Goal: Task Accomplishment & Management: Manage account settings

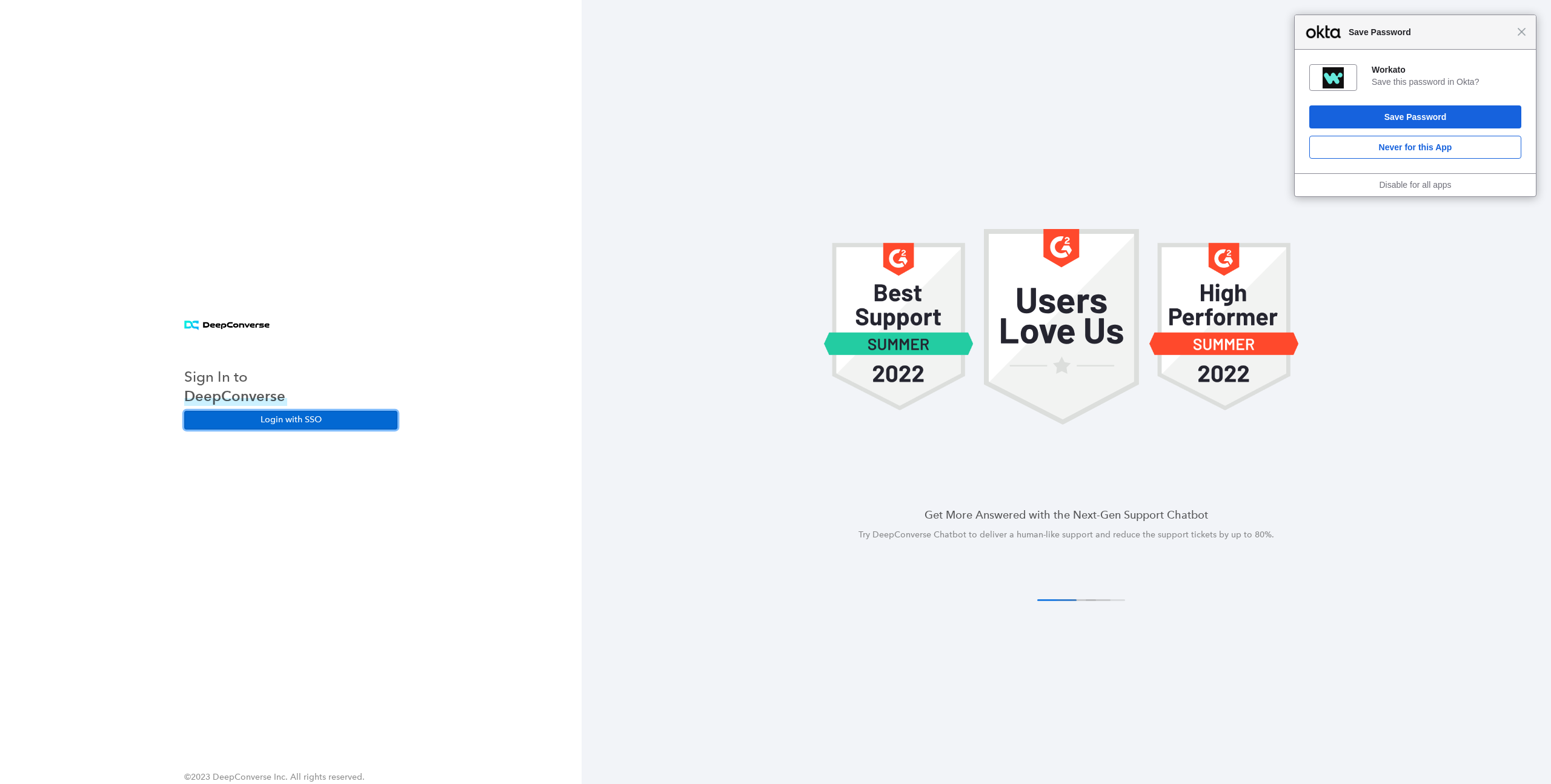
click at [325, 421] on button "Login with SSO" at bounding box center [290, 420] width 213 height 18
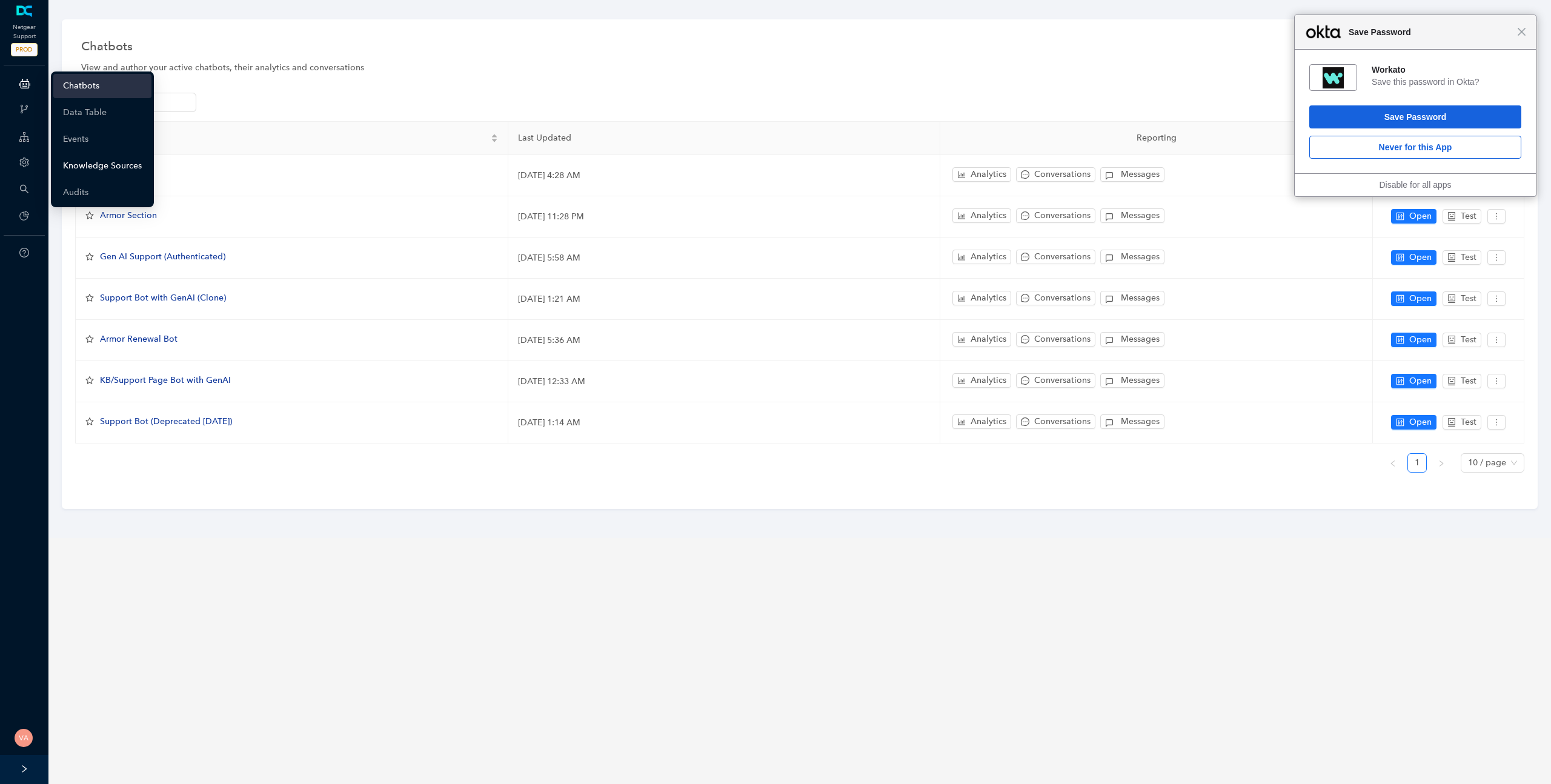
click at [104, 164] on link "Knowledge Sources" at bounding box center [102, 166] width 79 height 24
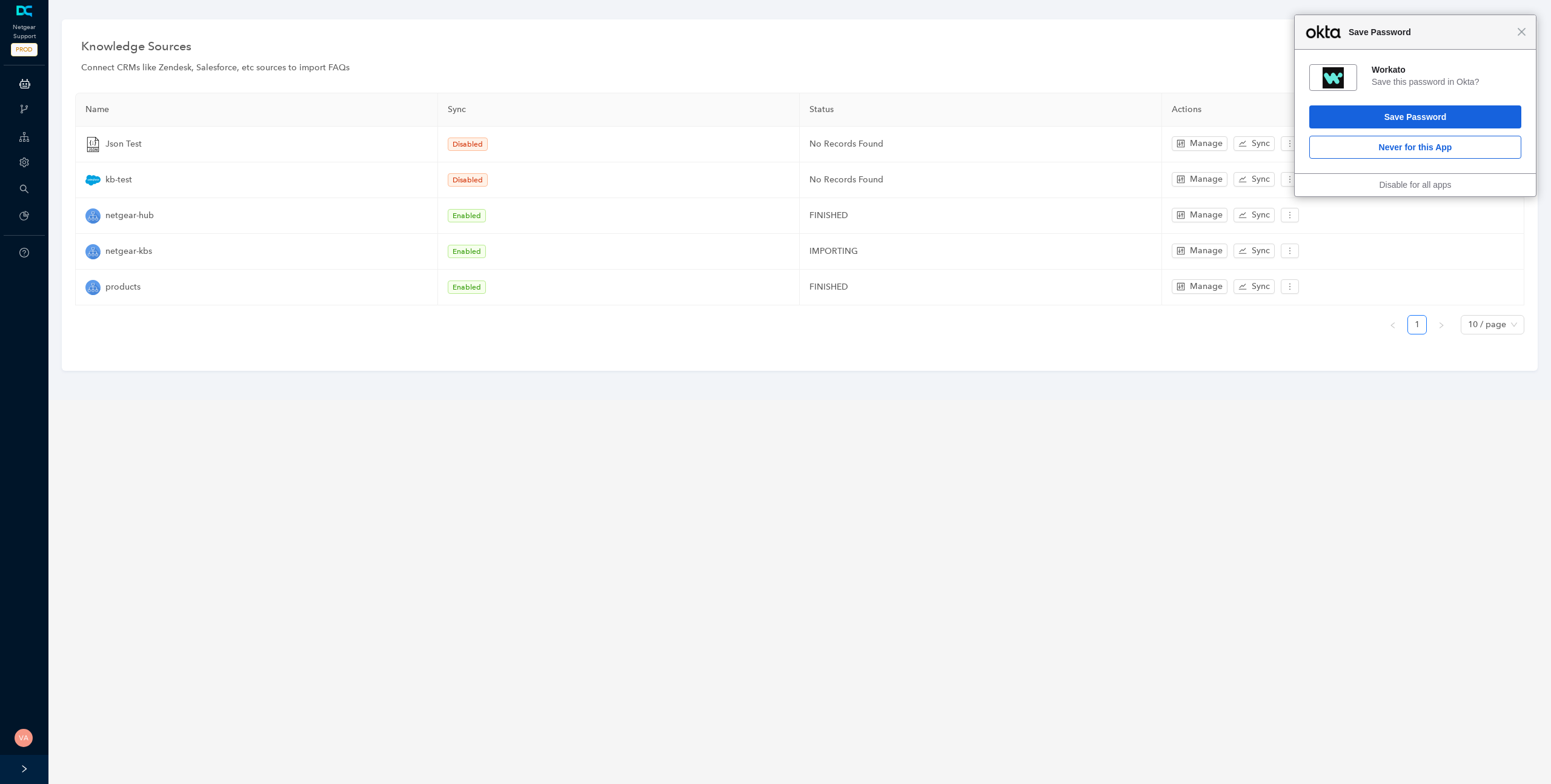
click at [1522, 37] on div "Close Save Password" at bounding box center [1415, 33] width 241 height 35
click at [1525, 33] on div "Close Save Password" at bounding box center [1414, 33] width 241 height 35
click at [1522, 33] on span "Close" at bounding box center [1520, 32] width 9 height 9
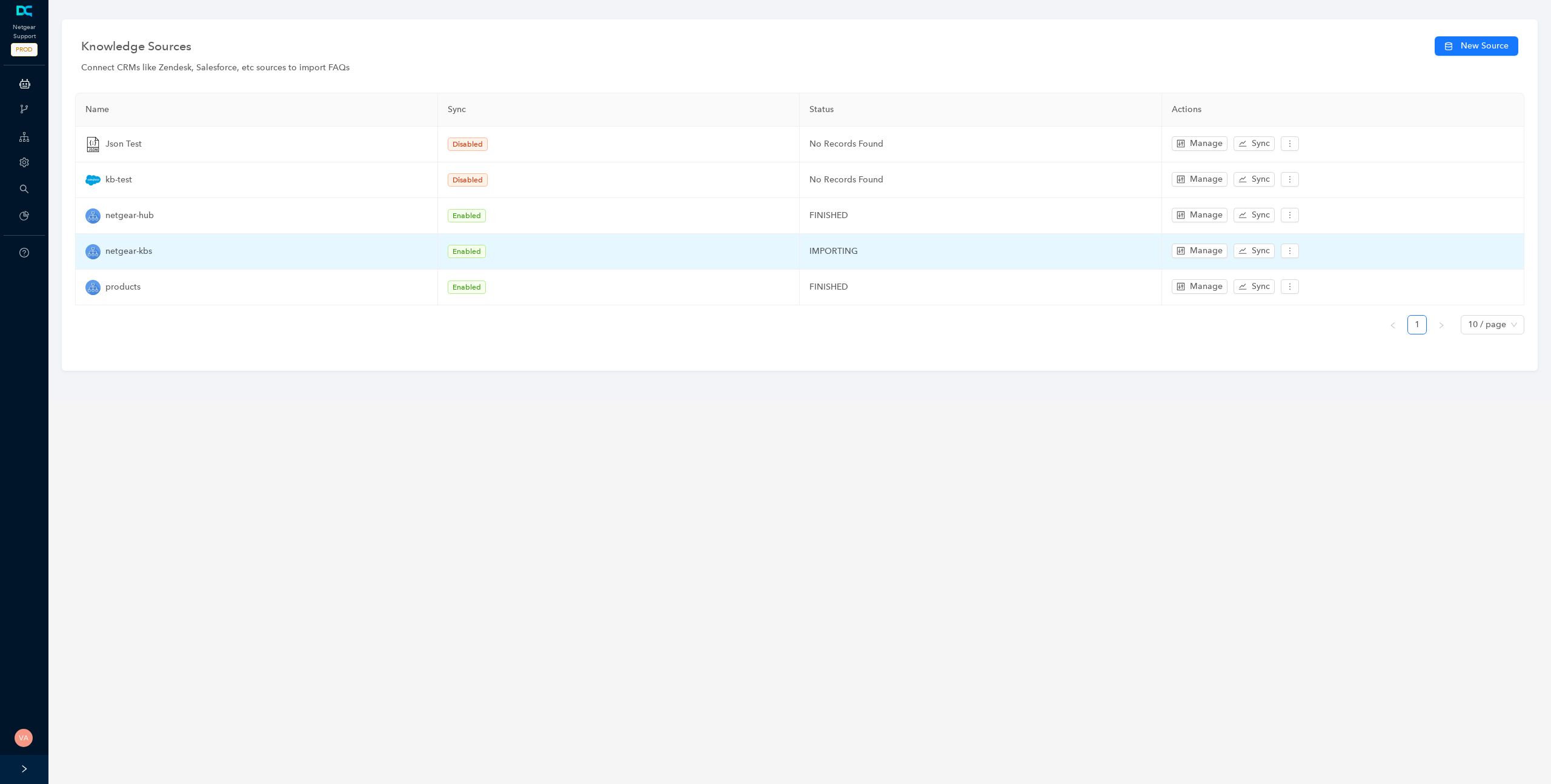
click at [109, 252] on span "netgear-kbs" at bounding box center [128, 251] width 47 height 13
click at [1201, 252] on span "Manage" at bounding box center [1206, 251] width 33 height 13
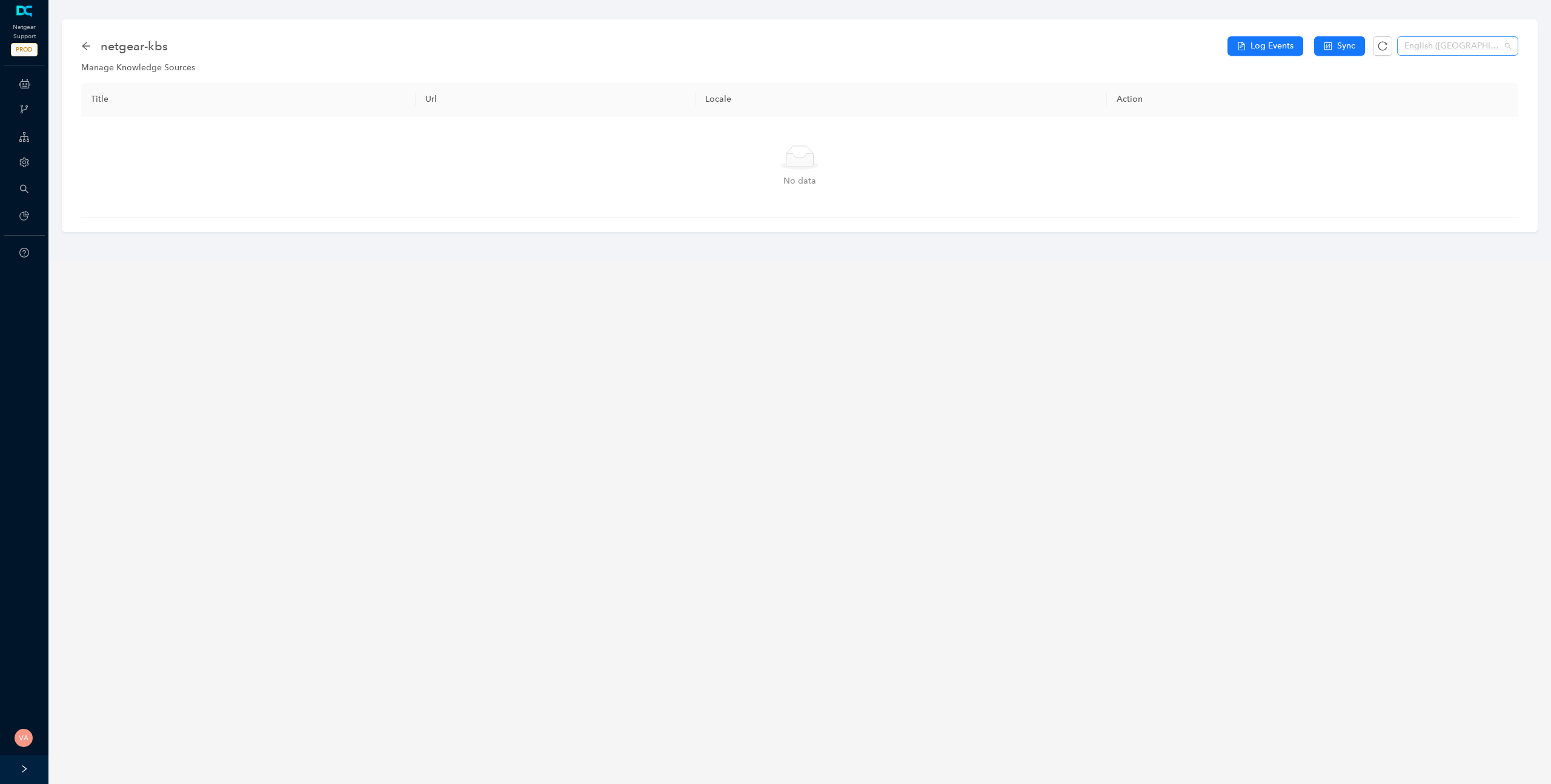
scroll to position [2365, 0]
click at [1461, 48] on span "English (United States)" at bounding box center [1457, 46] width 107 height 18
click at [1430, 71] on div "English" at bounding box center [1458, 70] width 102 height 13
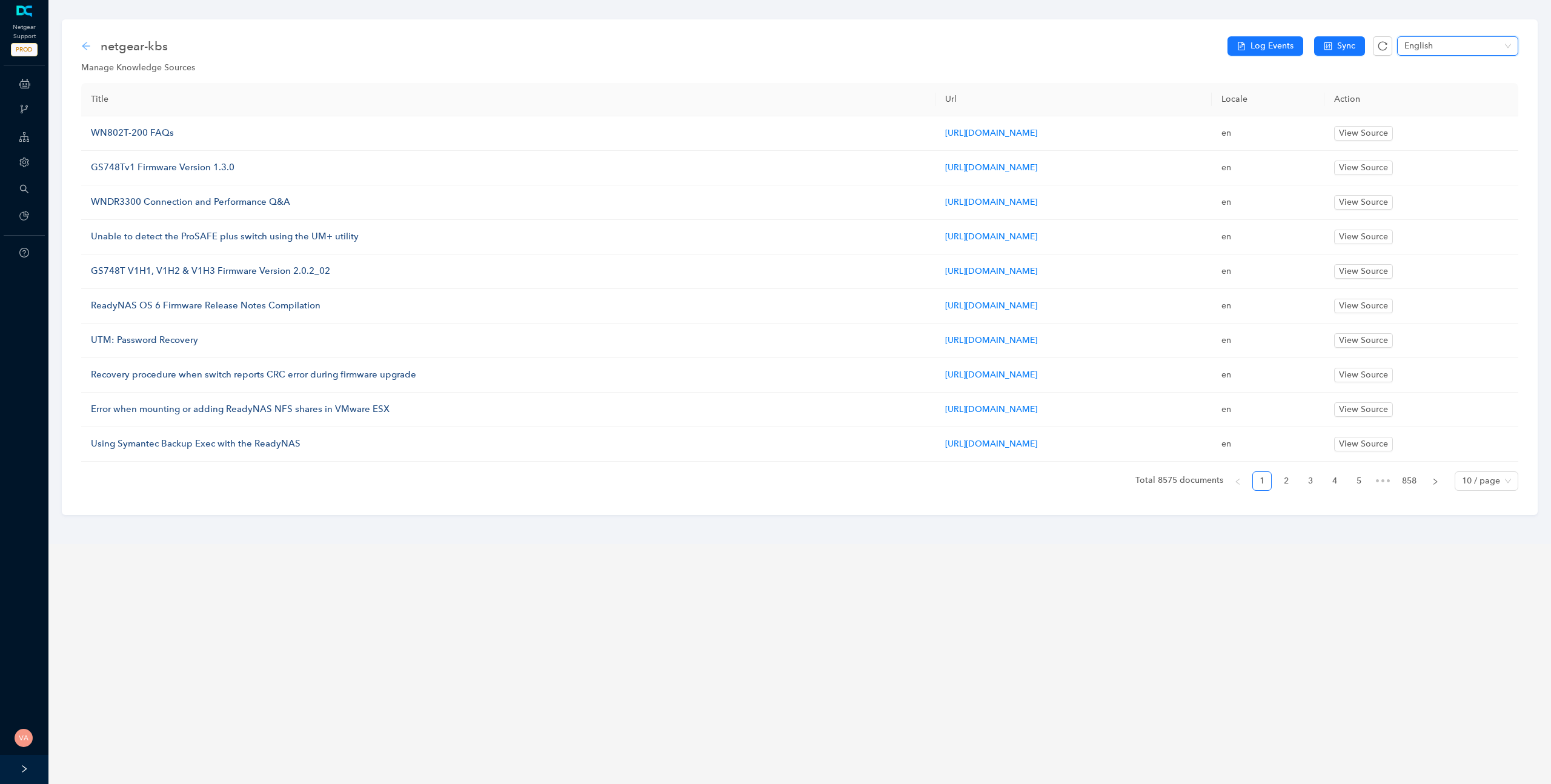
click at [87, 45] on icon "arrow-left" at bounding box center [86, 46] width 10 height 10
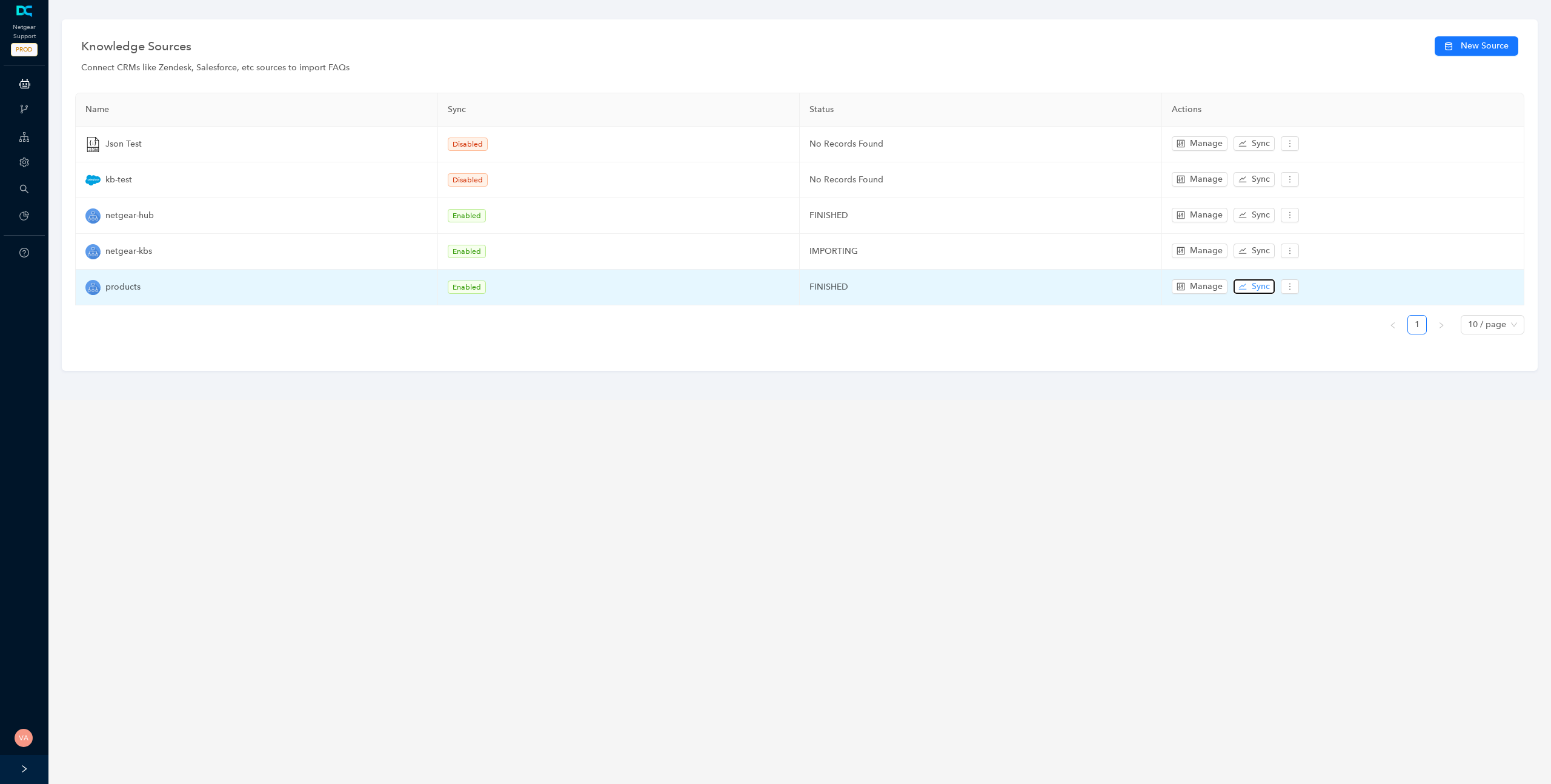
click at [1252, 285] on span "Sync" at bounding box center [1261, 286] width 18 height 13
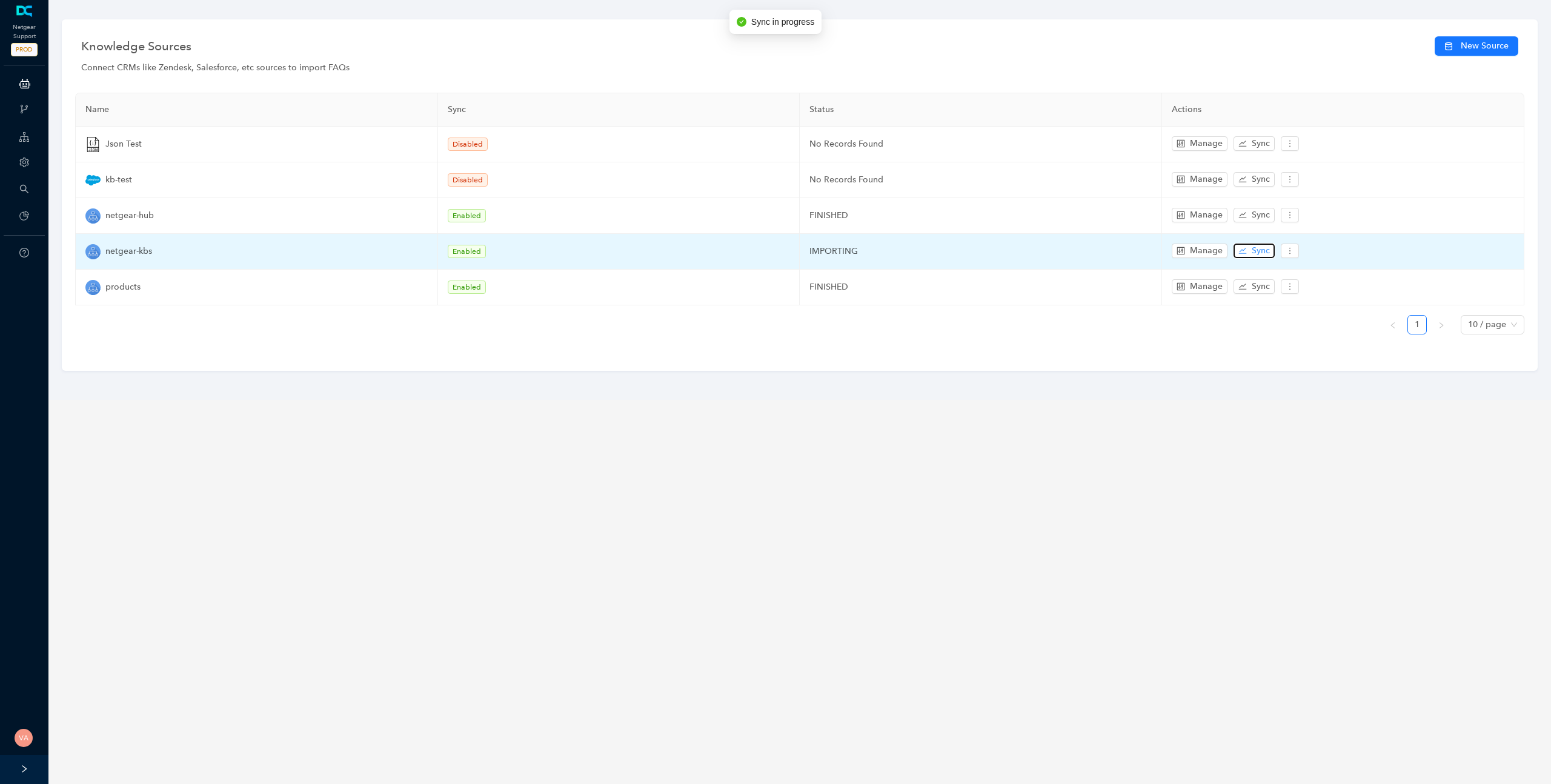
click at [1256, 249] on span "Sync" at bounding box center [1261, 251] width 18 height 13
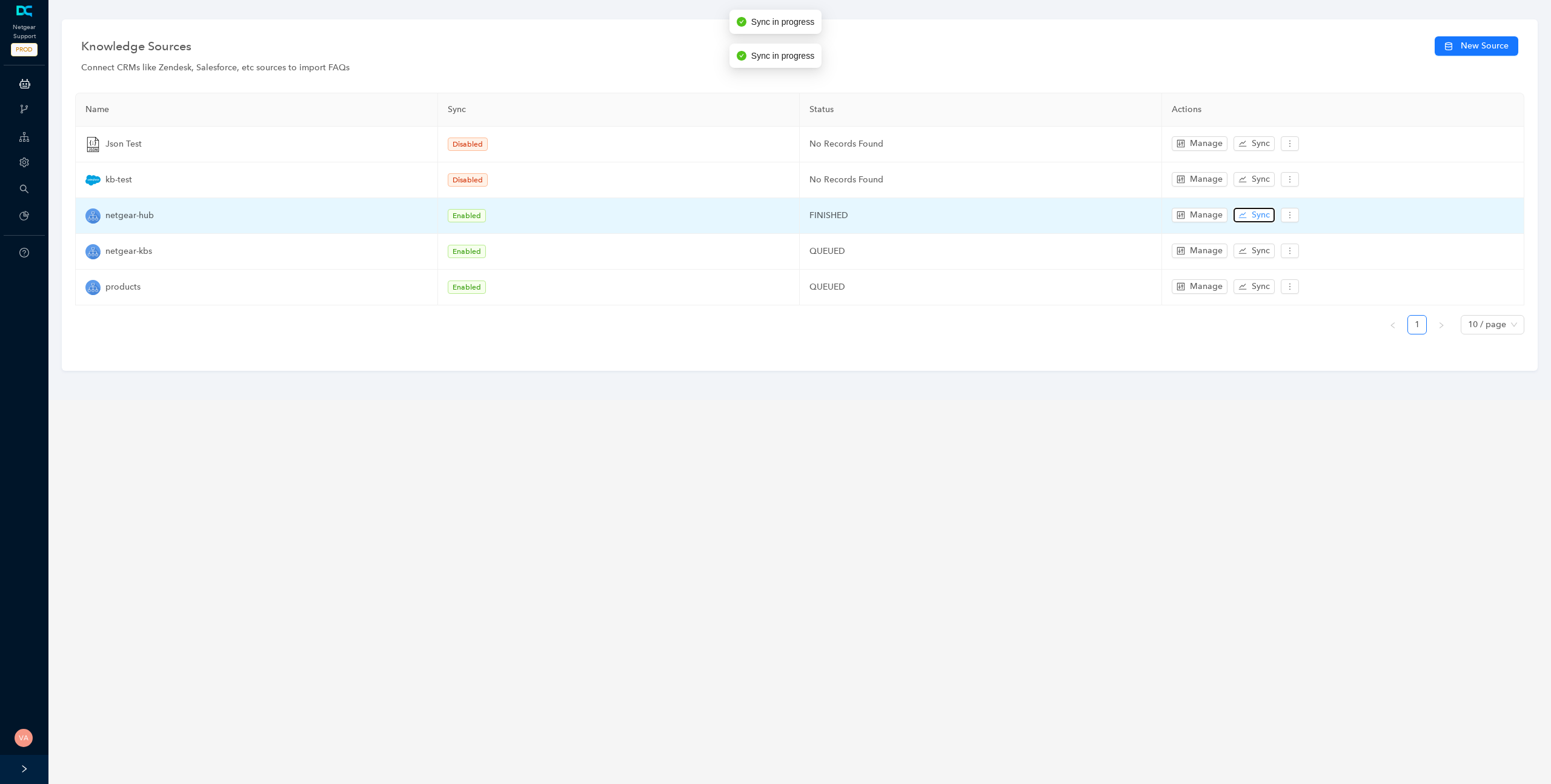
click at [1257, 214] on span "Sync" at bounding box center [1261, 214] width 18 height 13
click at [1204, 213] on span "Manage" at bounding box center [1206, 214] width 33 height 13
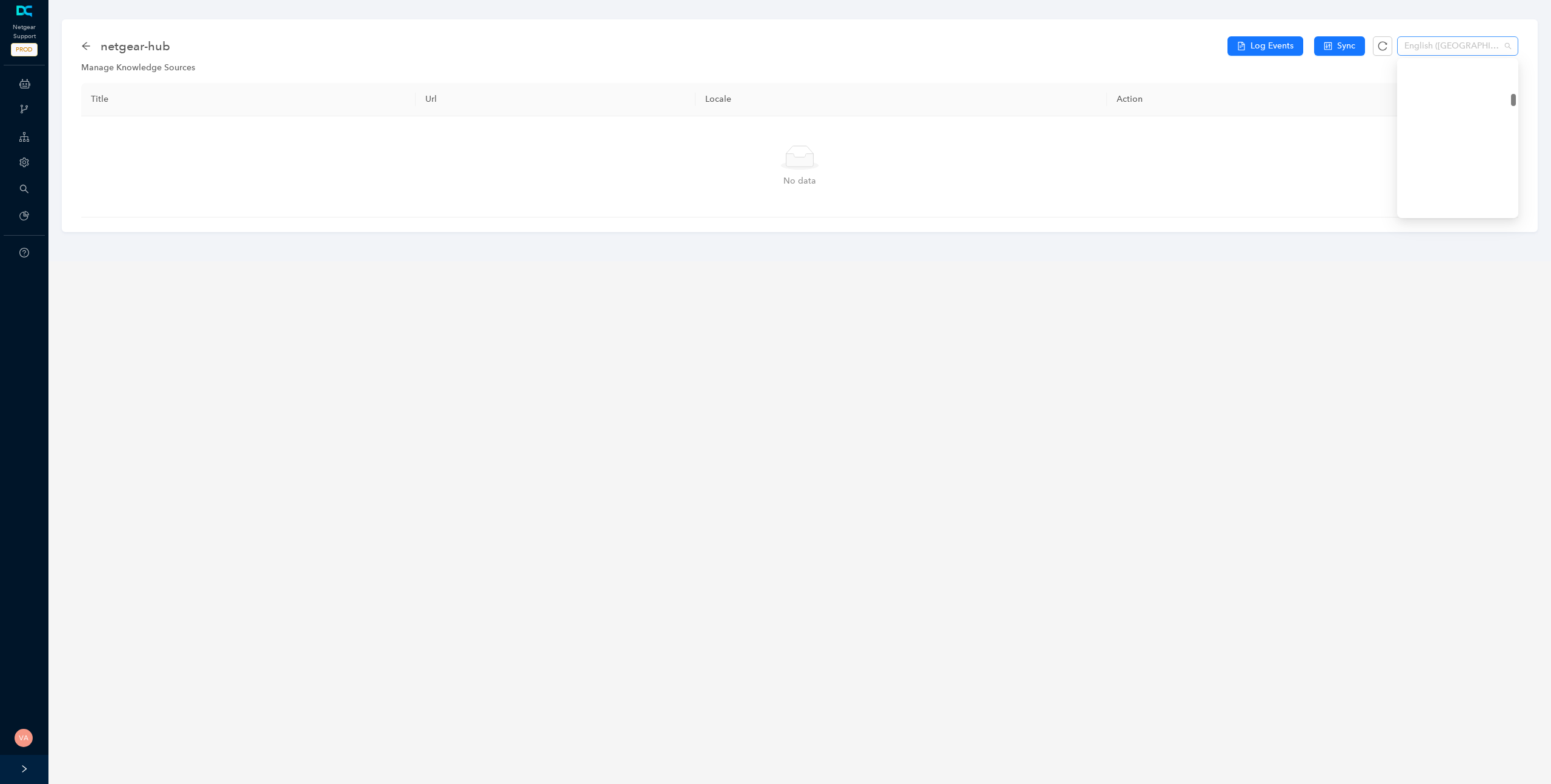
click at [1449, 38] on span "English ([GEOGRAPHIC_DATA])" at bounding box center [1457, 46] width 107 height 18
click at [1433, 138] on div "English" at bounding box center [1458, 134] width 102 height 13
click at [1151, 421] on main "netgear-hub Log Events Sync English English Manage Knowledge Sources Title Url …" at bounding box center [800, 392] width 1502 height 784
click at [902, 73] on div "Manage Knowledge Sources" at bounding box center [800, 68] width 1437 height 13
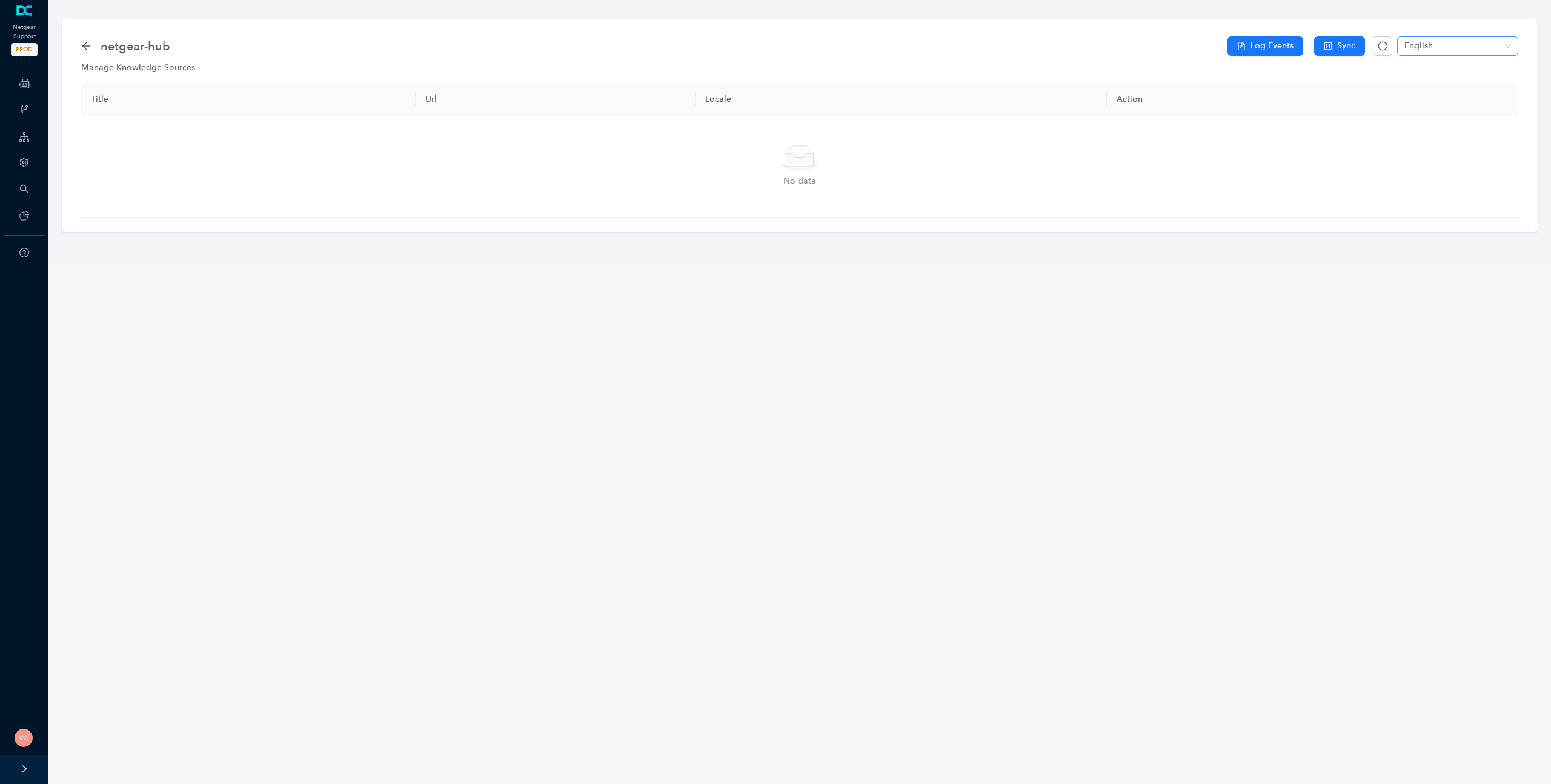
click at [1470, 38] on span "English" at bounding box center [1457, 46] width 107 height 18
click at [1082, 331] on main "netgear-hub Log Events Sync English Manage Knowledge Sources Title Url Locale A…" at bounding box center [800, 392] width 1502 height 784
click at [82, 44] on icon "arrow-left" at bounding box center [86, 46] width 10 height 10
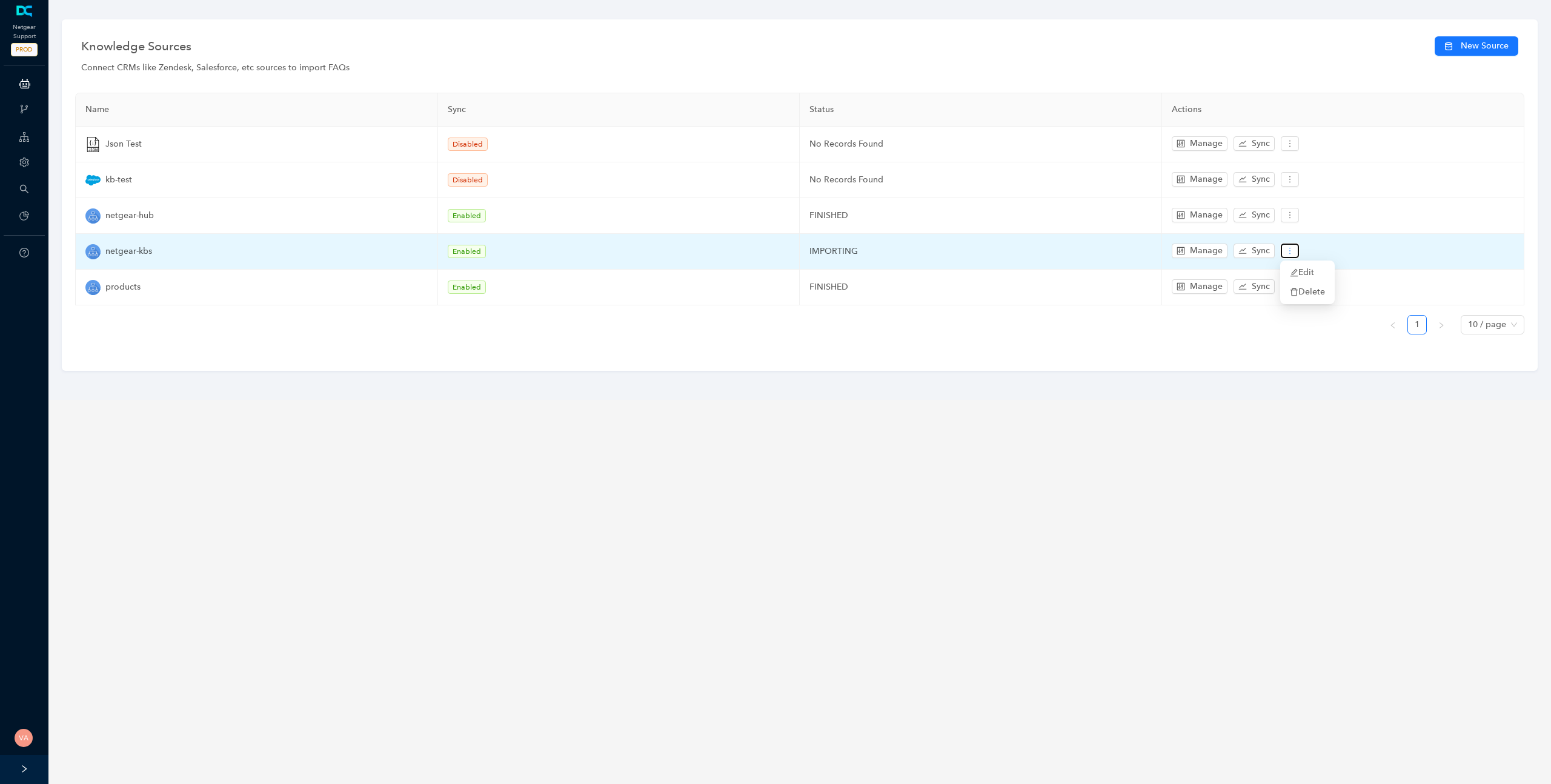
click at [1296, 244] on button "button" at bounding box center [1290, 251] width 18 height 15
click at [1297, 269] on span "Edit" at bounding box center [1307, 272] width 35 height 13
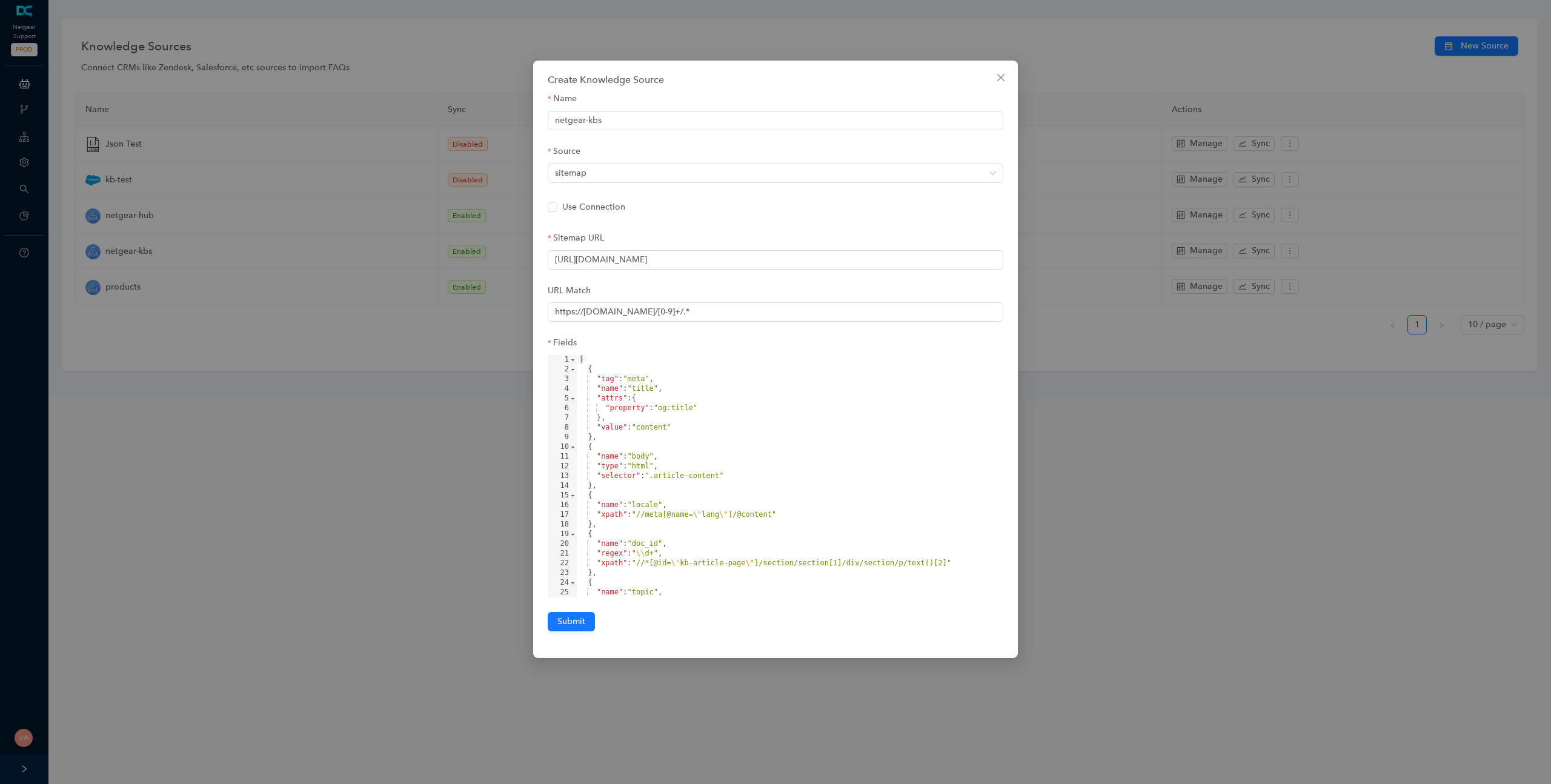
scroll to position [107, 0]
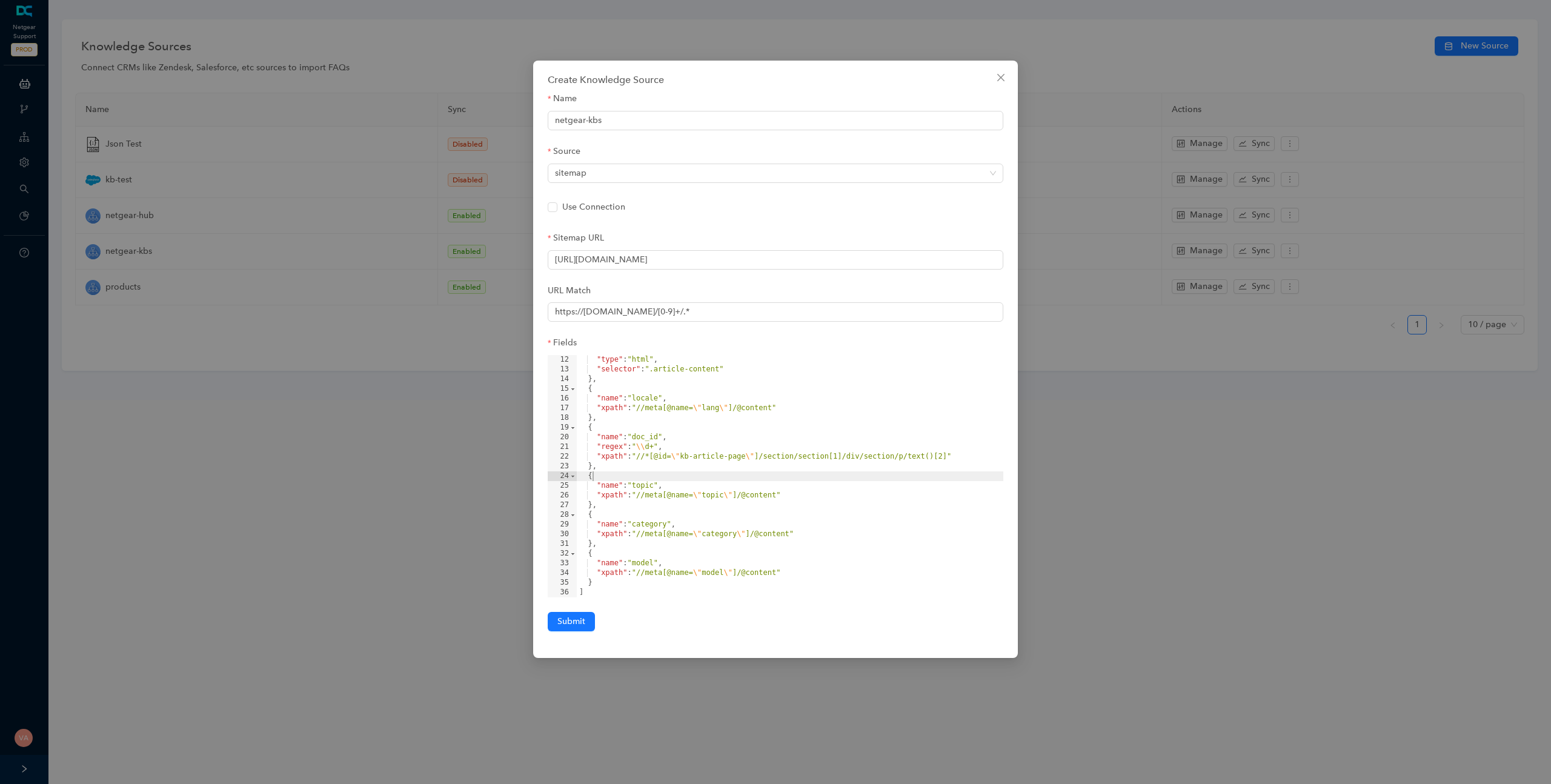
drag, startPoint x: 664, startPoint y: 476, endPoint x: 664, endPoint y: 499, distance: 23.0
click at [663, 478] on div ""type" : "html" , "selector" : ".article-content" } , { "name" : "locale" , "xp…" at bounding box center [790, 486] width 426 height 262
click at [1254, 524] on div "Create Knowledge Source Name netgear-kbs Source sitemap Use Connection Sitemap …" at bounding box center [775, 392] width 1551 height 784
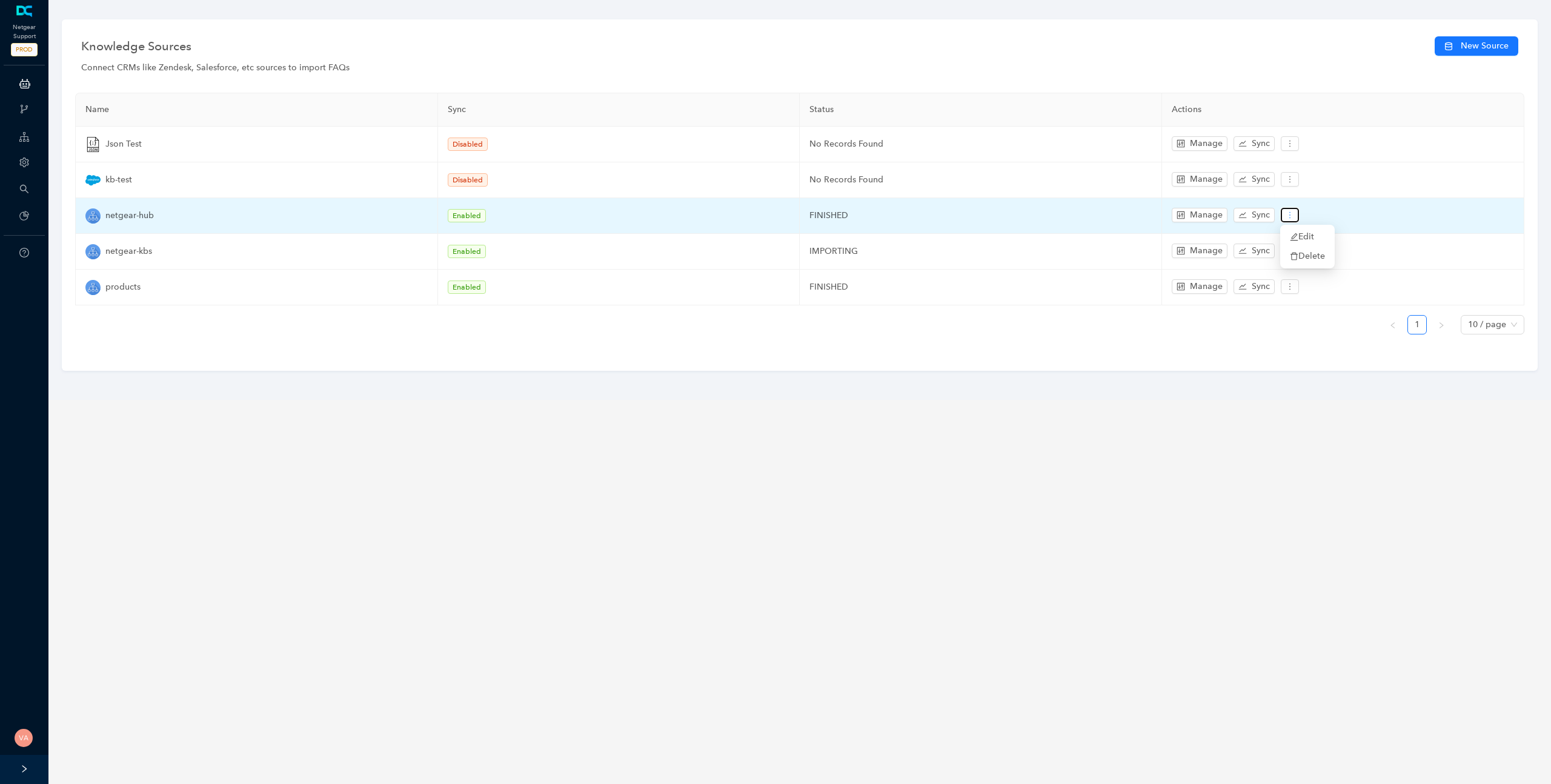
click at [1293, 216] on icon "more" at bounding box center [1290, 215] width 8 height 8
click at [1293, 217] on icon "more" at bounding box center [1290, 215] width 8 height 8
click at [1288, 213] on icon "more" at bounding box center [1290, 215] width 8 height 8
click at [1311, 235] on span "Edit" at bounding box center [1307, 237] width 35 height 13
type input "netgear-hub"
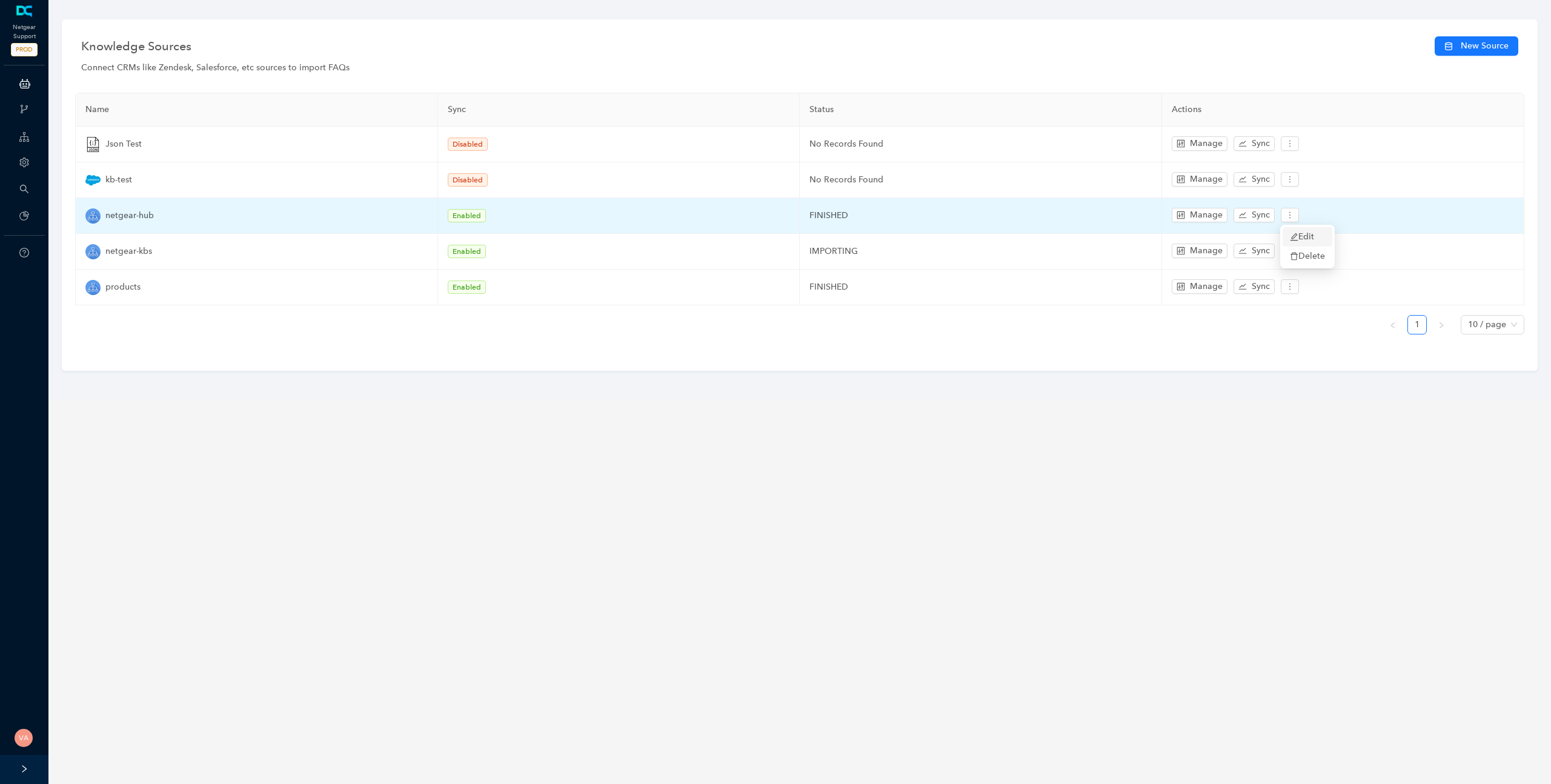
type input "https://www.netgear.com/hub/externals-sitemap.xml"
type input "https://www.netgear.com/hub/.*"
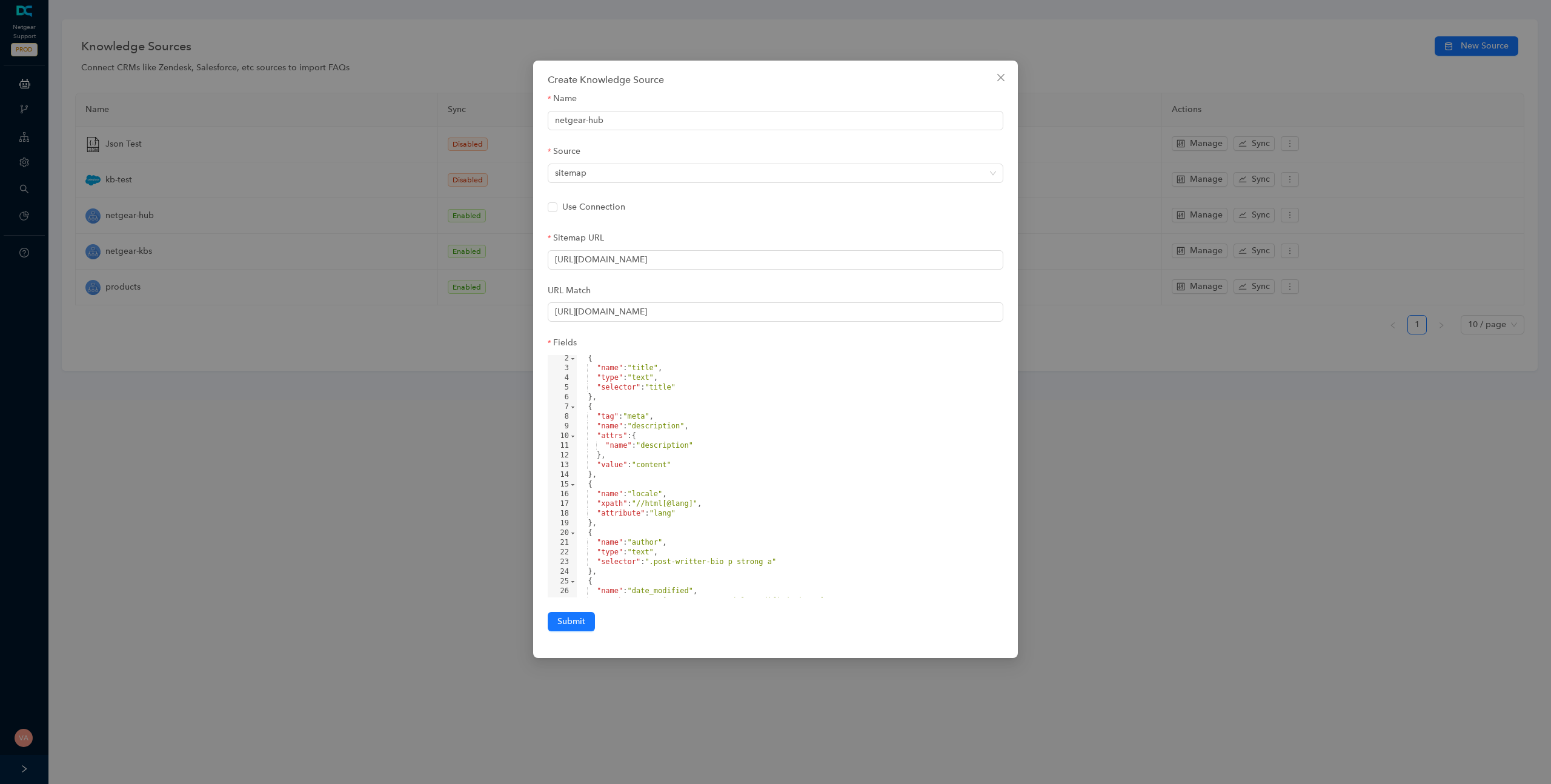
scroll to position [194, 0]
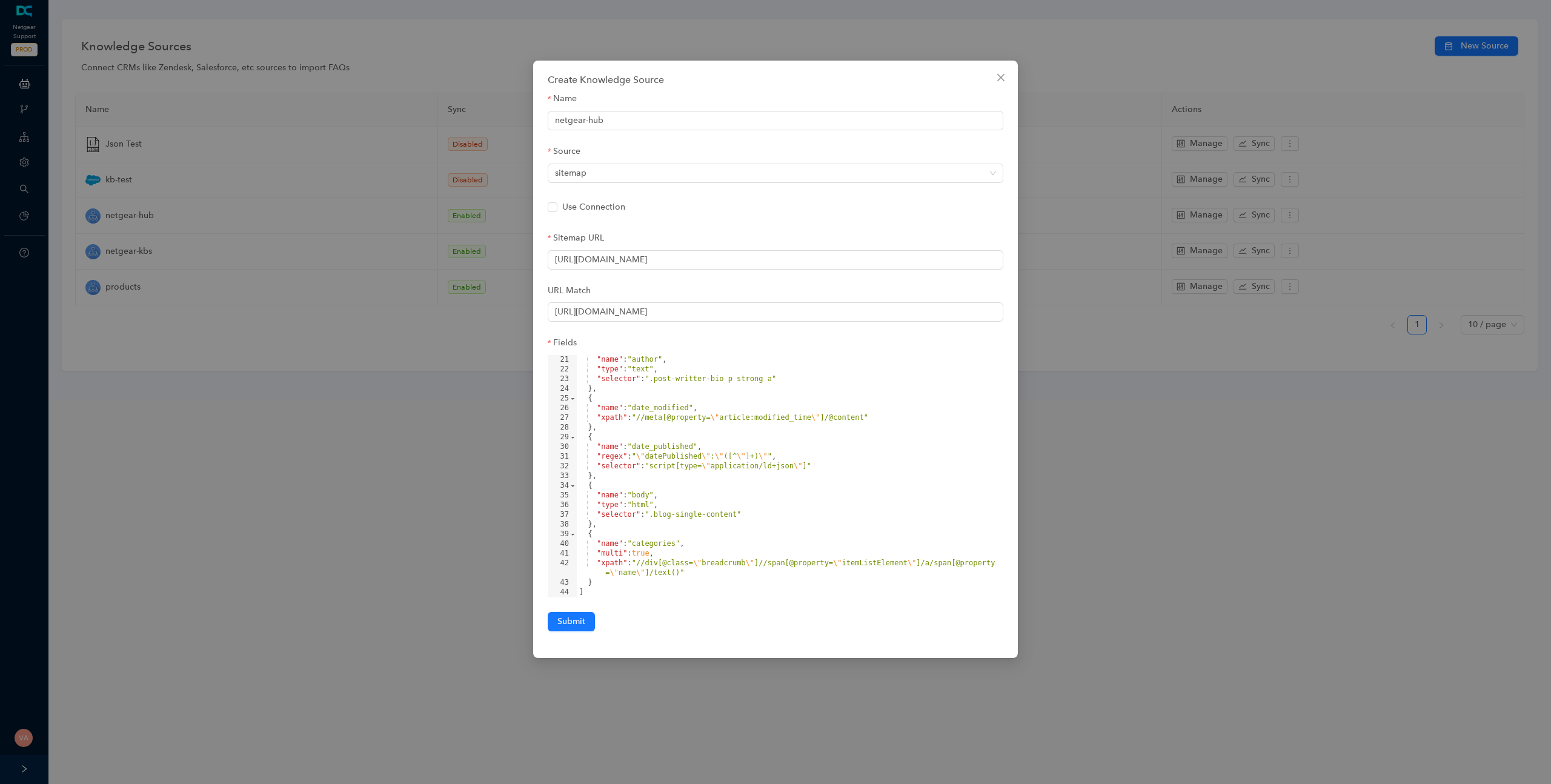
click at [727, 569] on div ""name" : "author" , "type" : "text" , "selector" : ".post-writter-bio p strong …" at bounding box center [790, 486] width 426 height 262
click at [758, 549] on div ""name" : "author" , "type" : "text" , "selector" : ".post-writter-bio p strong …" at bounding box center [790, 486] width 426 height 262
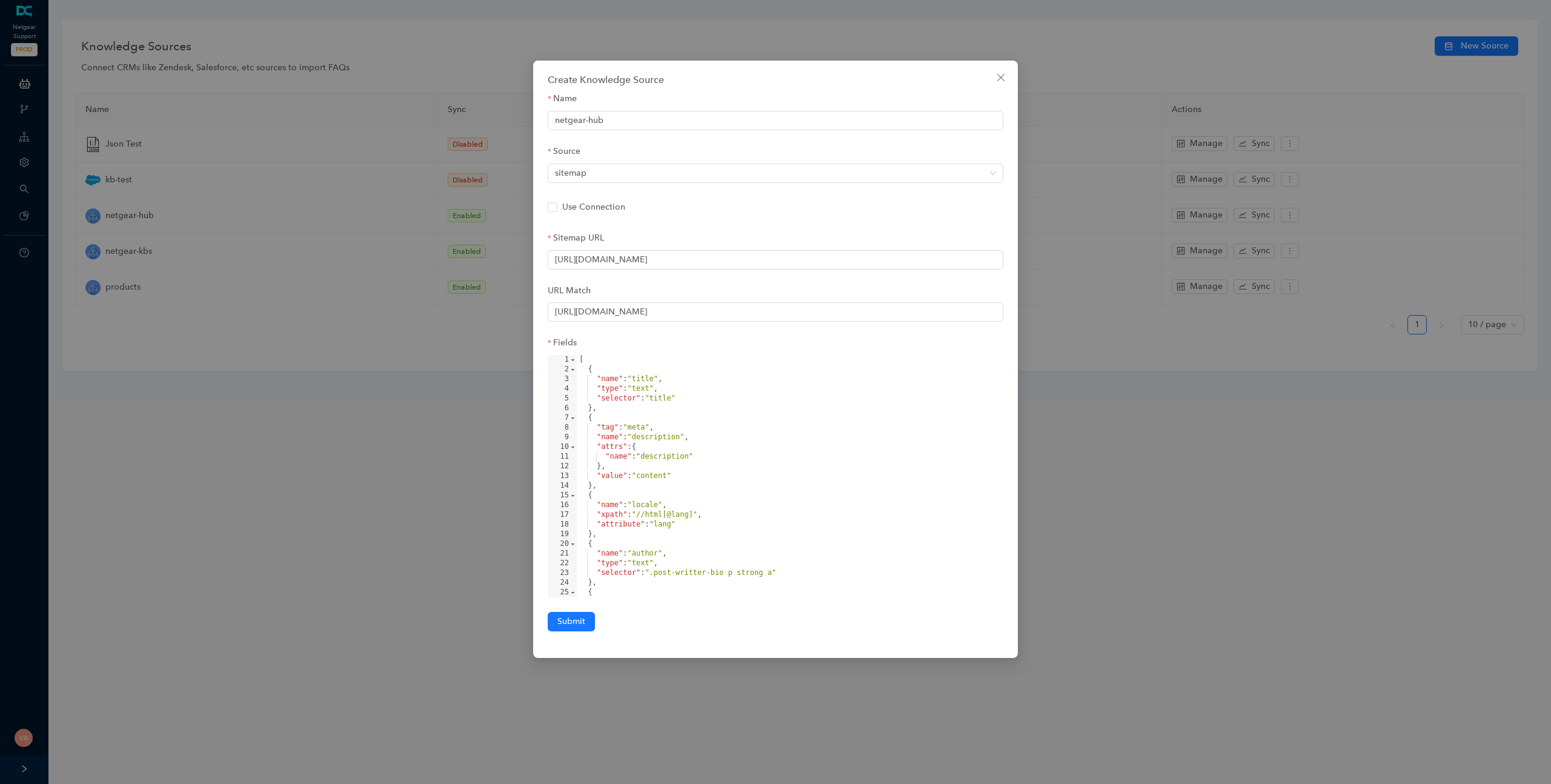
click at [1287, 564] on div "Create Knowledge Source Name netgear-hub Source sitemap Use Connection Sitemap …" at bounding box center [775, 392] width 1551 height 784
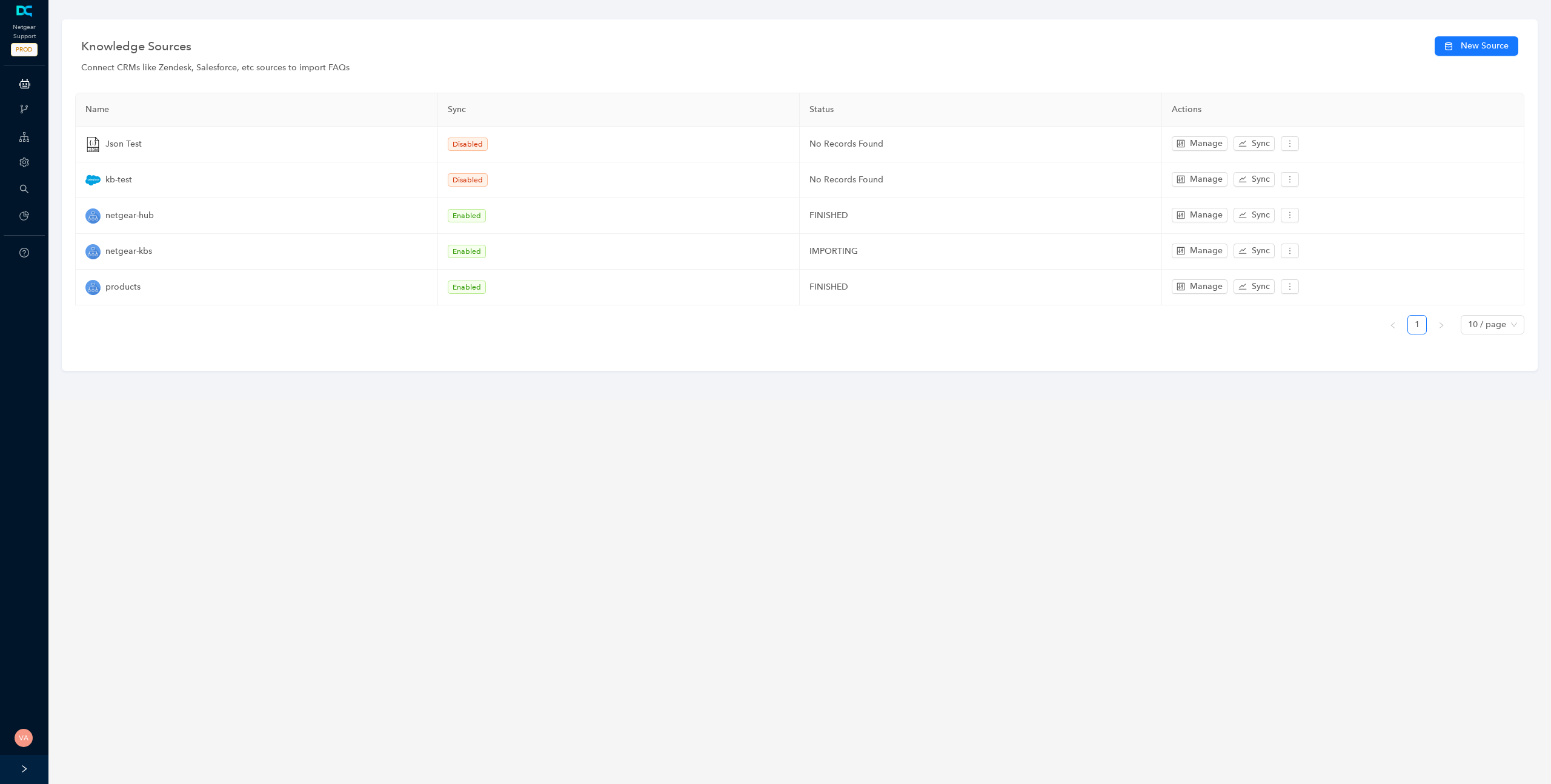
click at [848, 395] on div "Knowledge Sources New Source Connect CRMs like Zendesk, Salesforce, etc sources…" at bounding box center [800, 200] width 1515 height 400
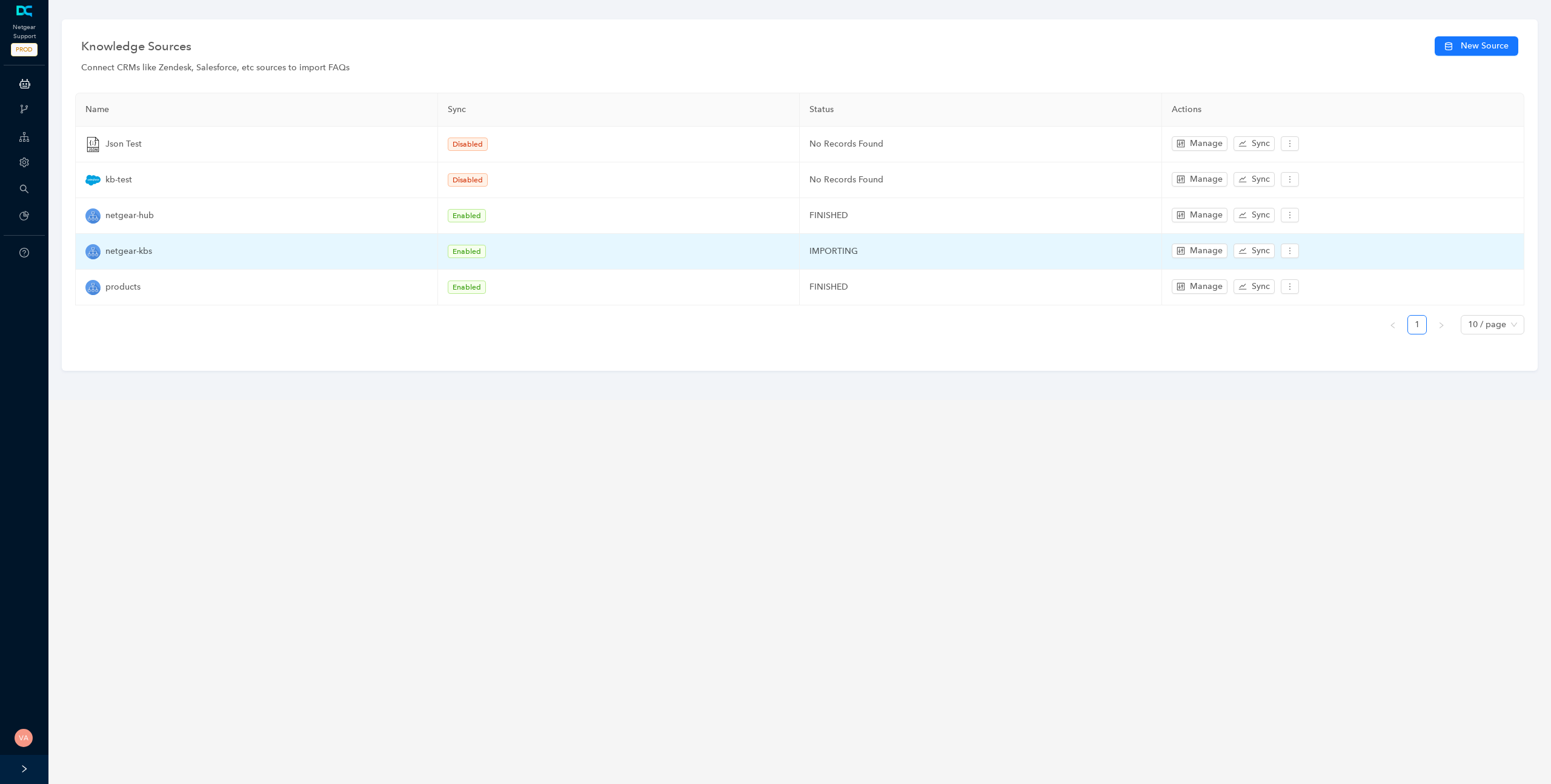
click at [236, 249] on div "netgear-kbs" at bounding box center [257, 252] width 343 height 15
click at [167, 249] on div "netgear-kbs" at bounding box center [257, 252] width 343 height 15
click at [877, 249] on td "IMPORTING" at bounding box center [981, 251] width 362 height 36
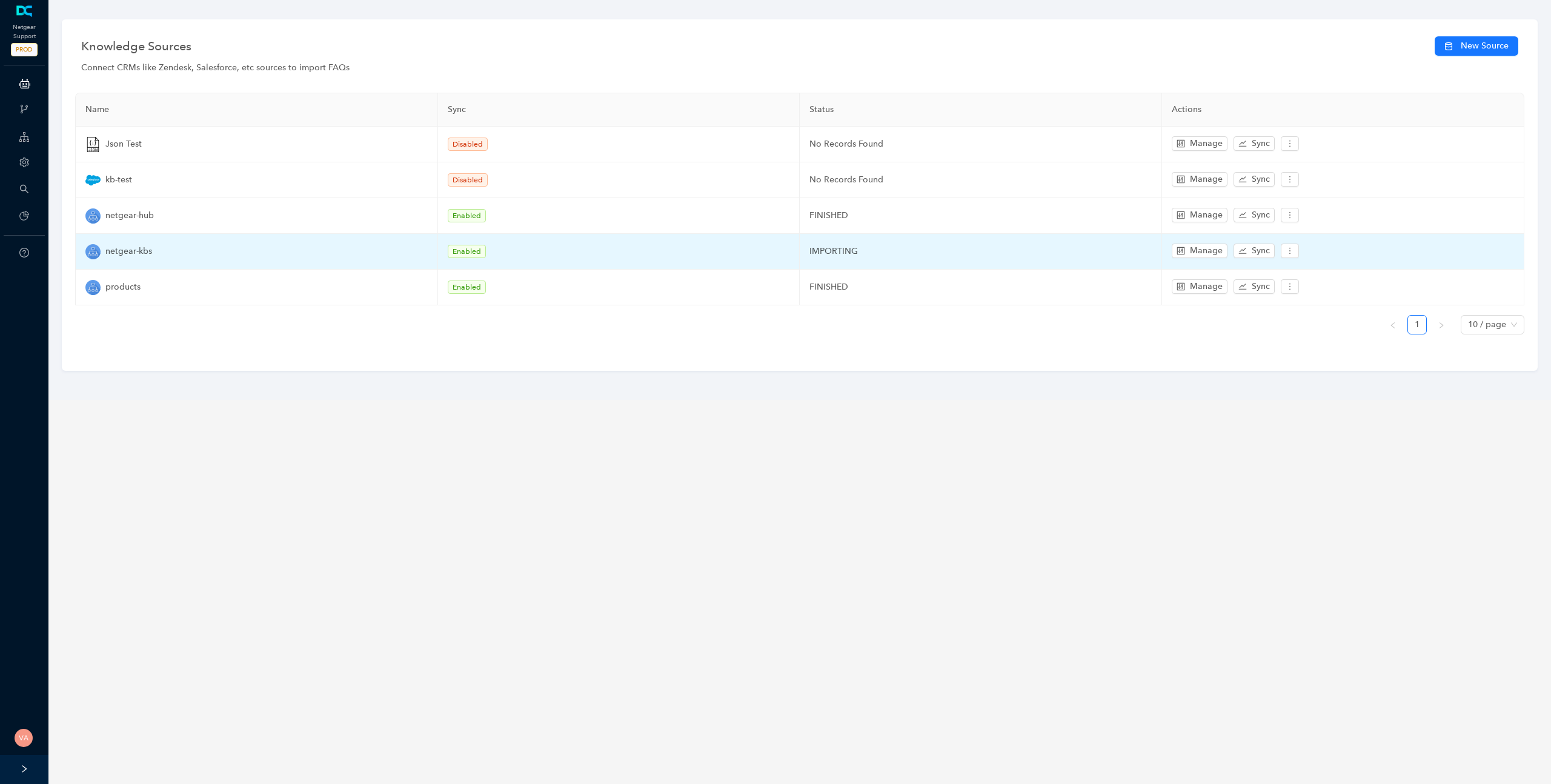
click at [850, 253] on td "IMPORTING" at bounding box center [981, 251] width 362 height 36
click at [850, 254] on td "IMPORTING" at bounding box center [981, 251] width 362 height 36
click at [891, 251] on td "IMPORTING" at bounding box center [981, 251] width 362 height 36
click at [828, 253] on td "IMPORTING" at bounding box center [981, 251] width 362 height 36
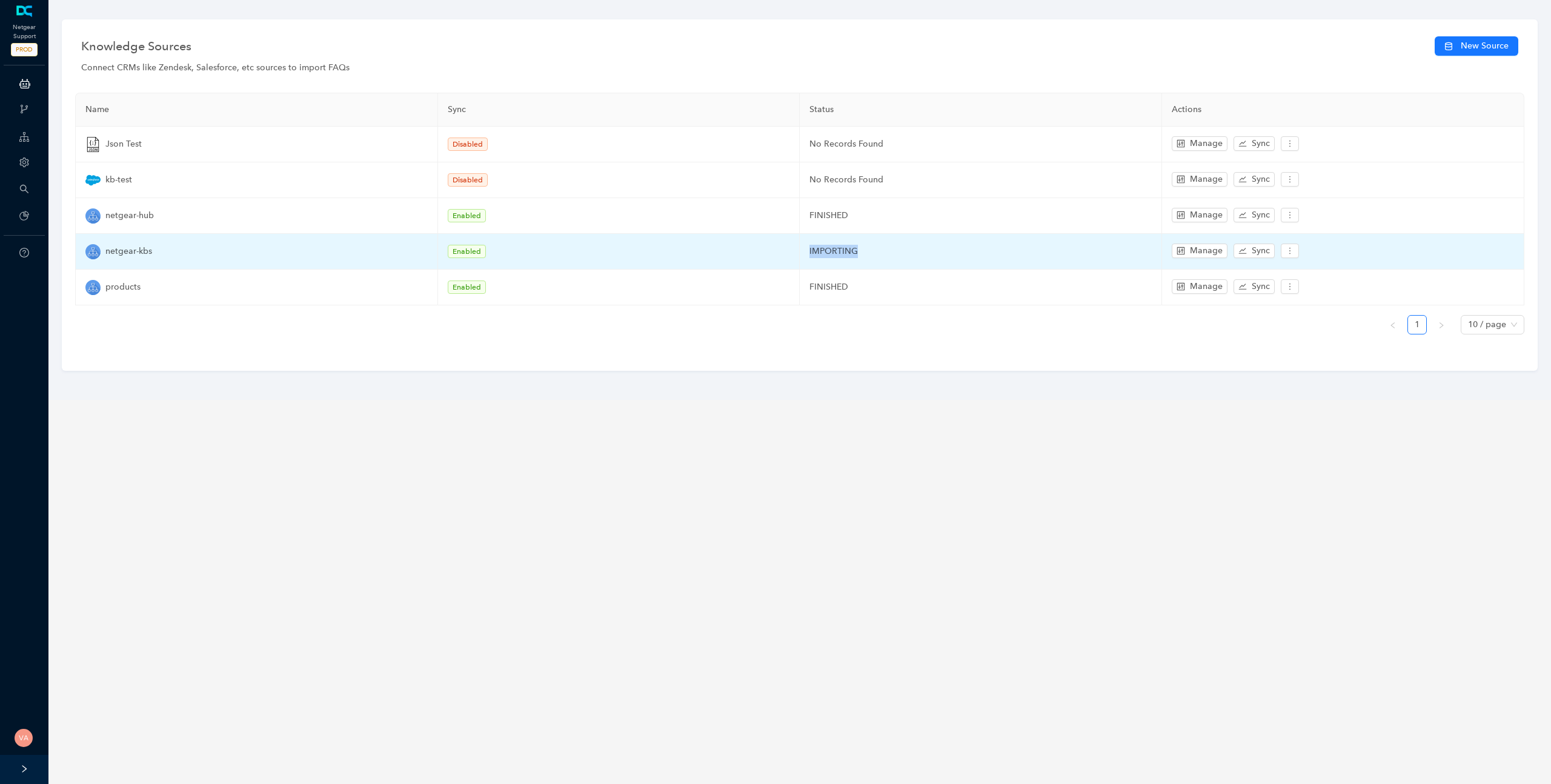
click at [828, 253] on td "IMPORTING" at bounding box center [981, 251] width 362 height 36
click at [829, 251] on td "IMPORTING" at bounding box center [981, 251] width 362 height 36
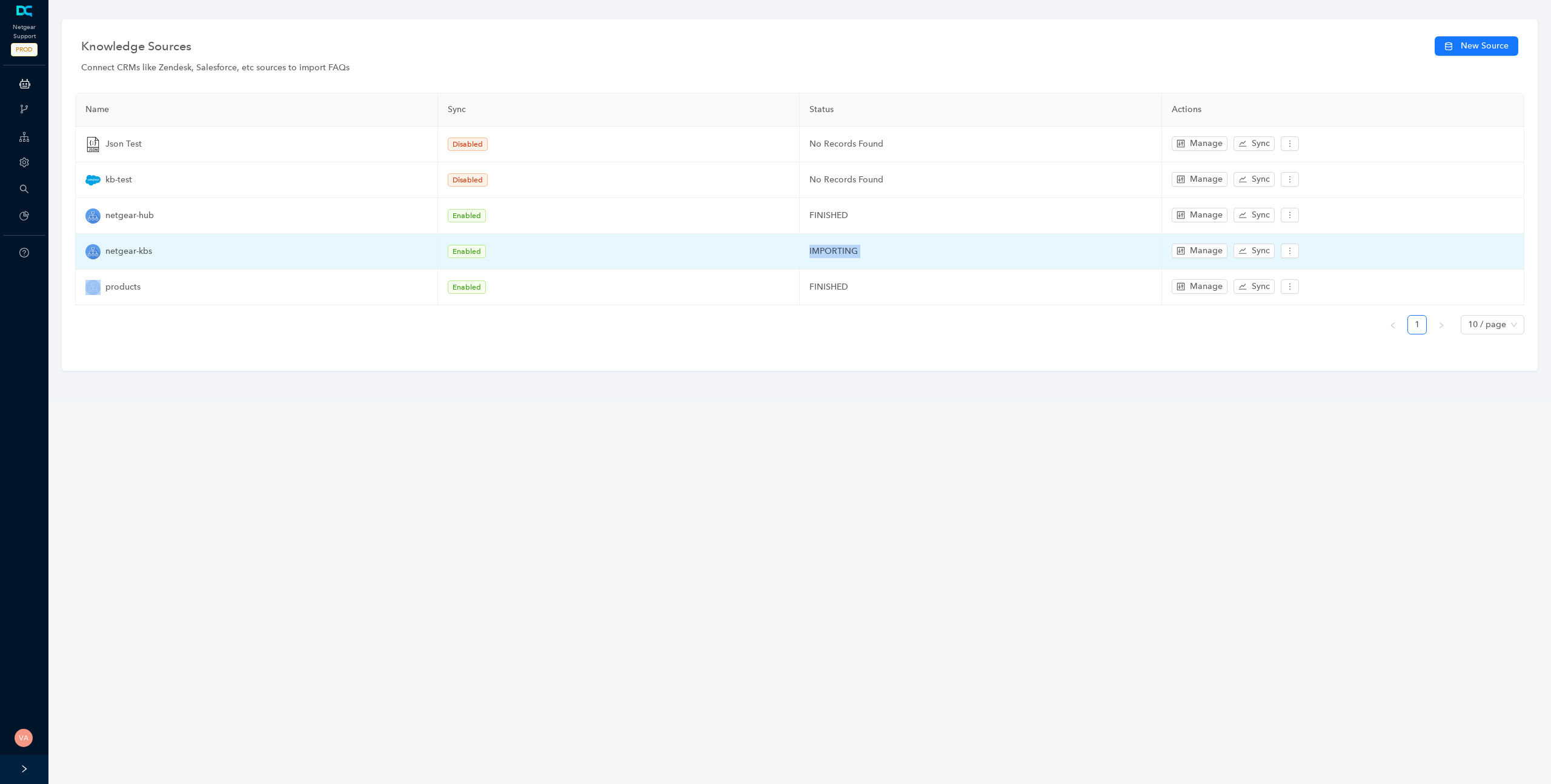
click at [833, 247] on td "IMPORTING" at bounding box center [981, 251] width 362 height 36
click at [120, 249] on span "netgear-kbs" at bounding box center [128, 251] width 47 height 13
click at [156, 246] on div "netgear-kbs" at bounding box center [257, 252] width 343 height 15
click at [148, 249] on span "netgear-kbs" at bounding box center [128, 251] width 47 height 13
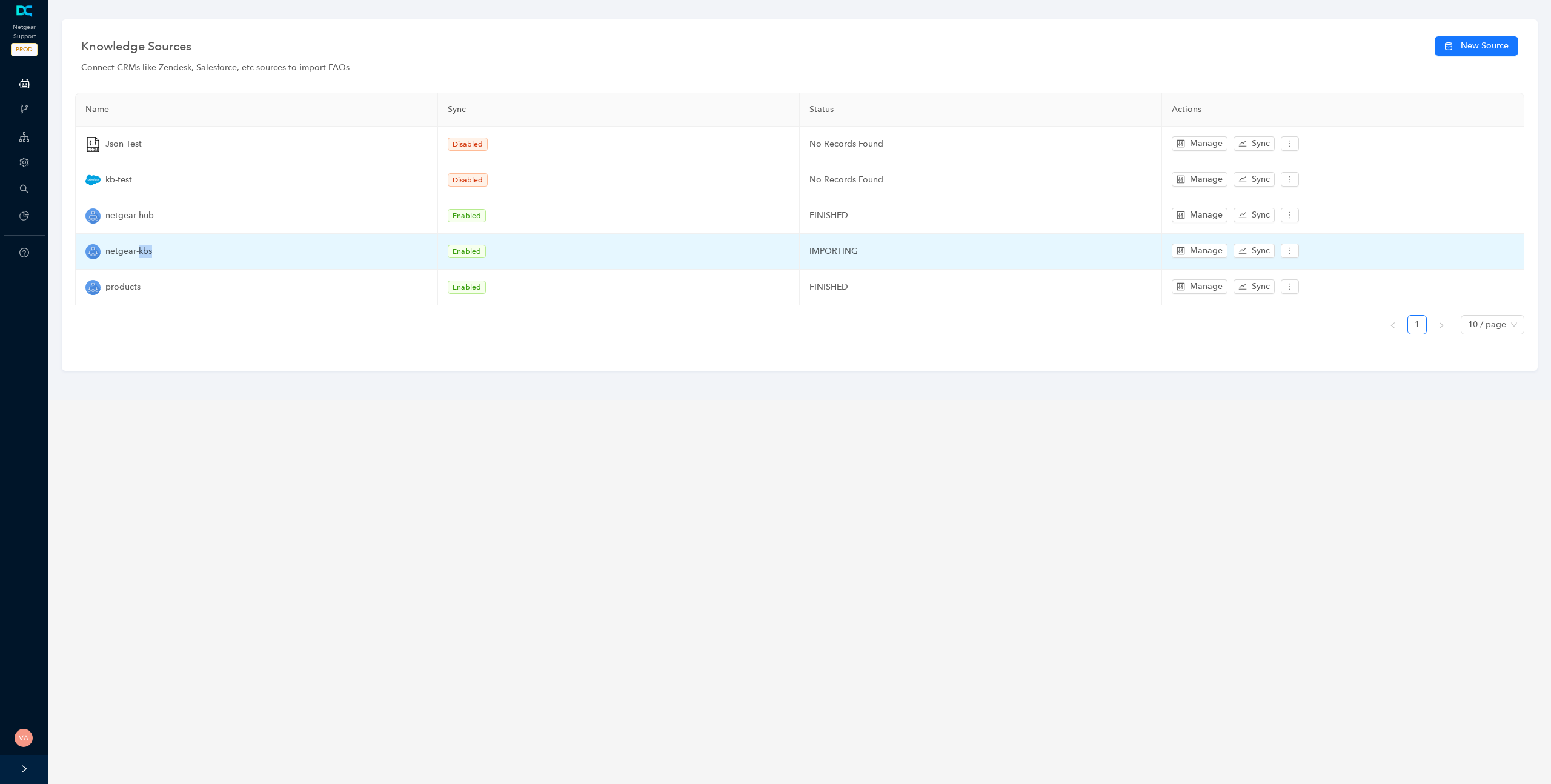
click at [148, 249] on span "netgear-kbs" at bounding box center [128, 251] width 47 height 13
click at [1187, 245] on button "Manage" at bounding box center [1199, 251] width 56 height 15
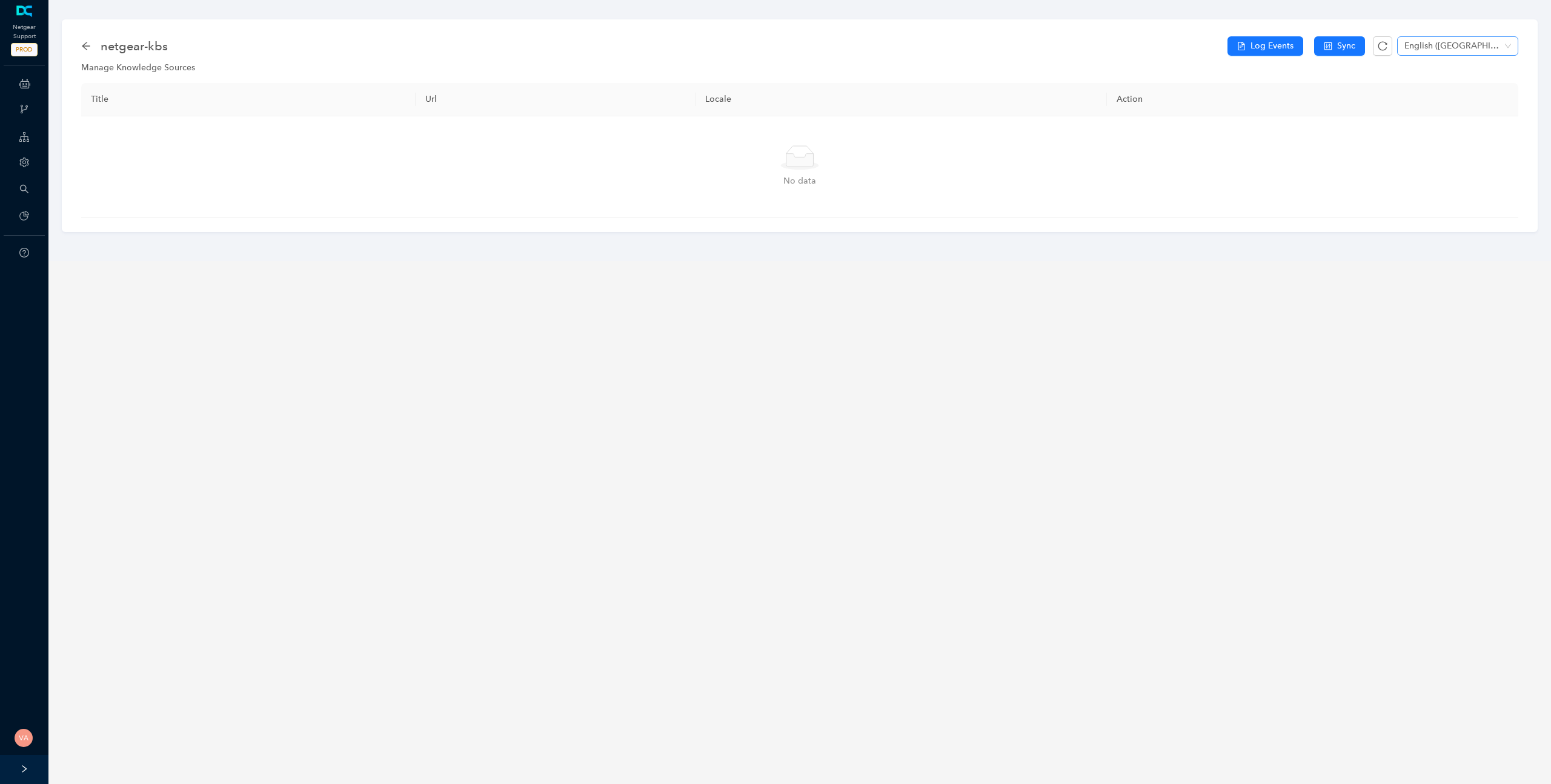
click at [1509, 48] on span "English ([GEOGRAPHIC_DATA])" at bounding box center [1457, 46] width 107 height 18
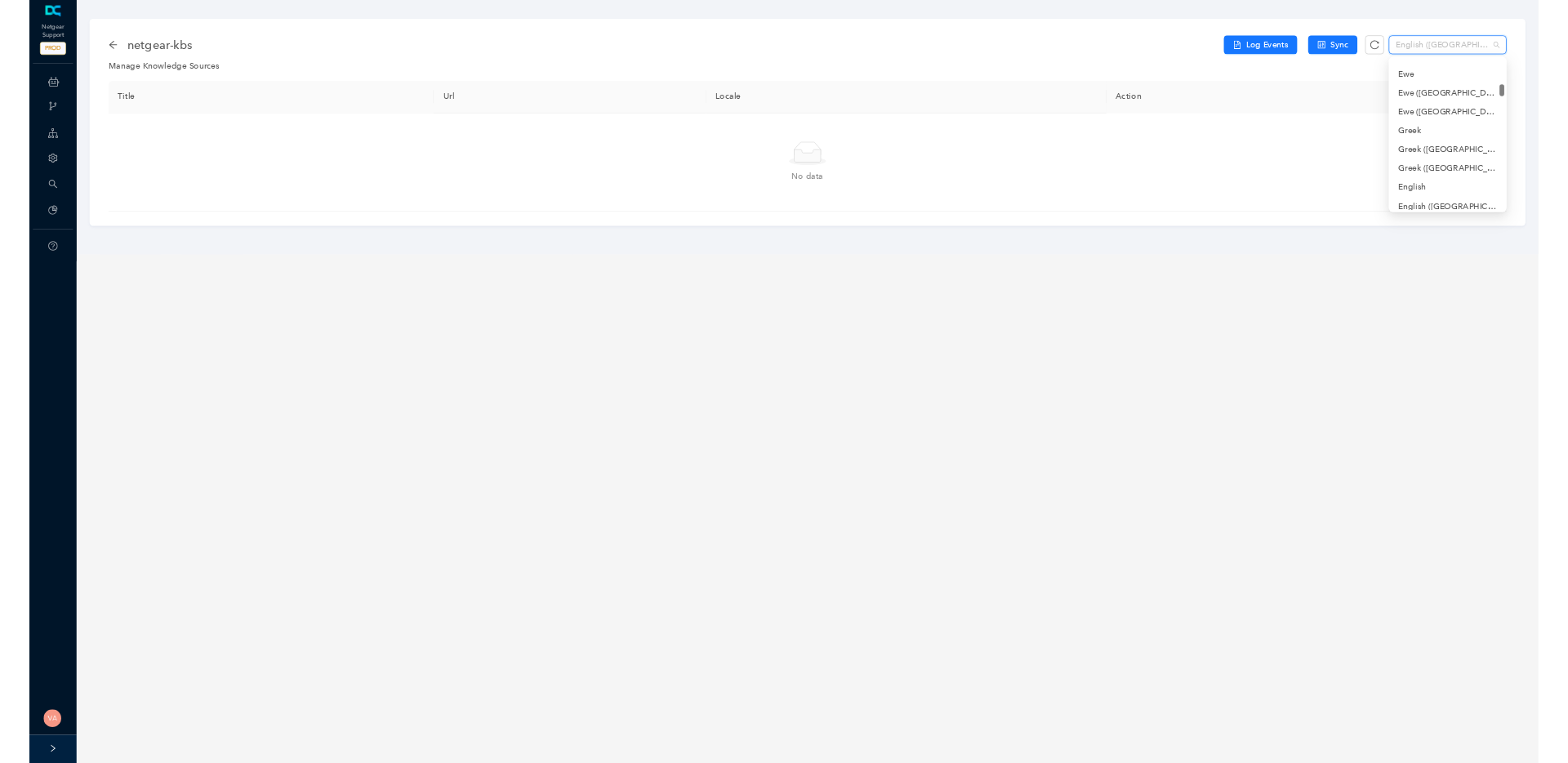
scroll to position [2532, 0]
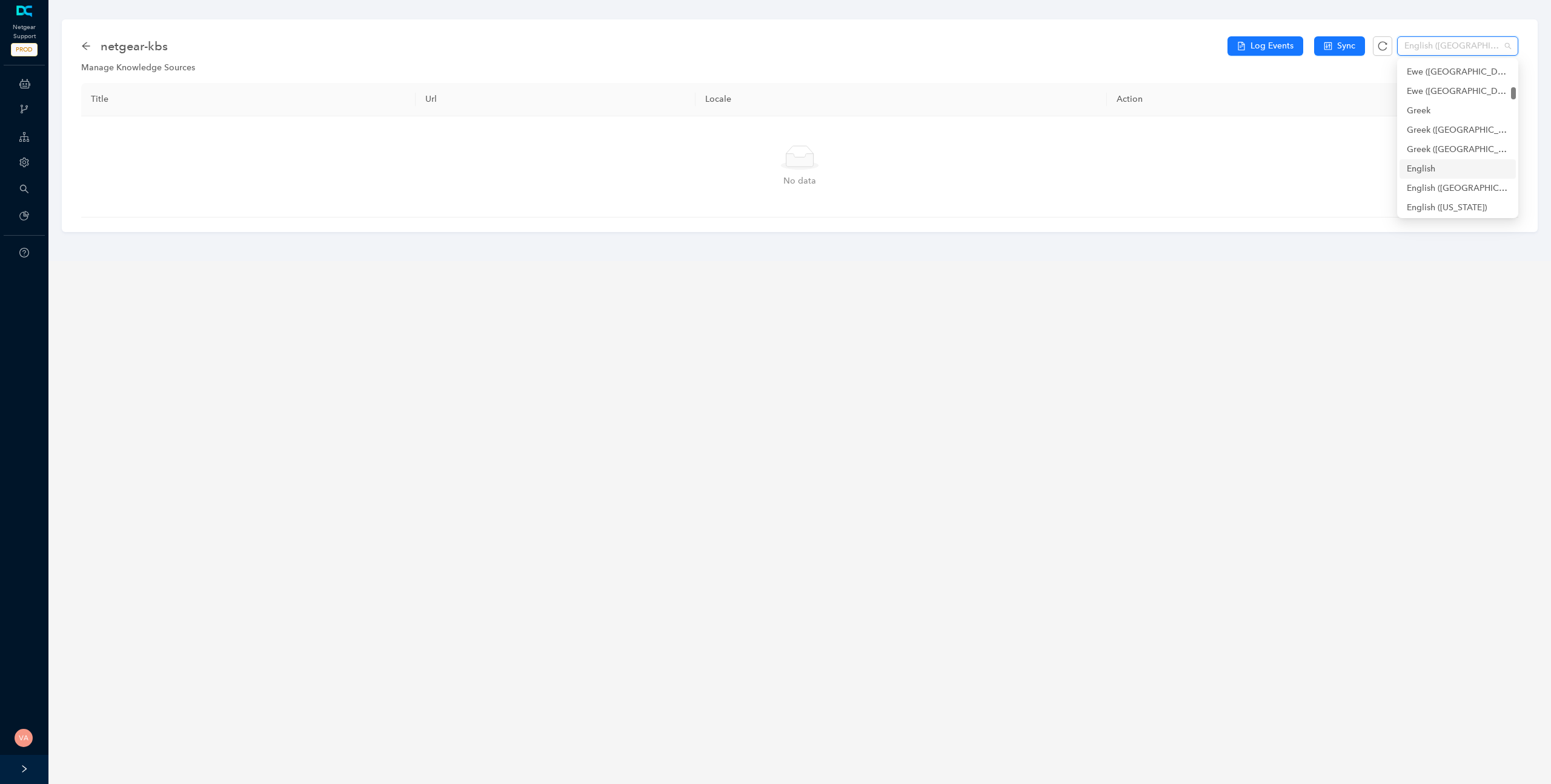
click at [1421, 165] on div "English" at bounding box center [1458, 168] width 102 height 13
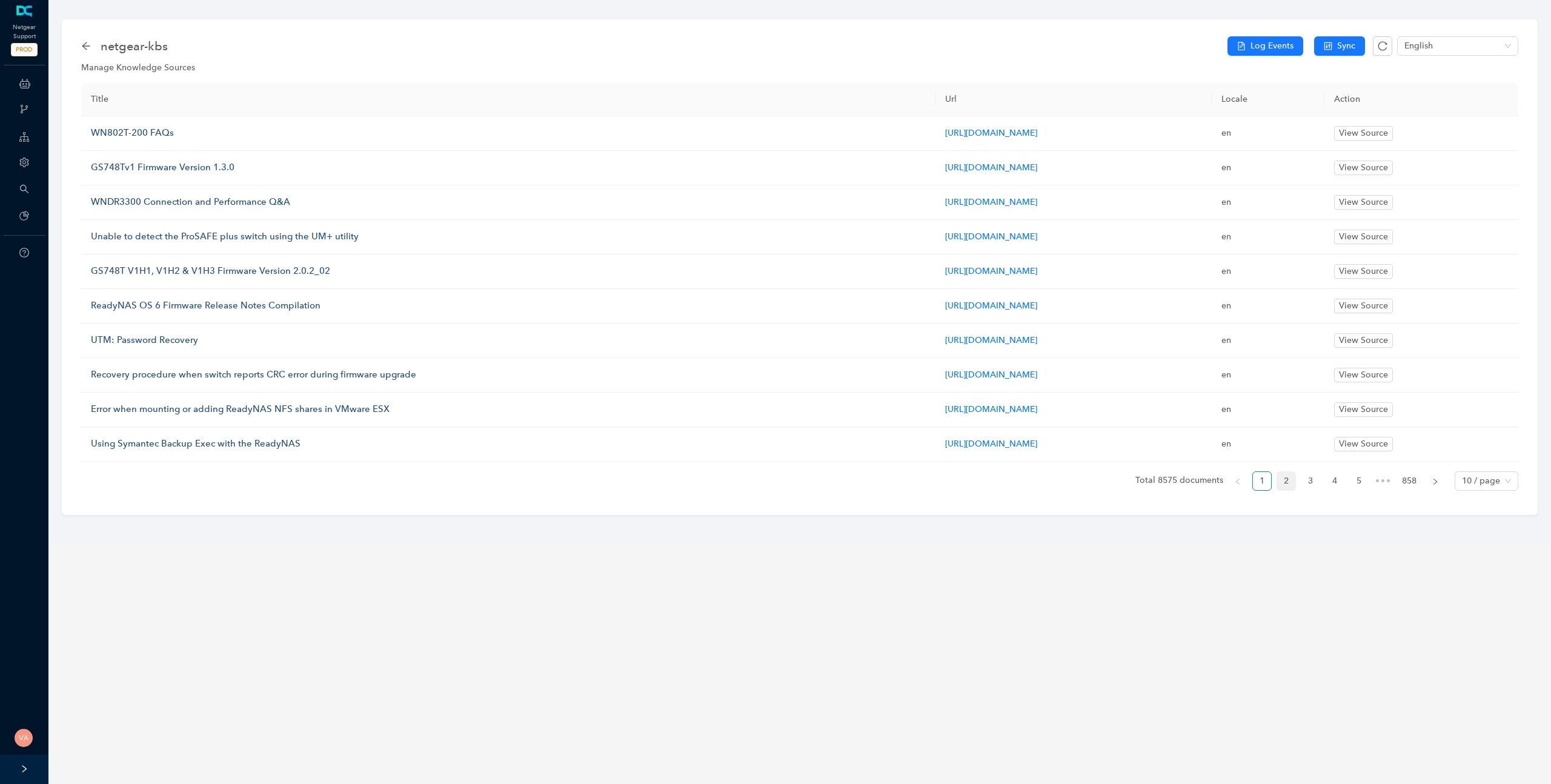
click at [1291, 482] on link "2" at bounding box center [1286, 481] width 18 height 18
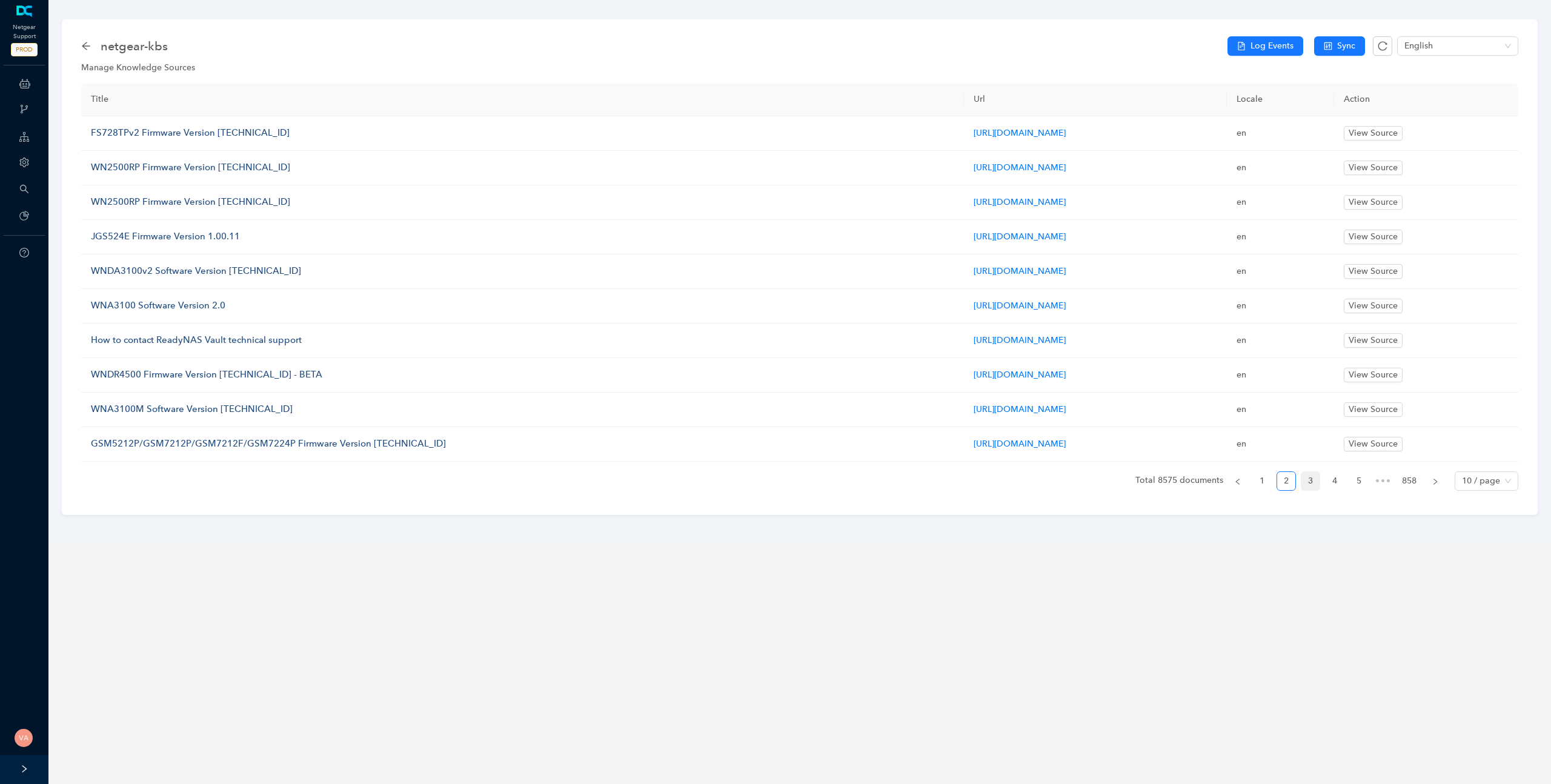
click at [1315, 488] on link "3" at bounding box center [1311, 481] width 18 height 18
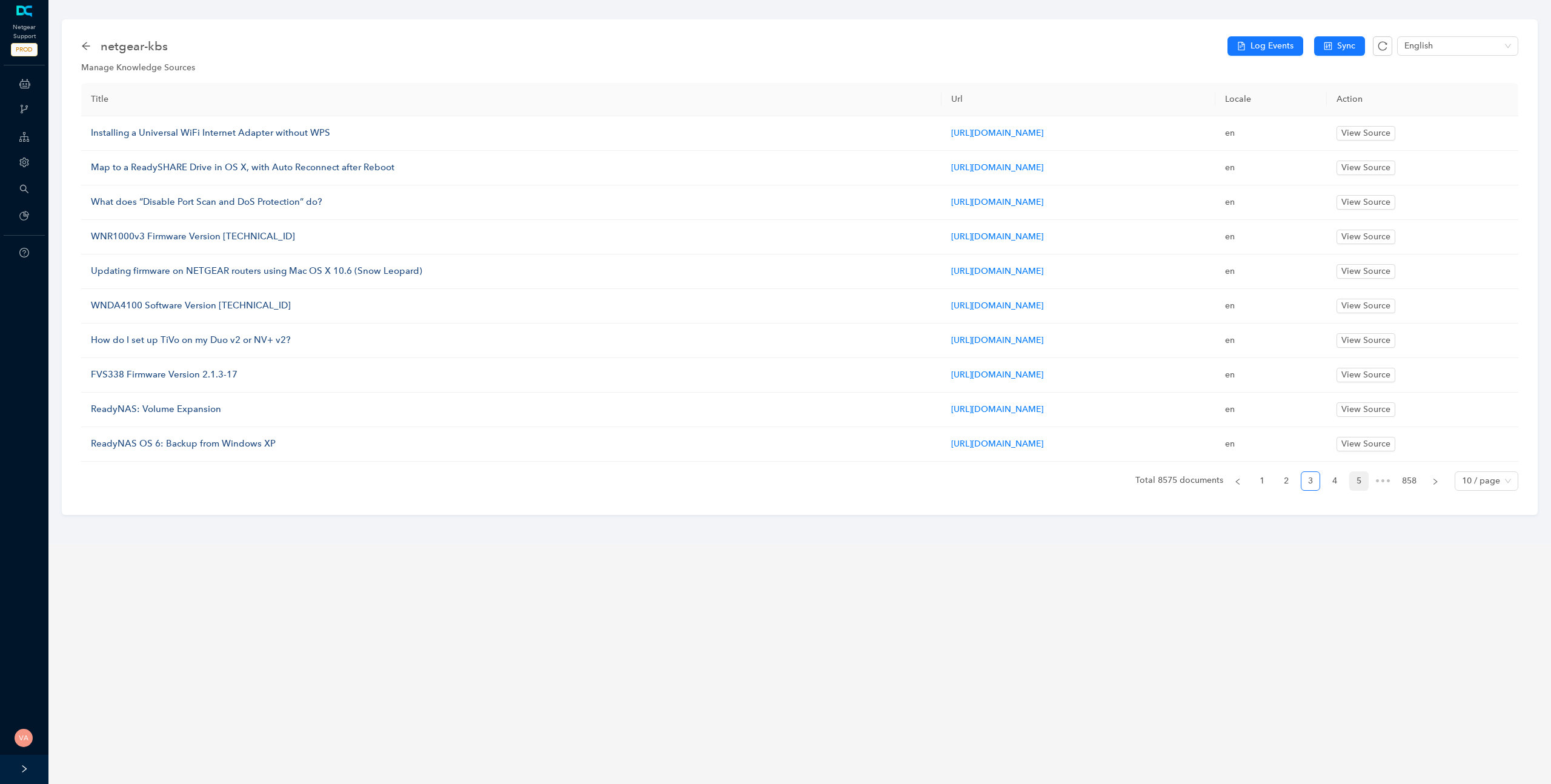
click at [1349, 480] on li "5" at bounding box center [1359, 481] width 20 height 19
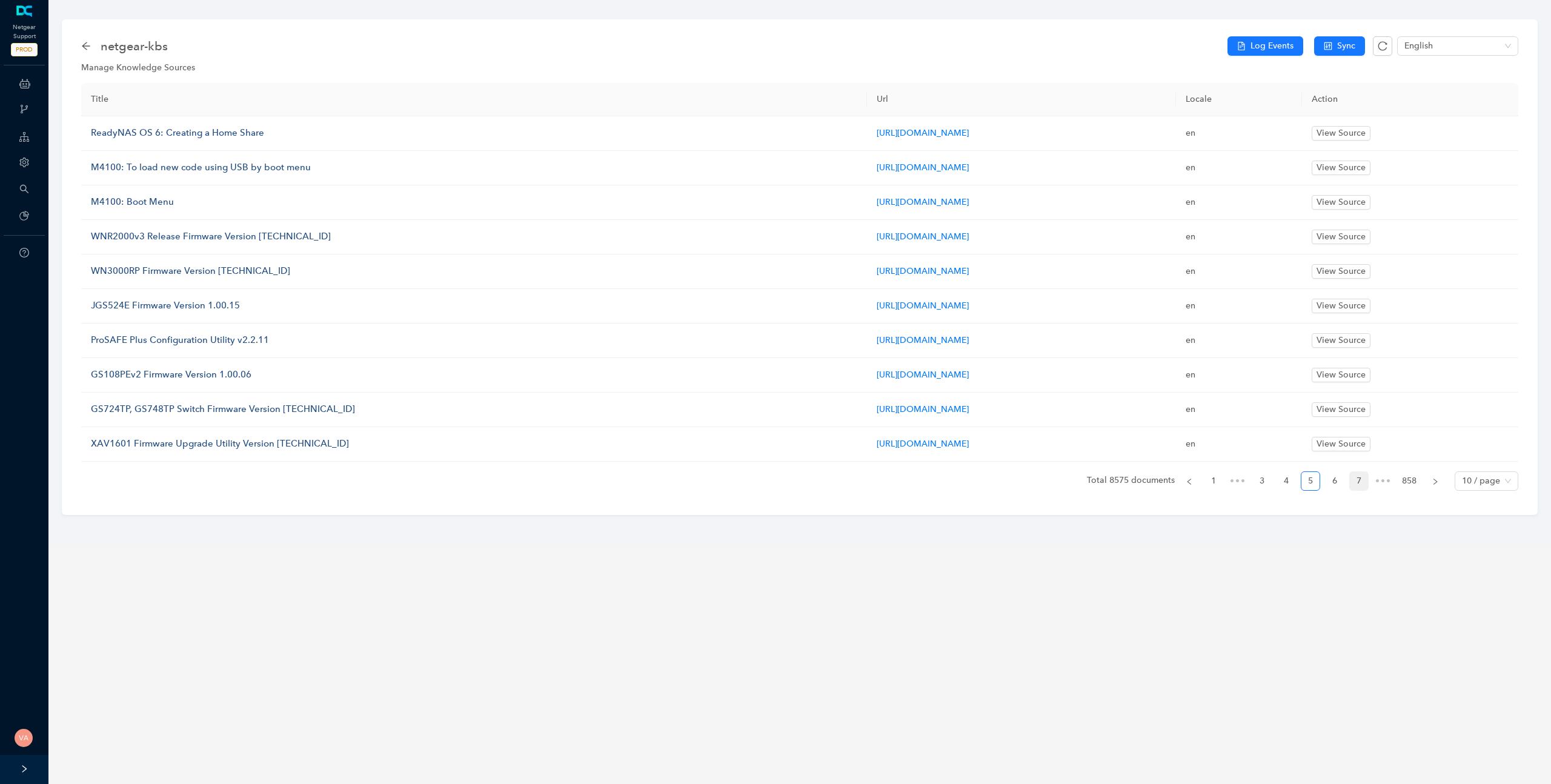
click at [1354, 478] on link "7" at bounding box center [1359, 481] width 18 height 18
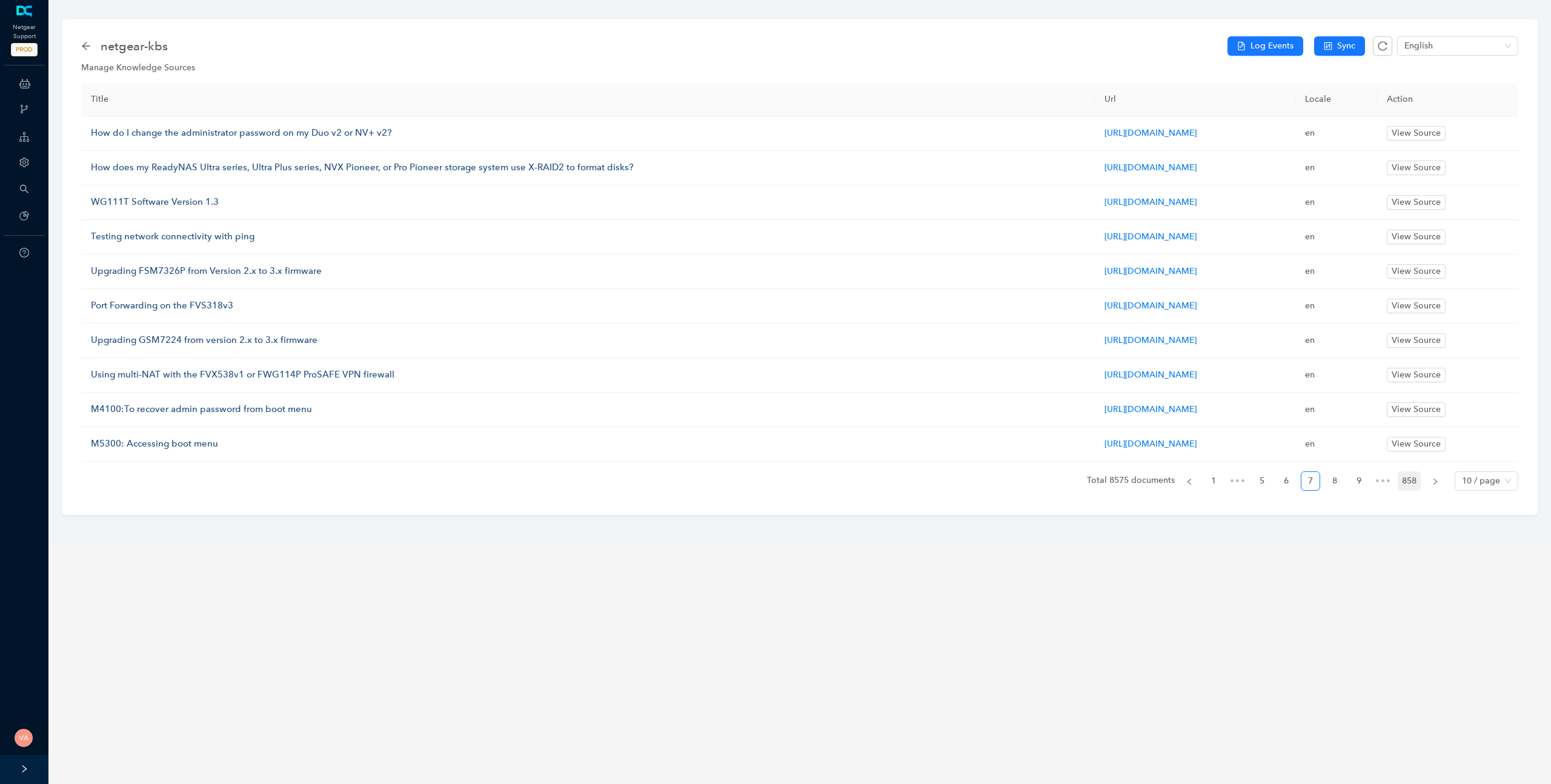
click at [1405, 485] on link "858" at bounding box center [1409, 481] width 22 height 18
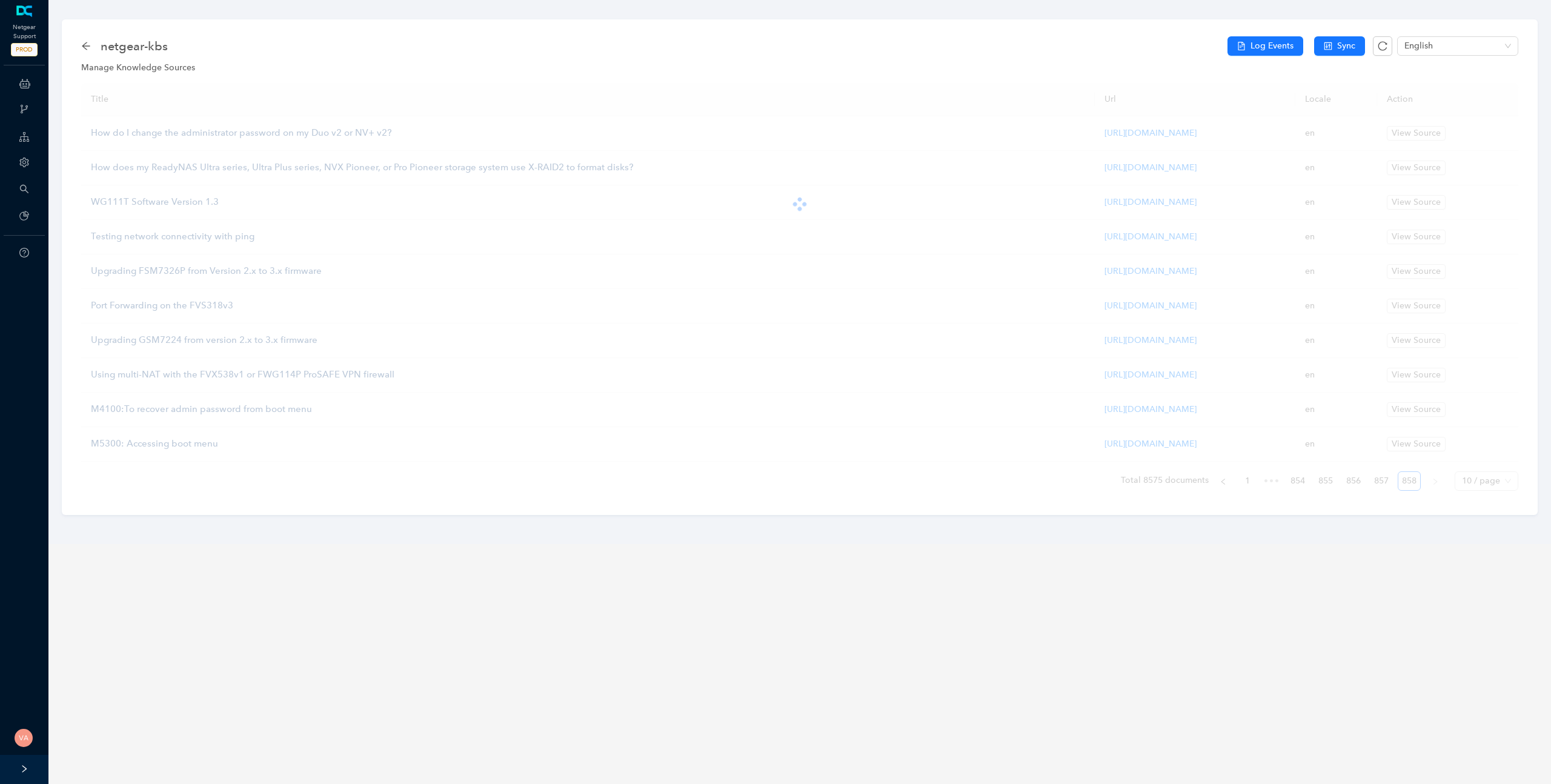
click at [1032, 638] on main "netgear-kbs Log Events Sync English Manage Knowledge Sources Title Url Locale A…" at bounding box center [800, 392] width 1502 height 784
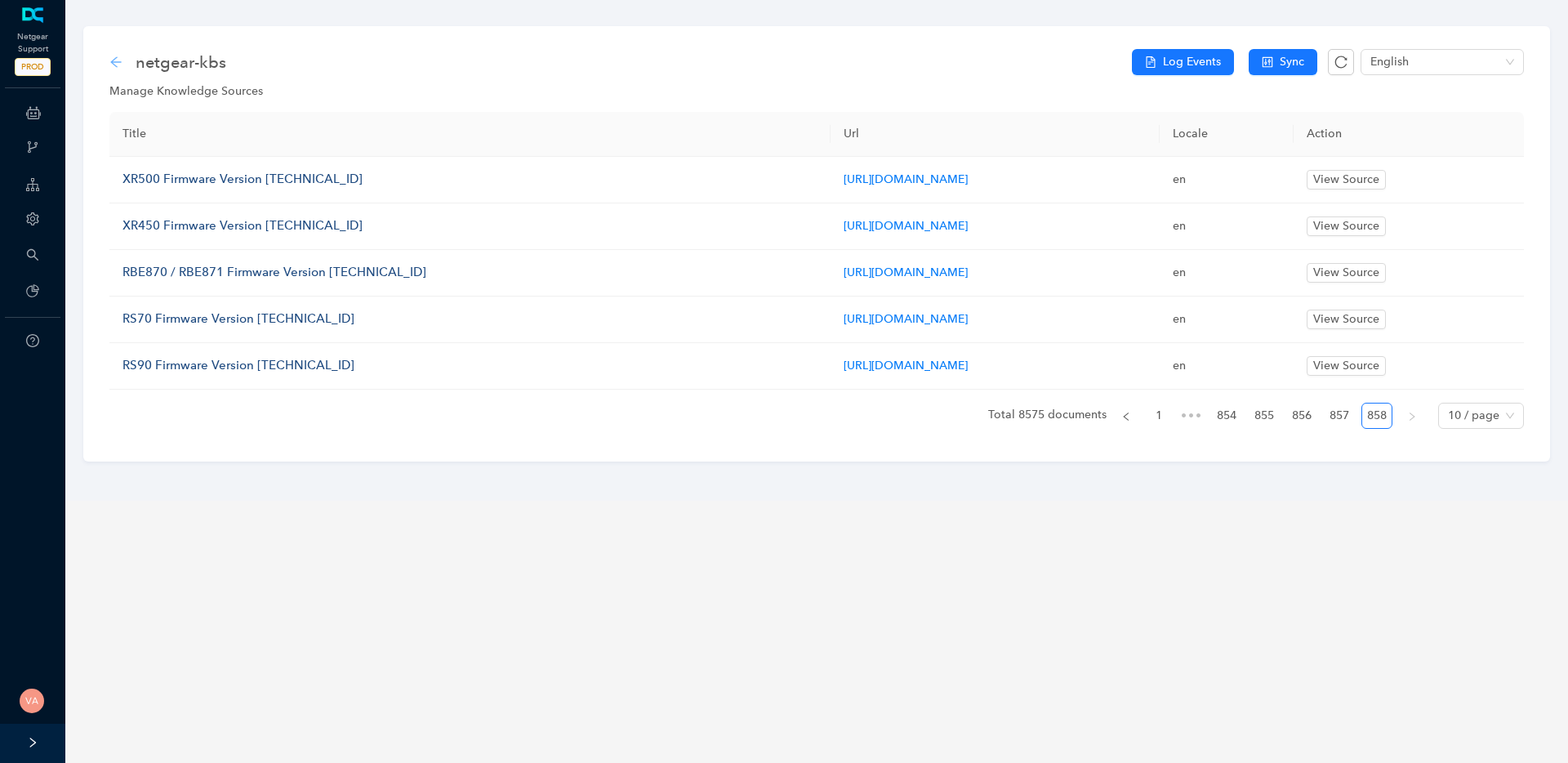
click at [116, 55] on icon "arrow-left" at bounding box center [116, 62] width 13 height 13
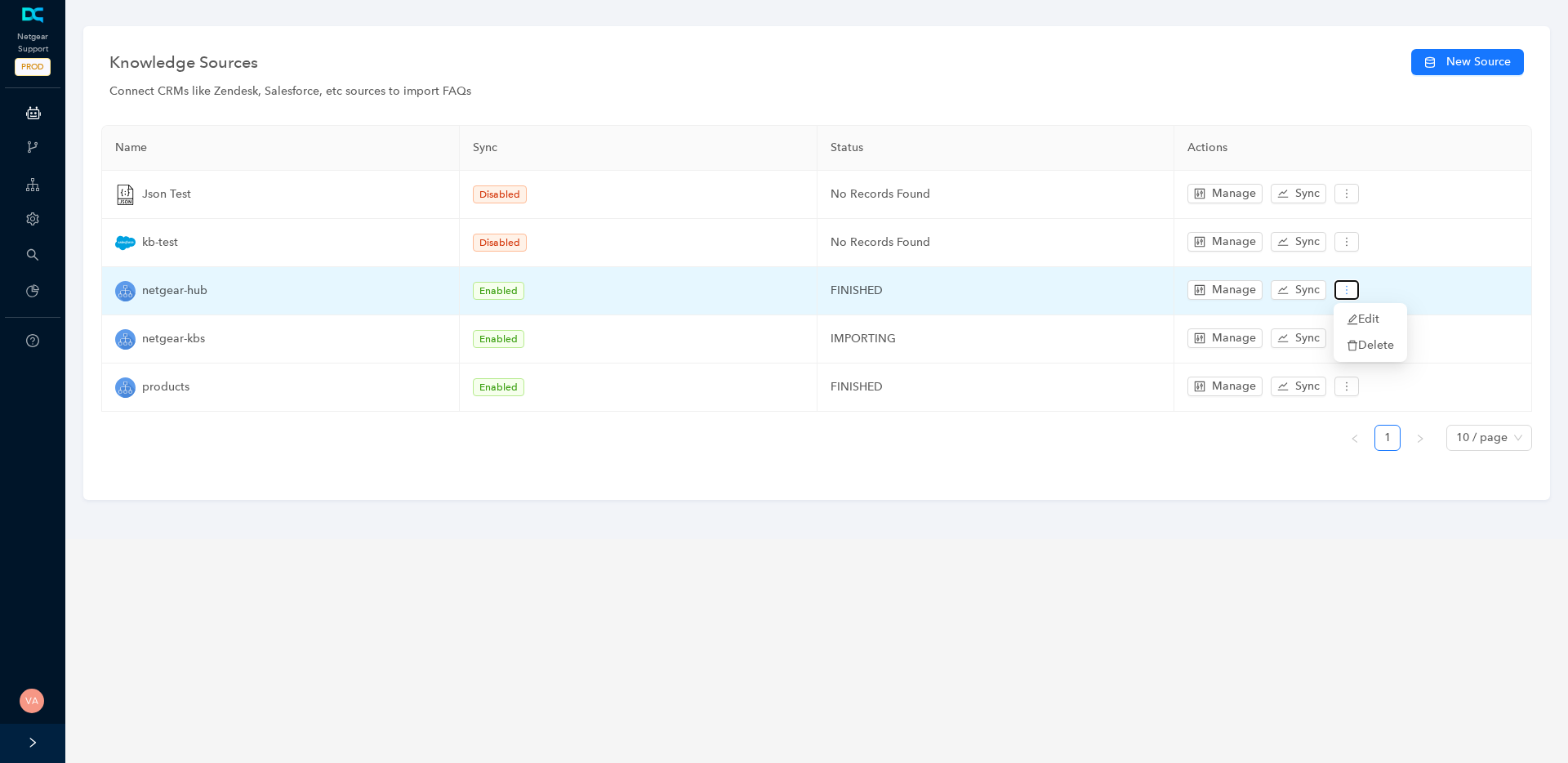
click at [1344, 292] on icon "more" at bounding box center [1346, 290] width 11 height 11
click at [1367, 318] on span "Edit" at bounding box center [1371, 319] width 47 height 18
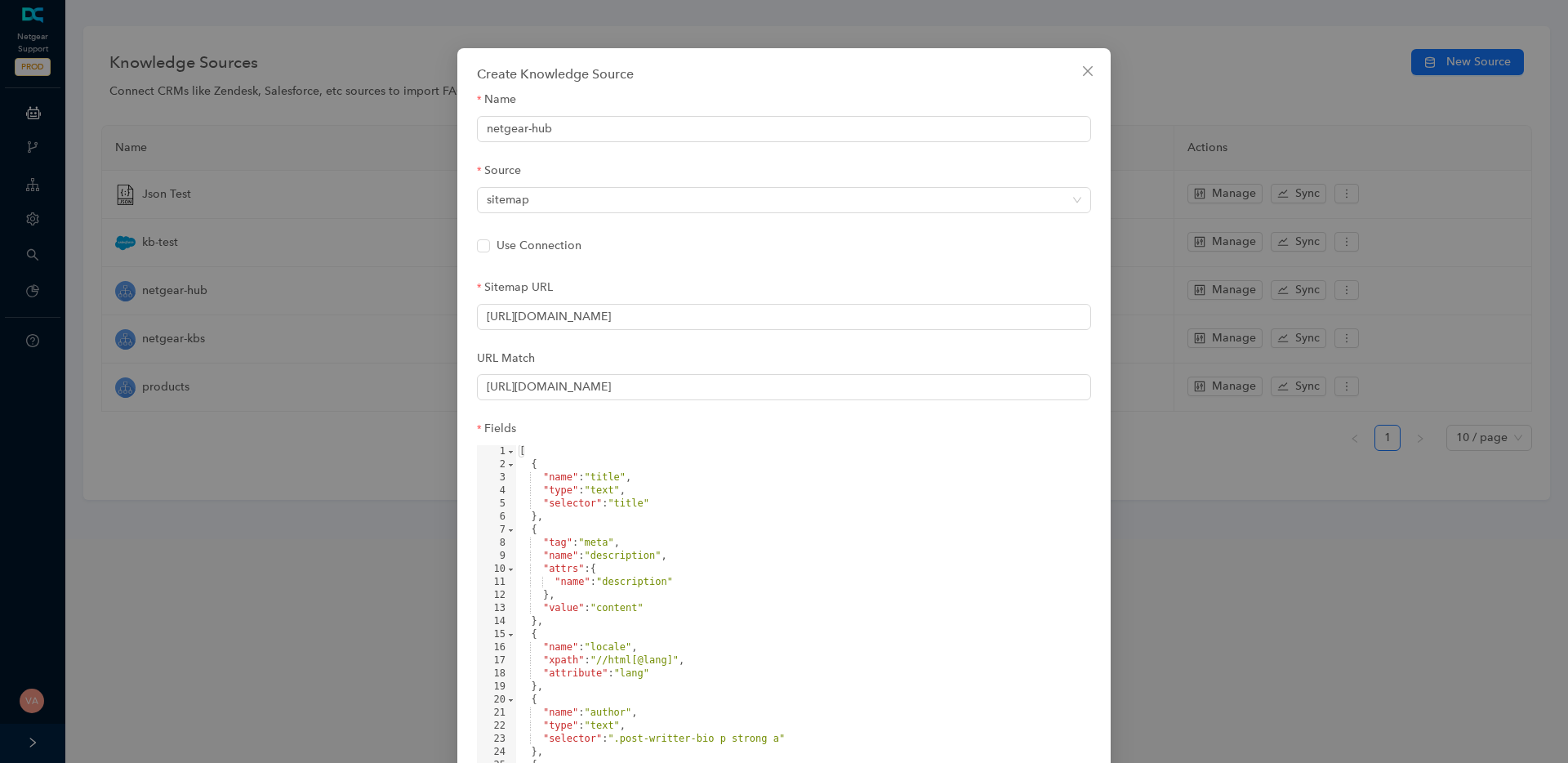
scroll to position [144, 0]
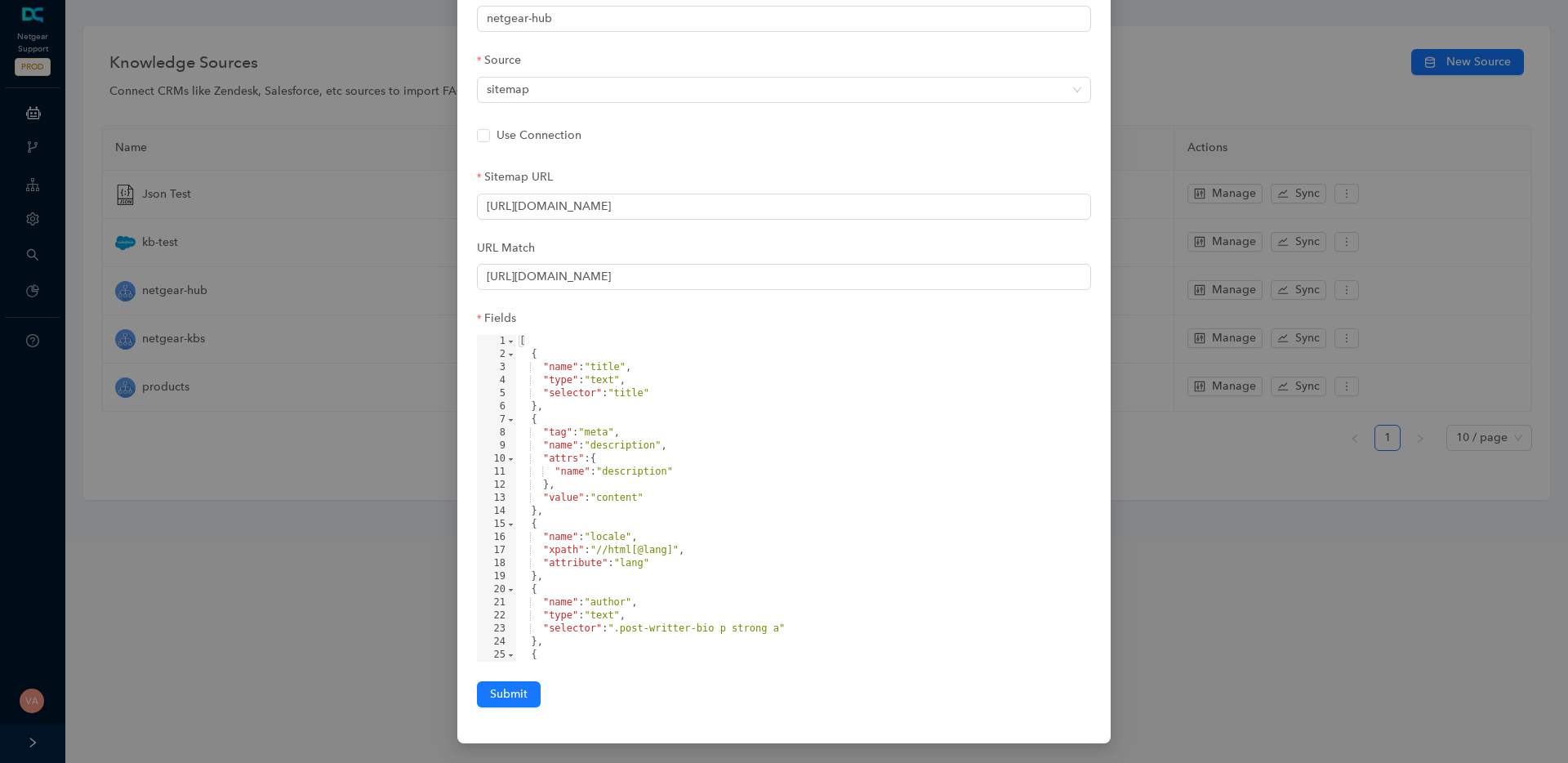
click at [390, 263] on div "Create Knowledge Source Name netgear-hub Source sitemap Use Connection Sitemap …" at bounding box center [784, 381] width 1568 height 763
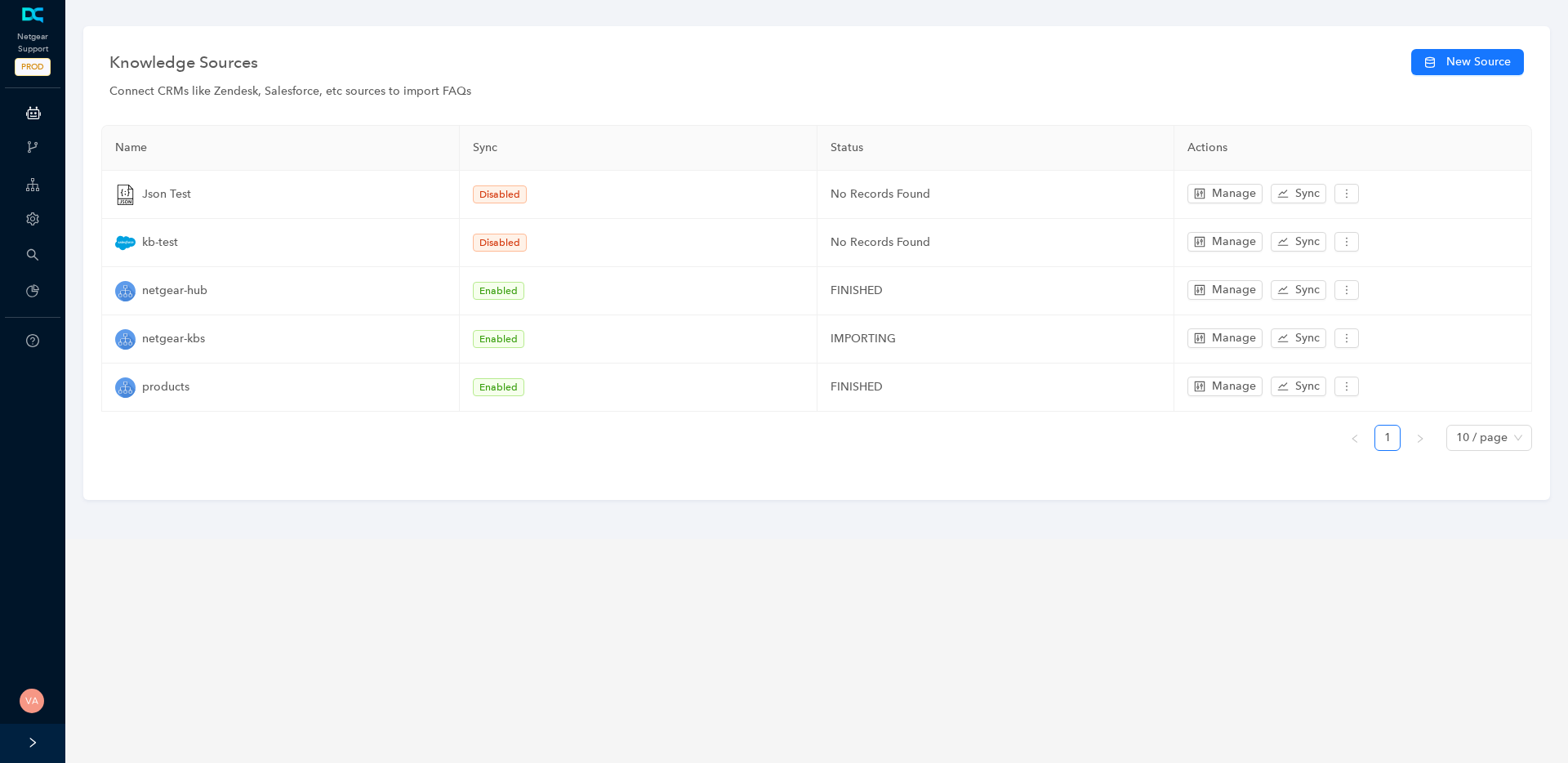
scroll to position [62, 0]
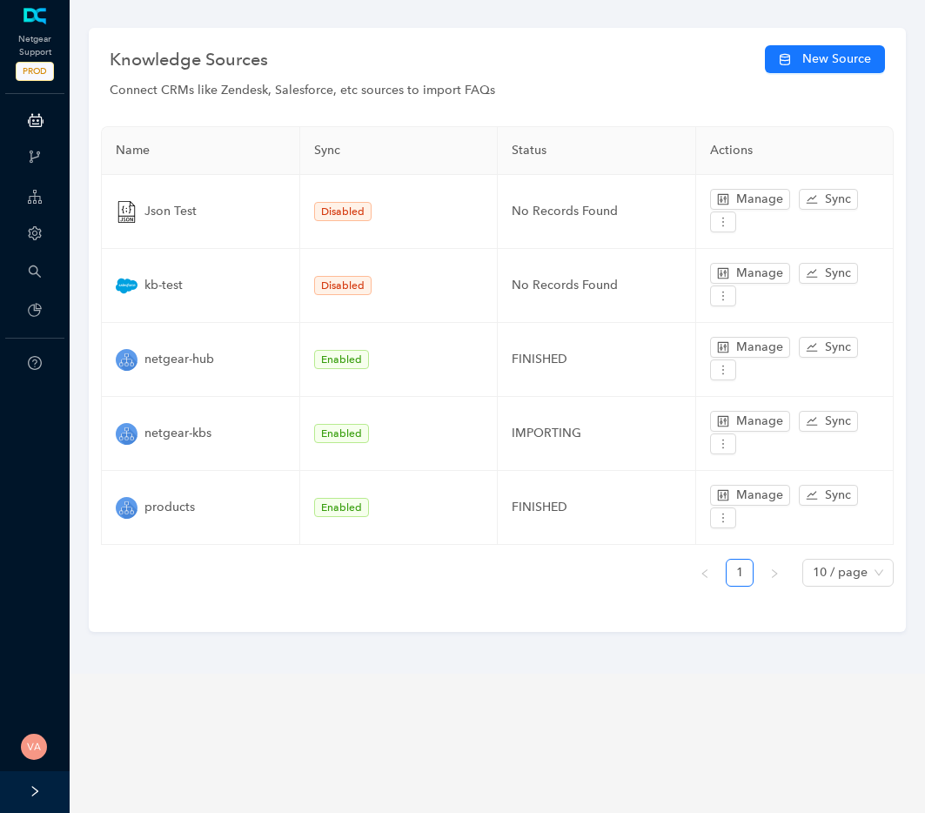
click at [624, 655] on div "Knowledge Sources New Source Connect CRMs like Zendesk, Salesforce, etc sources…" at bounding box center [497, 336] width 873 height 673
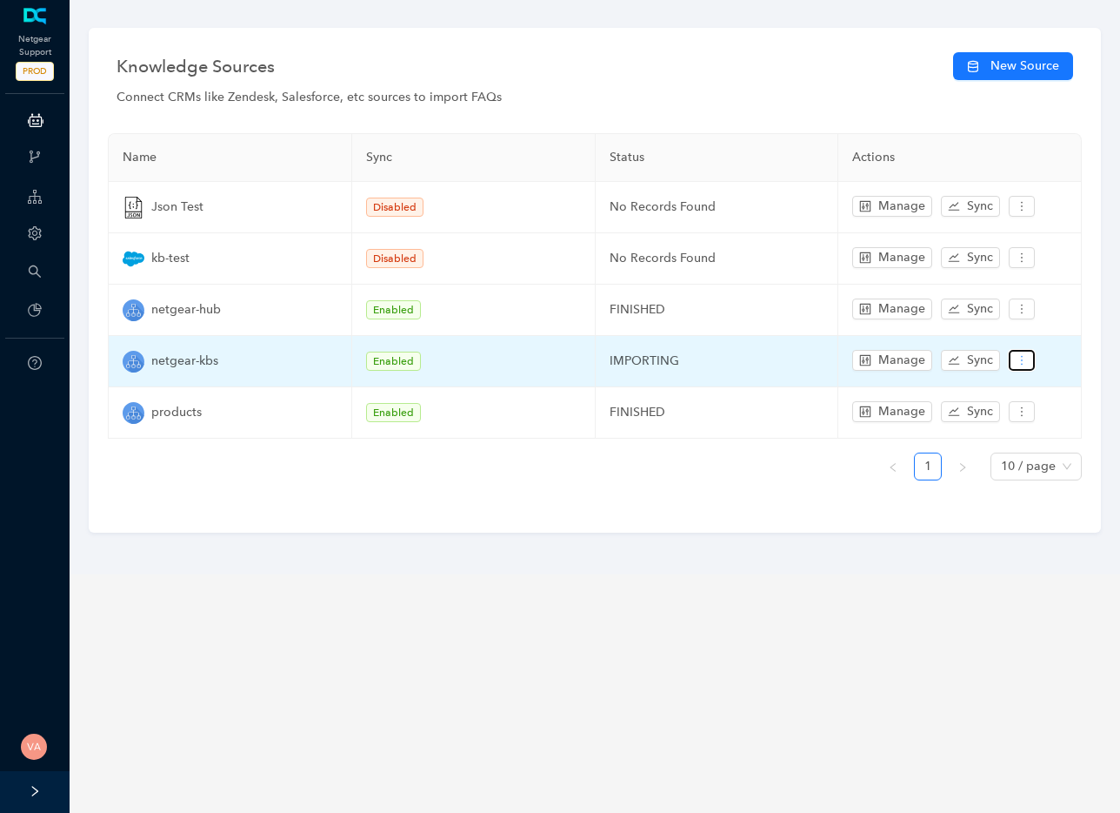
click at [924, 357] on icon "more" at bounding box center [1022, 360] width 12 height 12
click at [924, 388] on span "Edit" at bounding box center [1047, 391] width 50 height 19
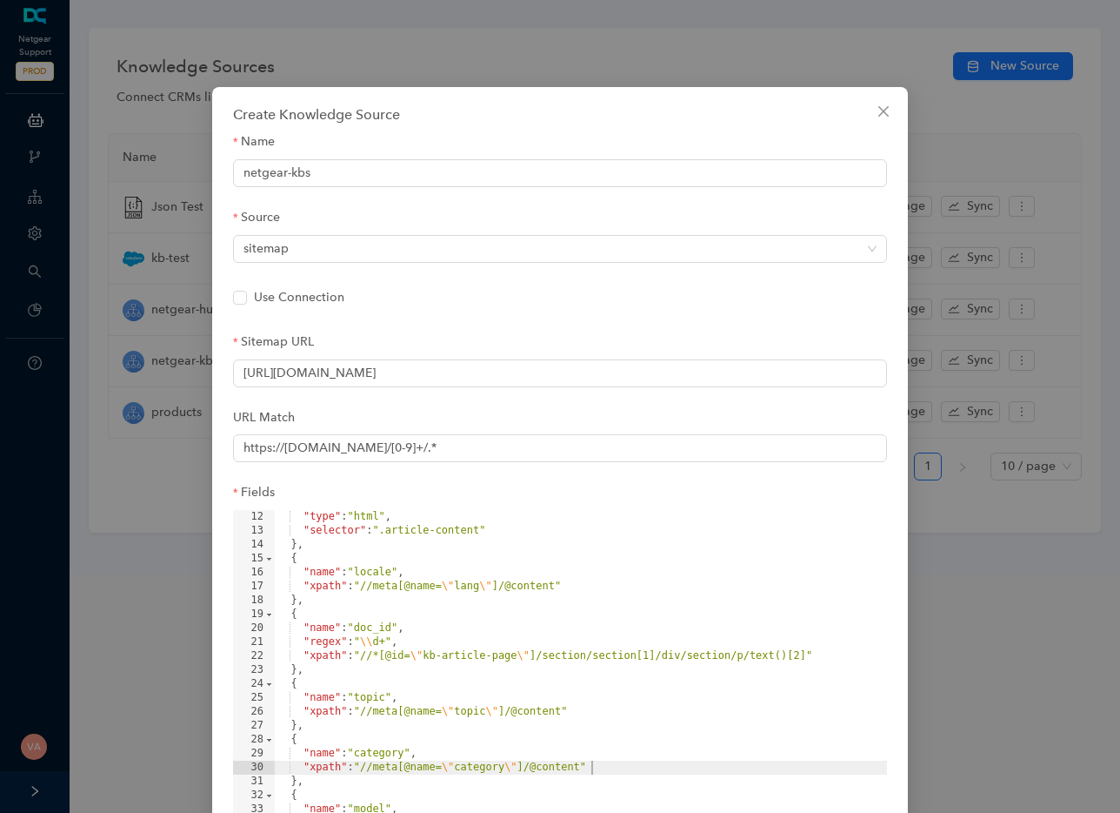
scroll to position [153, 0]
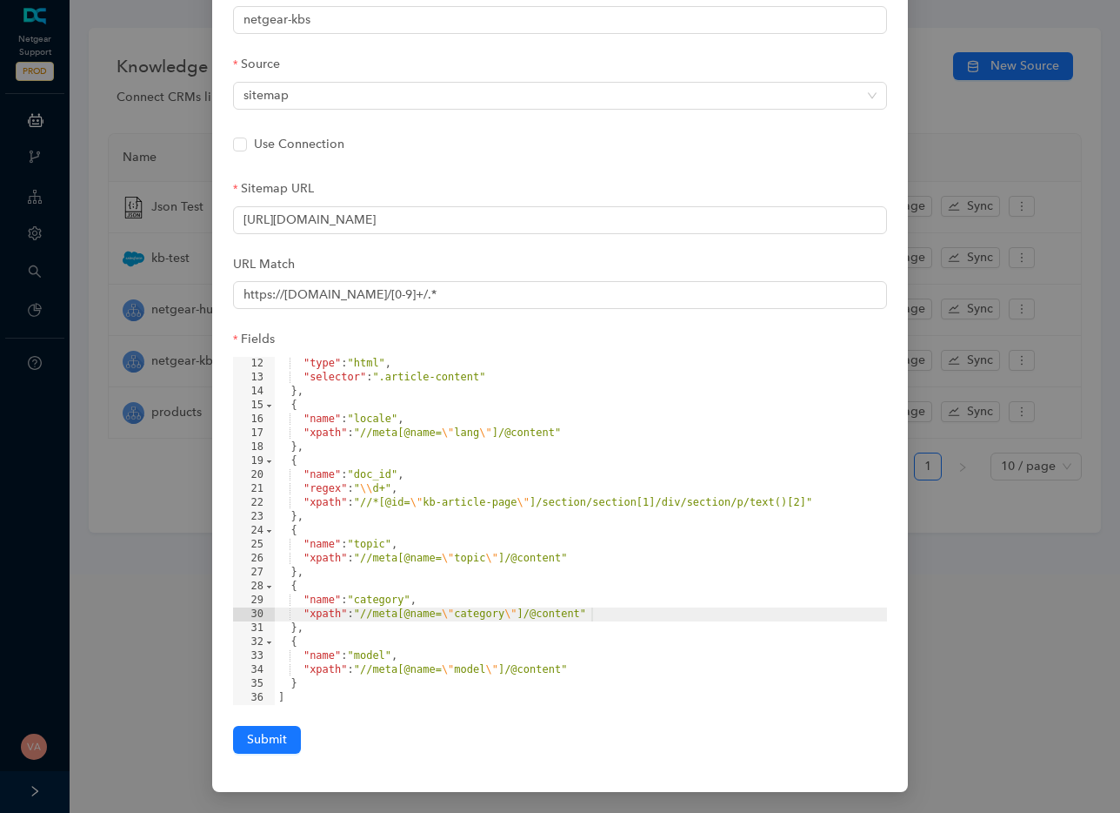
click at [924, 575] on div "Create Knowledge Source Name netgear-kbs Source sitemap Use Connection Sitemap …" at bounding box center [560, 406] width 1120 height 813
click at [924, 127] on div "Create Knowledge Source Name netgear-kbs Source sitemap Use Connection Sitemap …" at bounding box center [560, 406] width 1120 height 813
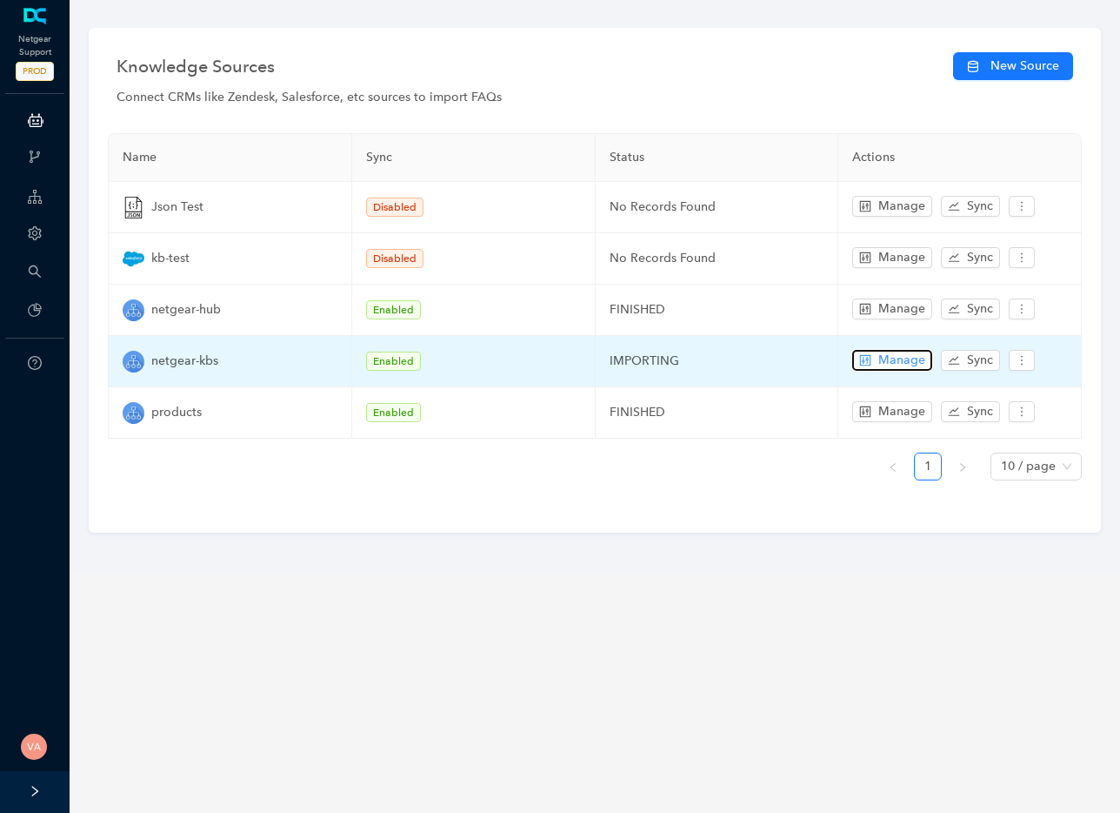
click at [914, 364] on span "Manage" at bounding box center [902, 360] width 47 height 19
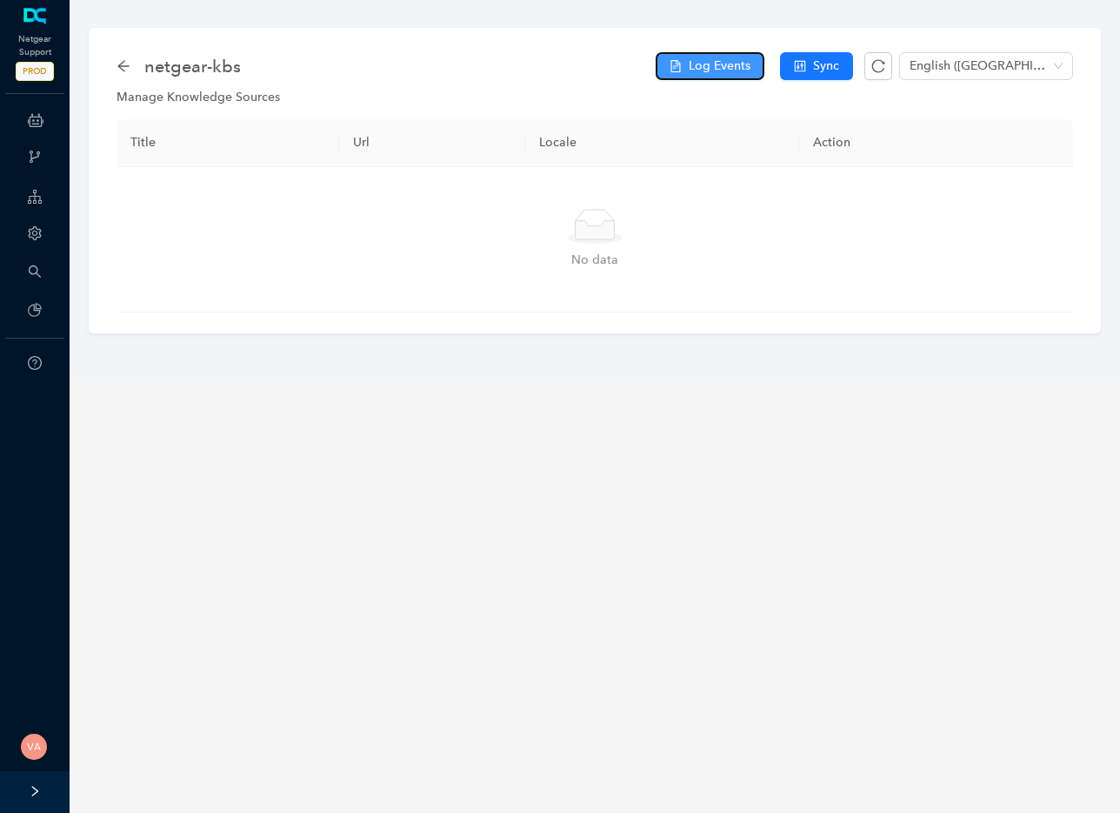
click at [700, 69] on span "Log Events" at bounding box center [720, 66] width 62 height 19
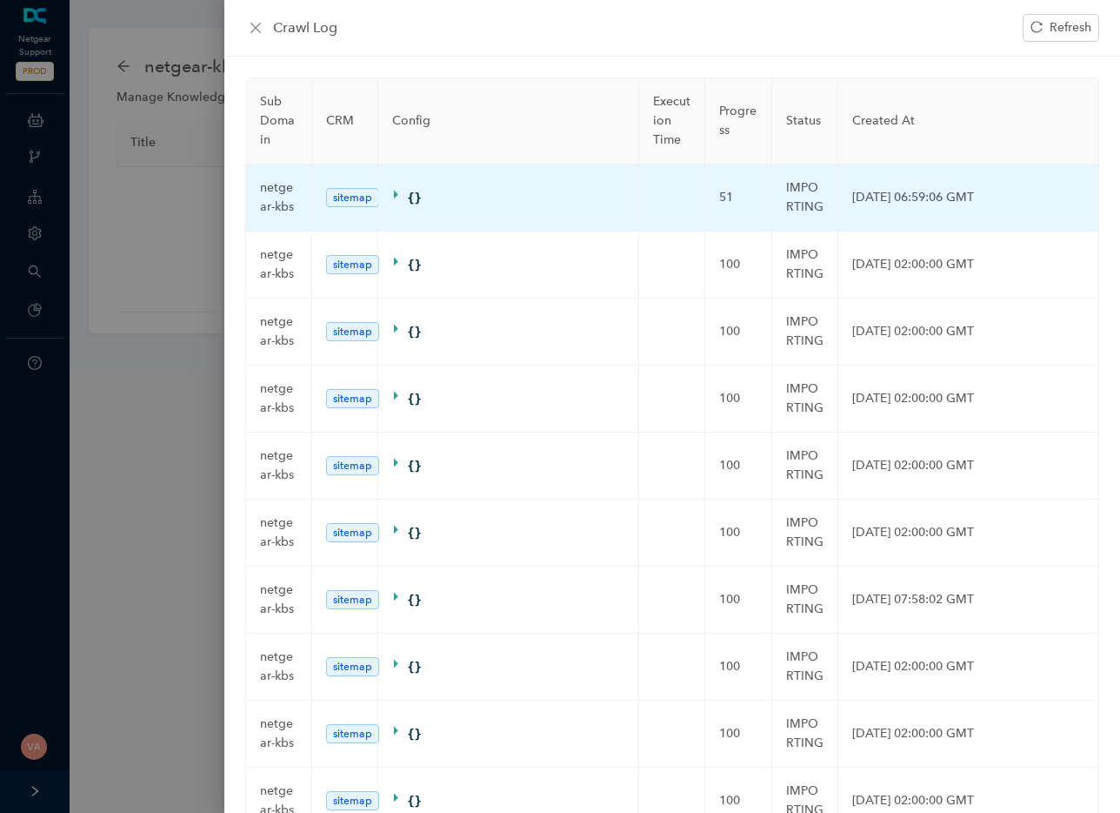
click at [761, 203] on td "51" at bounding box center [739, 197] width 66 height 67
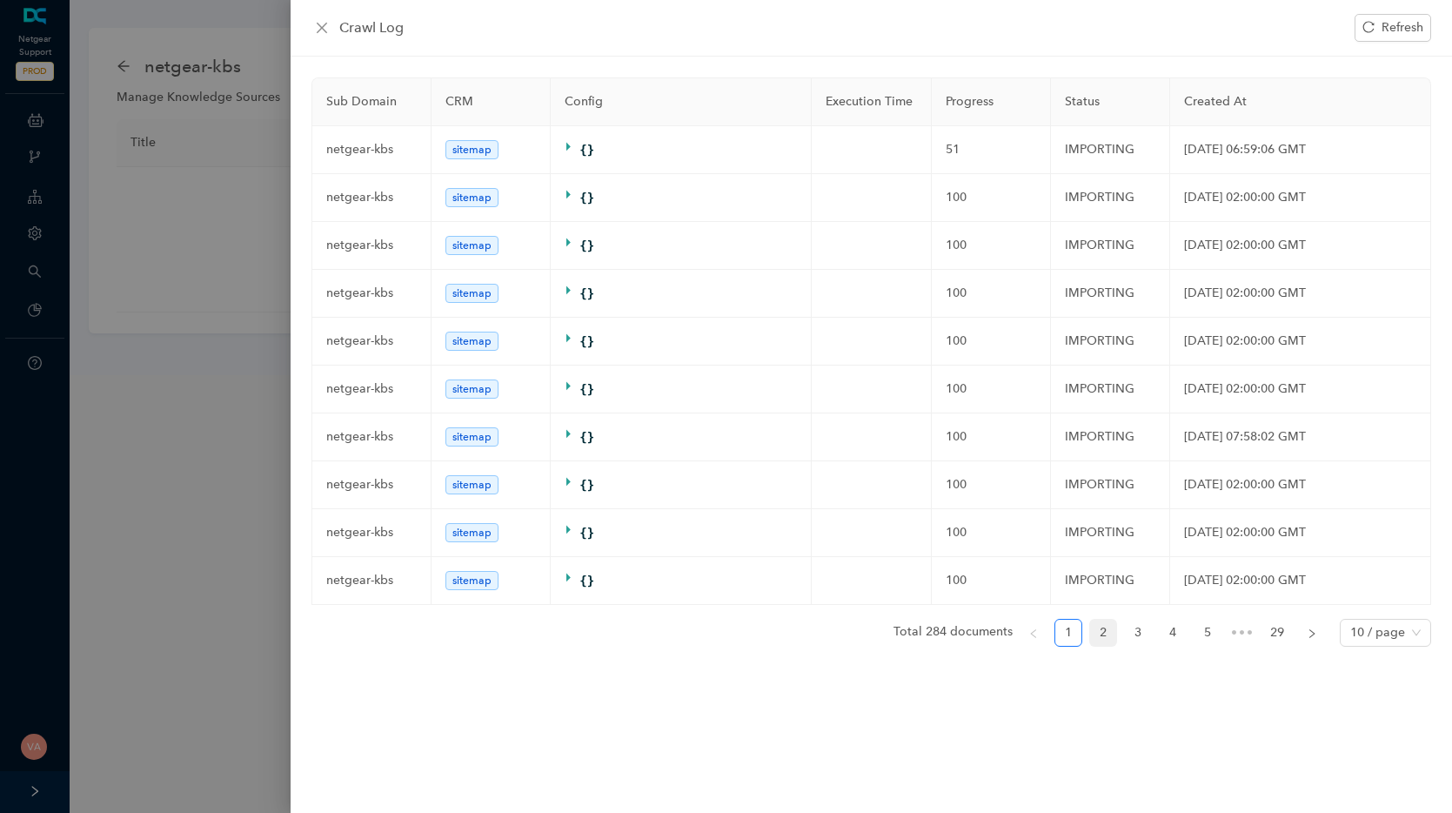
click at [1103, 632] on link "2" at bounding box center [1103, 632] width 26 height 26
click at [1068, 635] on link "1" at bounding box center [1068, 632] width 26 height 26
click at [232, 211] on div at bounding box center [726, 406] width 1452 height 813
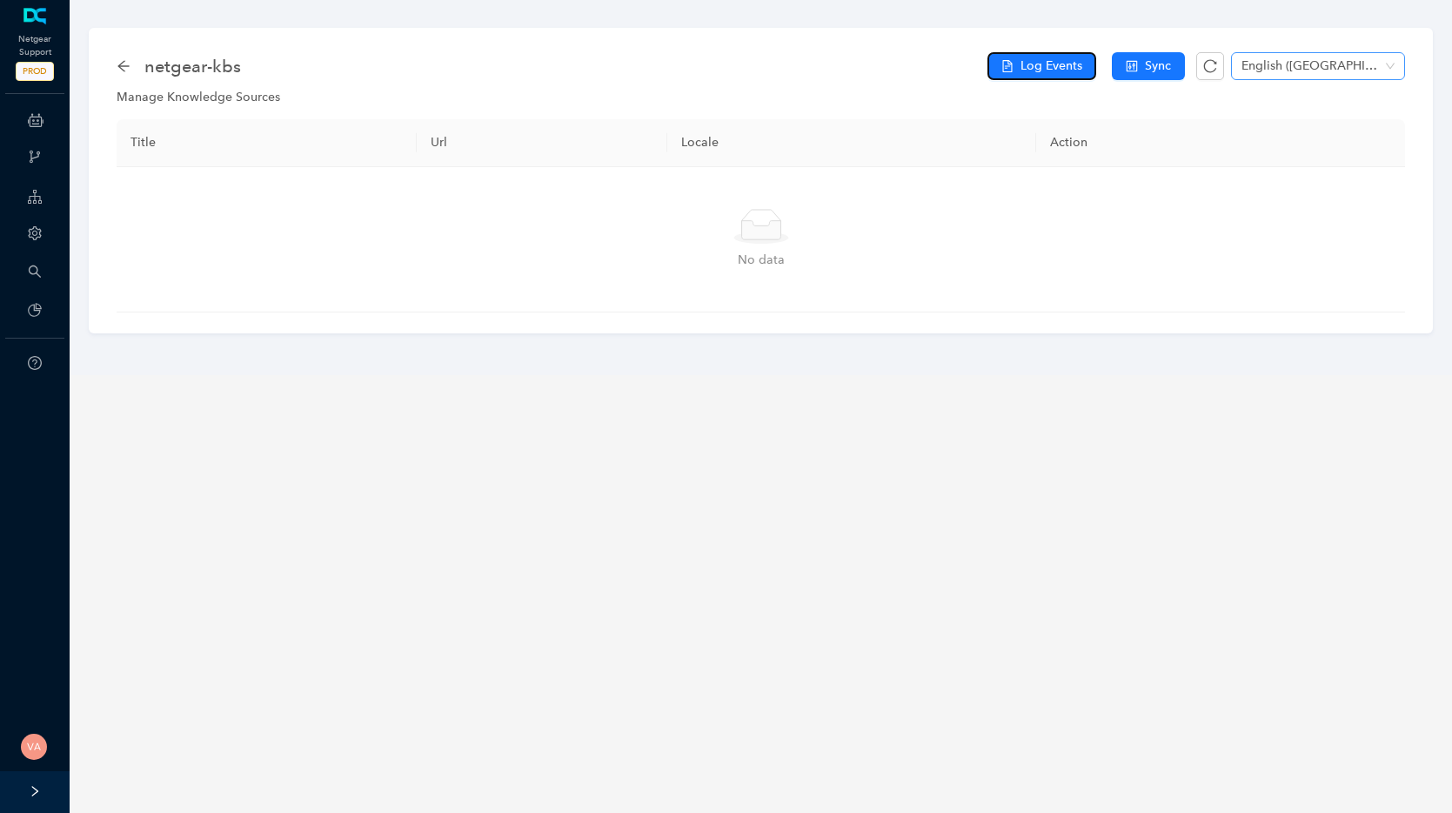
click at [1120, 73] on span "English ([GEOGRAPHIC_DATA])" at bounding box center [1317, 66] width 153 height 26
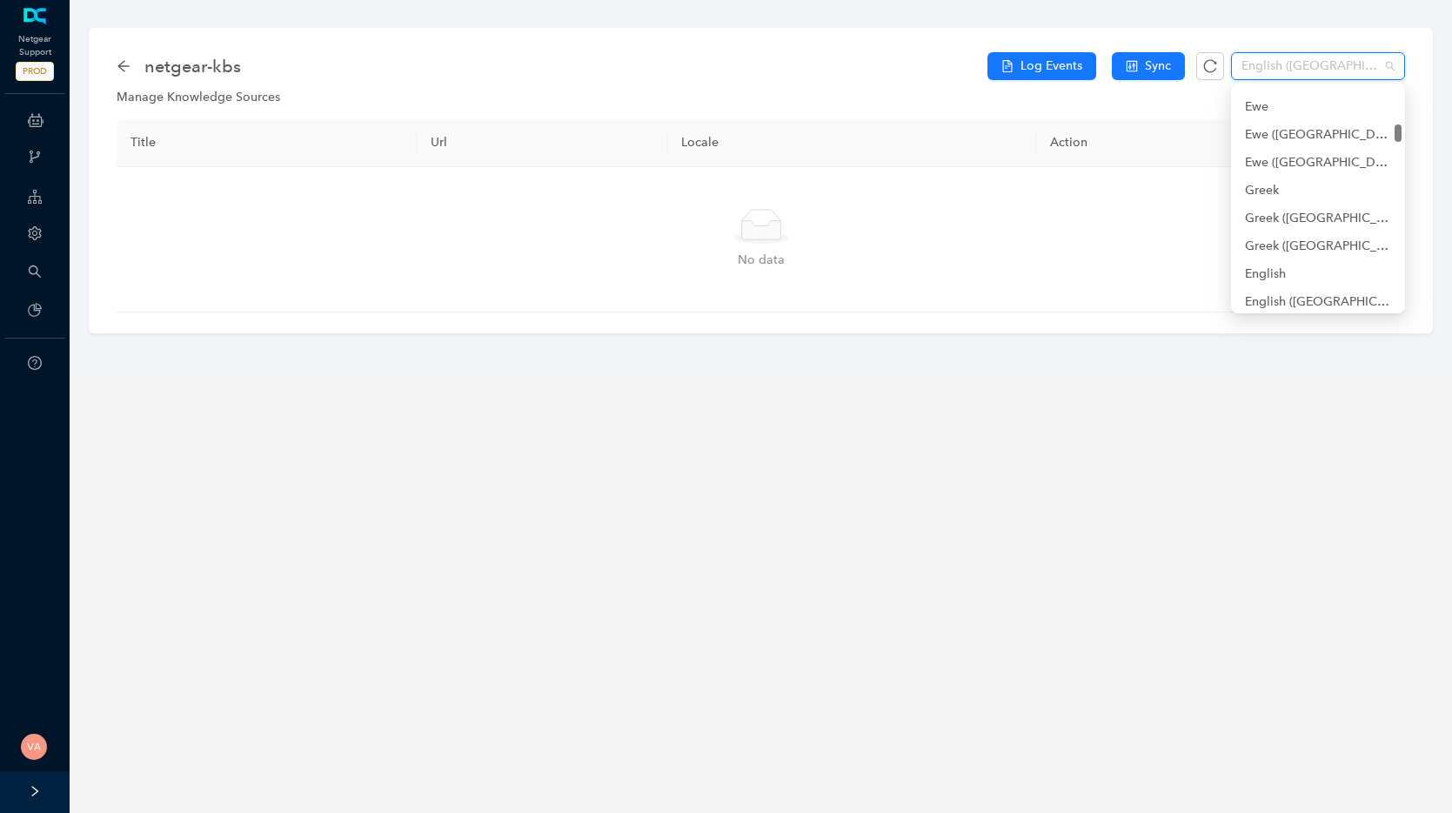
scroll to position [2689, 0]
click at [1120, 251] on div "English" at bounding box center [1318, 251] width 146 height 19
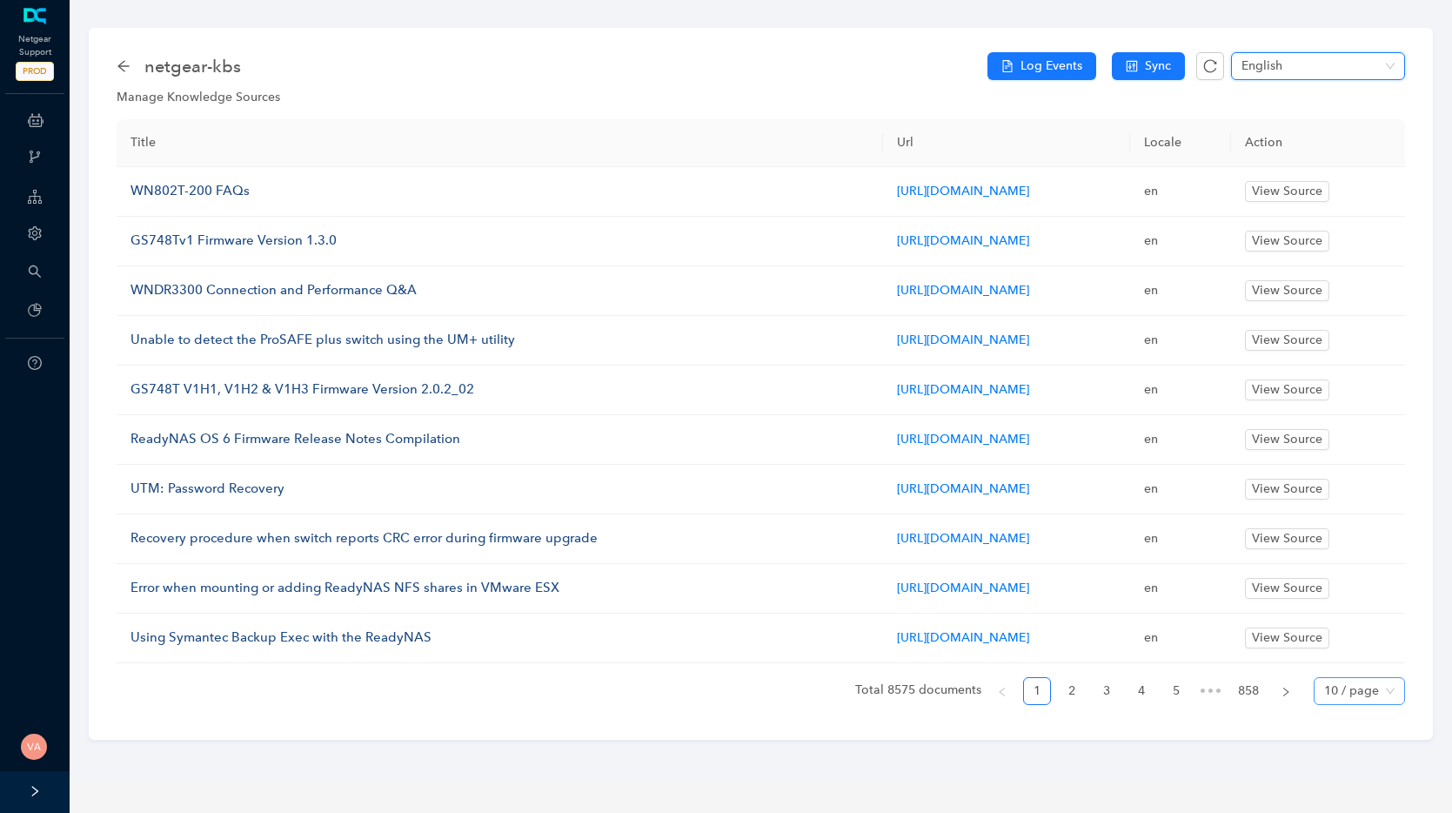
click at [1120, 704] on span "10 / page" at bounding box center [1359, 691] width 70 height 26
click at [1120, 665] on div "100 / page" at bounding box center [1359, 655] width 63 height 19
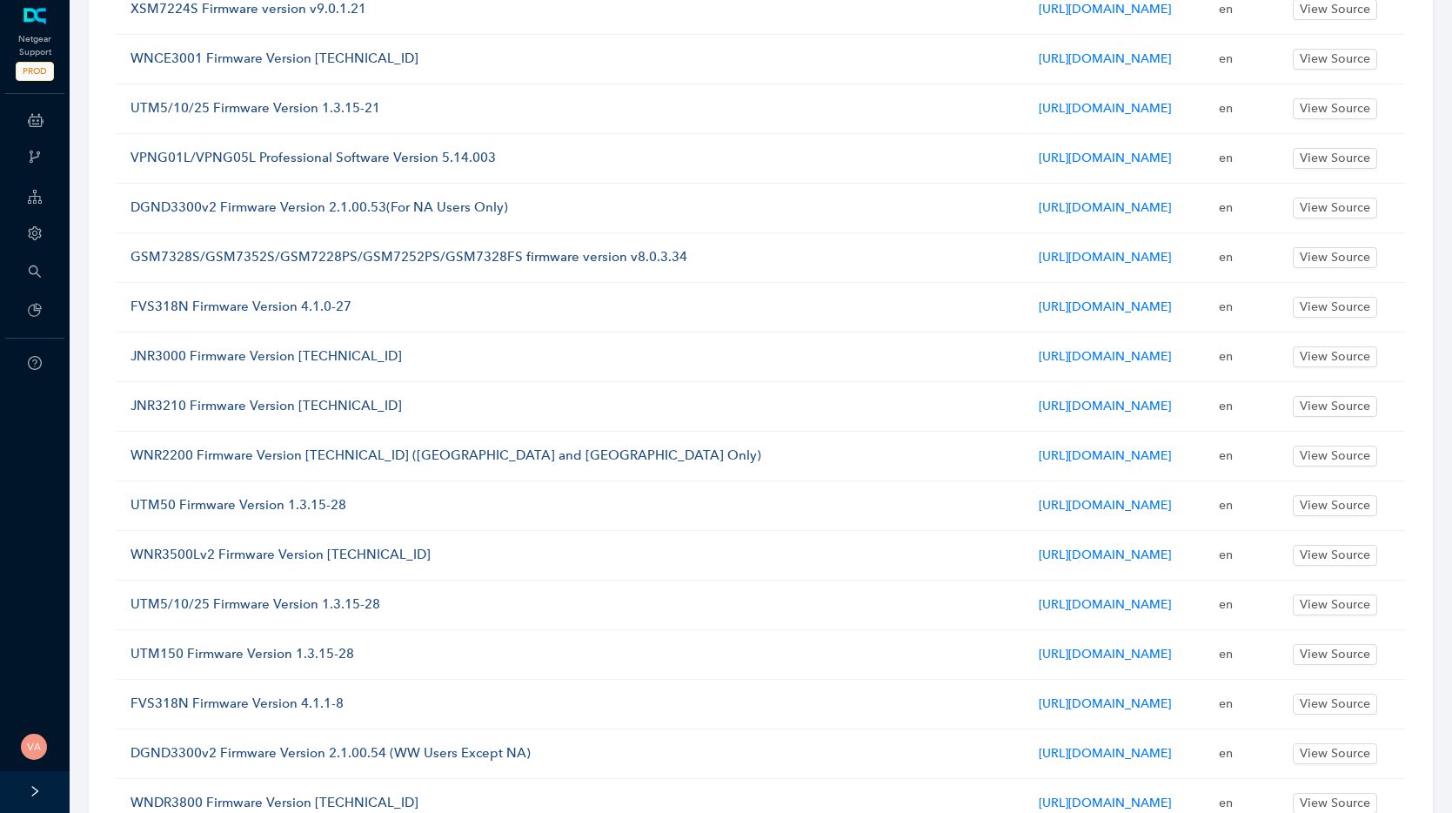
scroll to position [4767, 0]
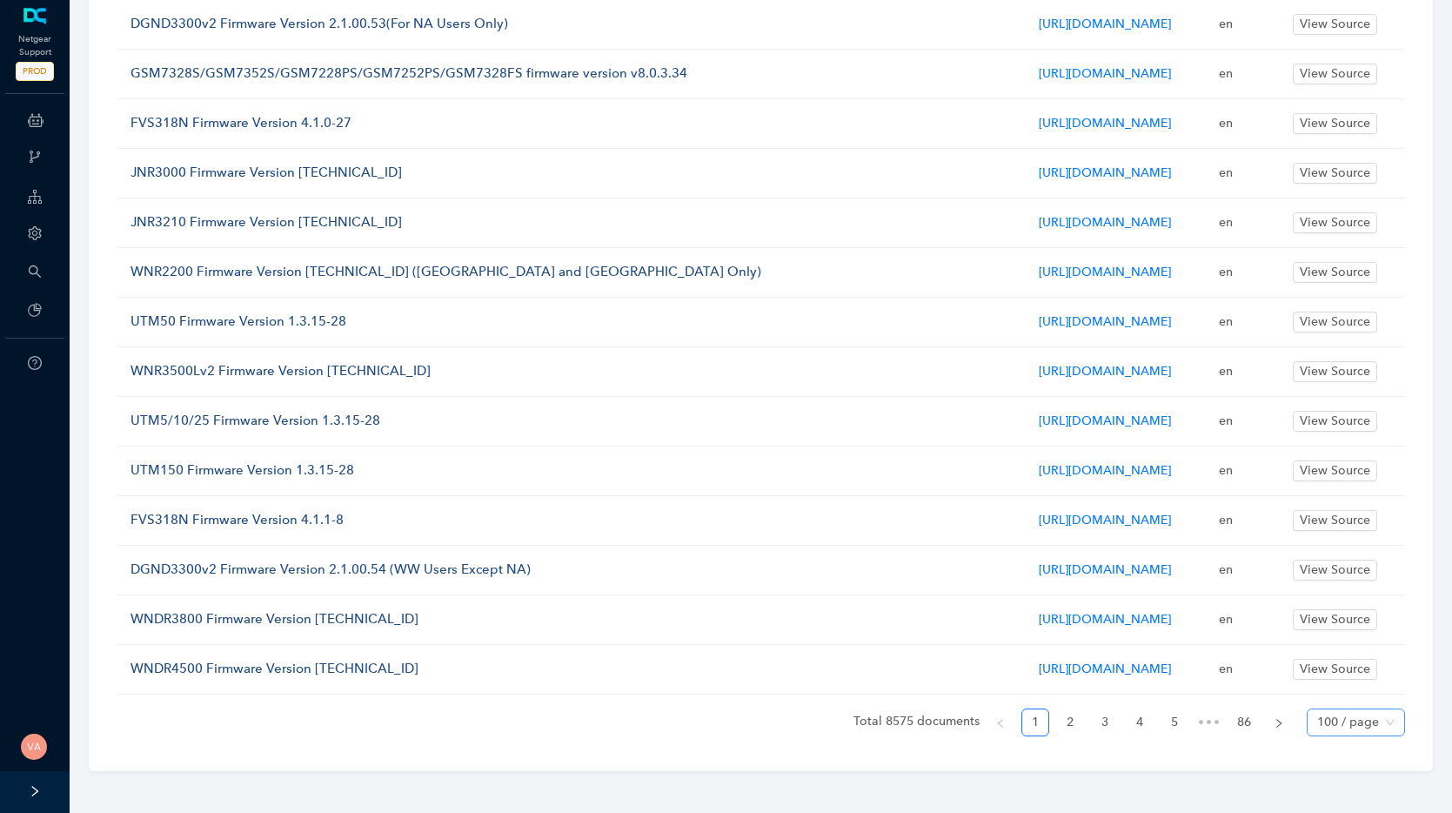
click at [1120, 735] on div "100 / page 10 / page 20 / page 50 / page 100 / page" at bounding box center [1356, 722] width 98 height 28
click at [1120, 730] on span "100 / page" at bounding box center [1355, 722] width 77 height 26
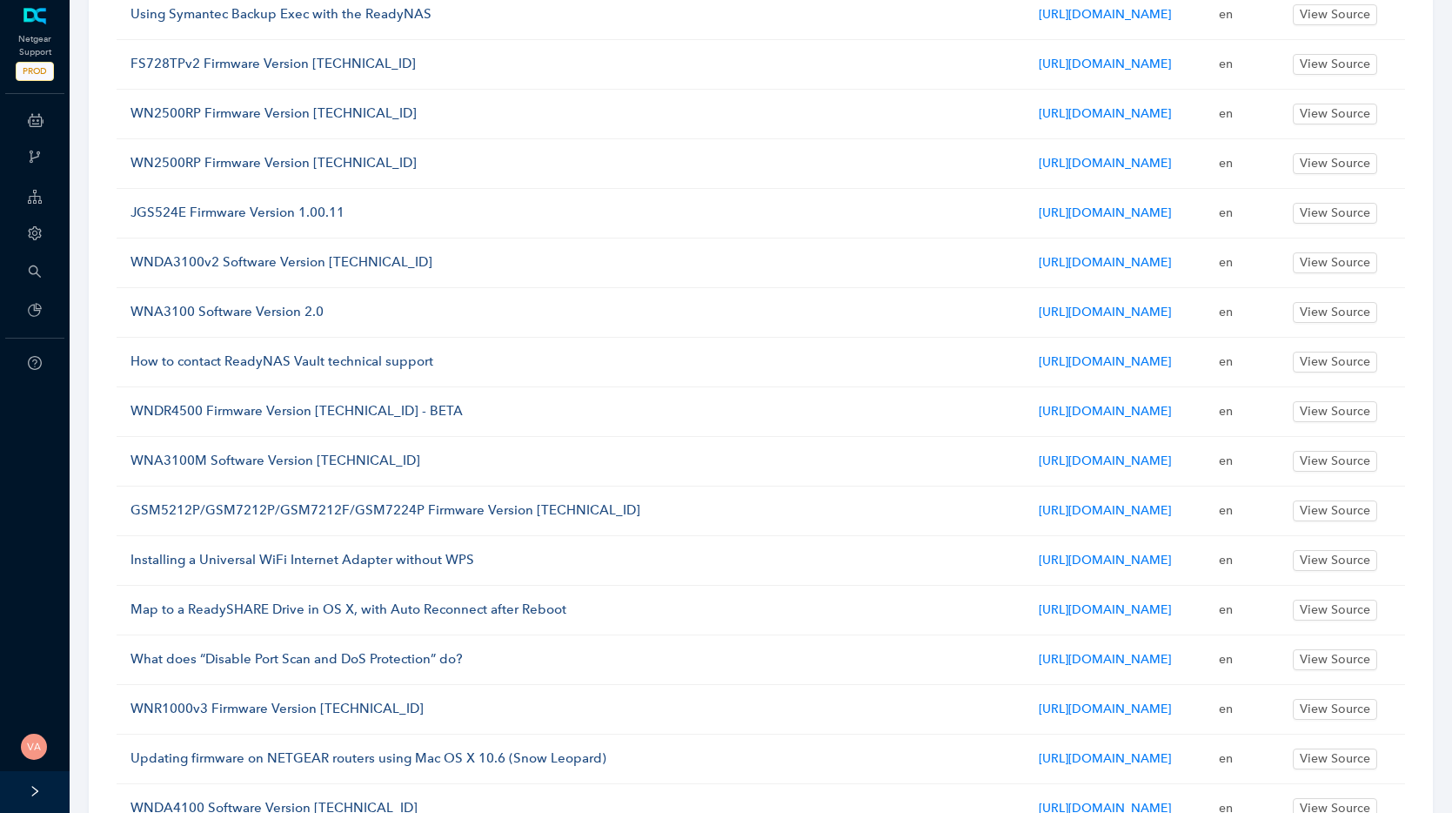
scroll to position [0, 0]
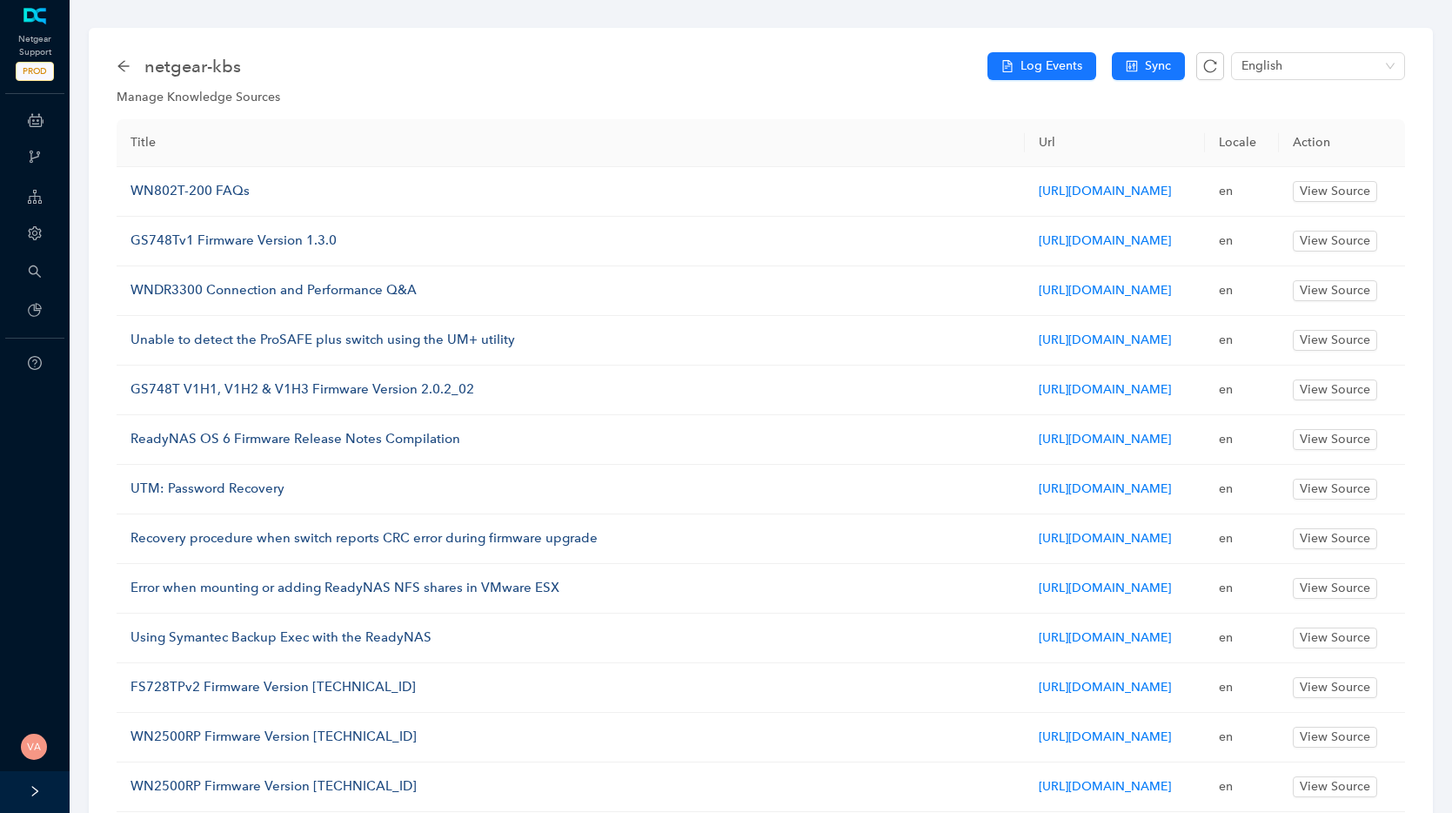
click at [787, 57] on div "netgear-kbs Log Events Sync English" at bounding box center [761, 66] width 1288 height 35
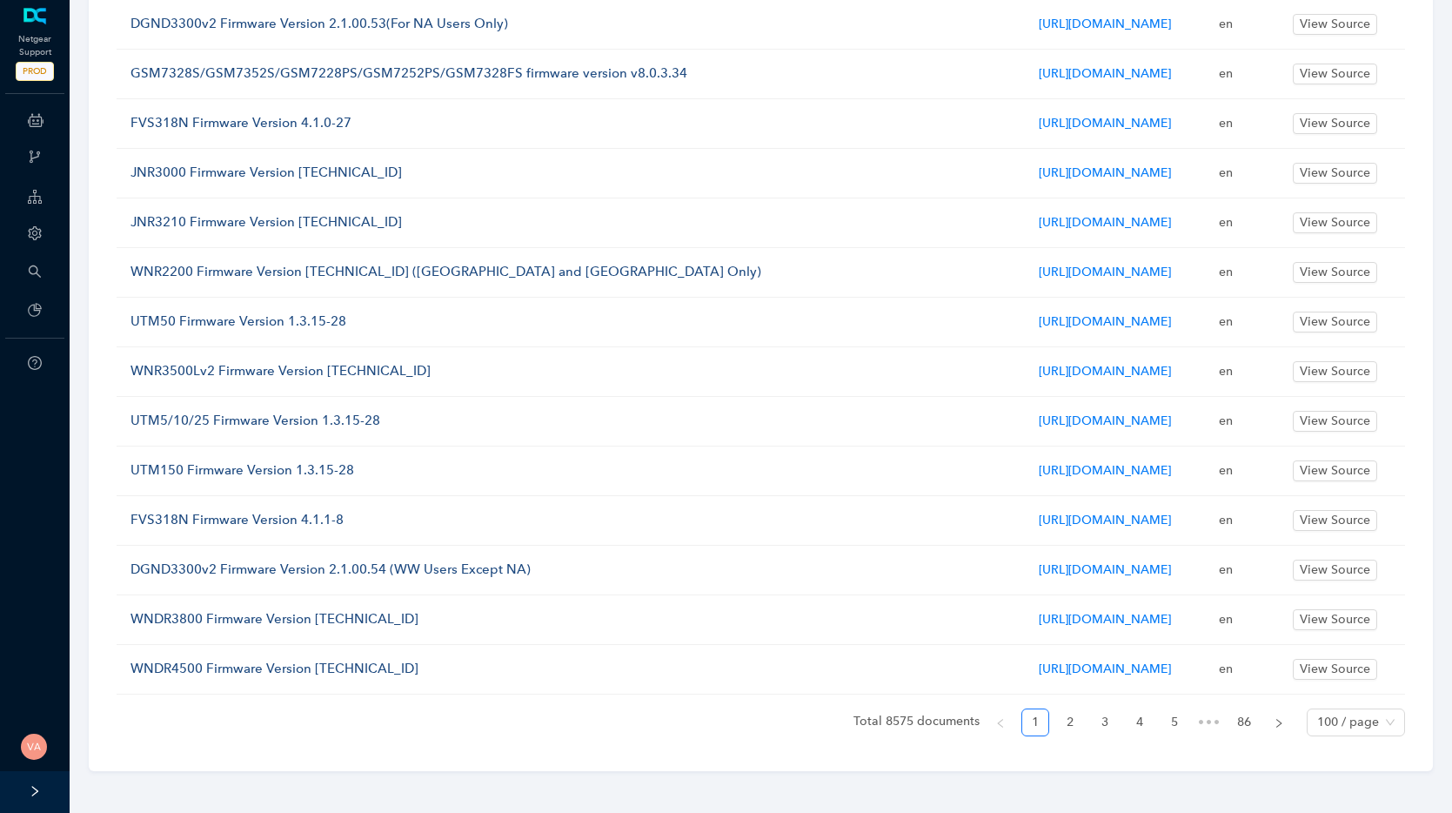
scroll to position [4767, 0]
click at [1120, 726] on icon "right" at bounding box center [1278, 722] width 5 height 9
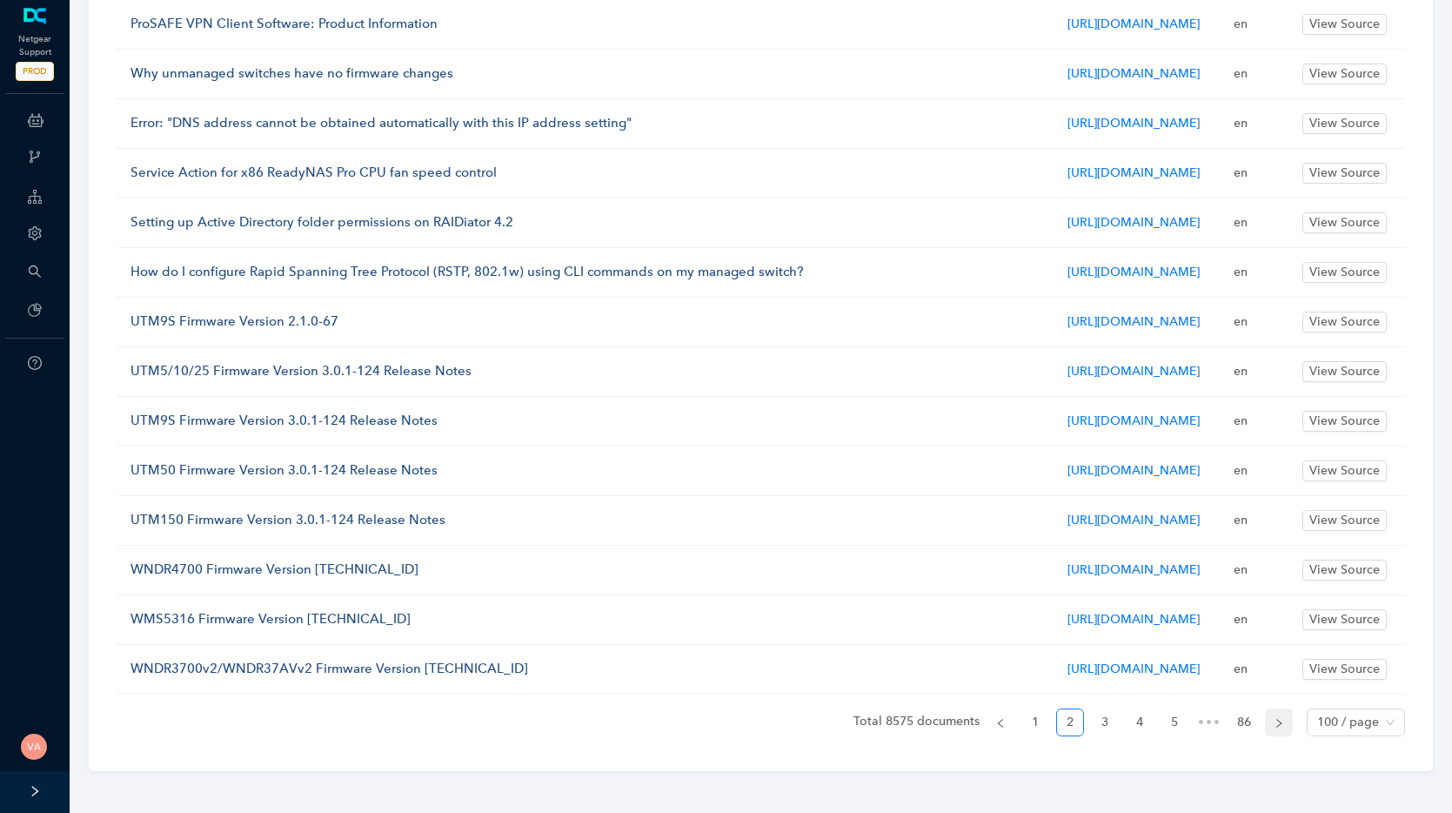
scroll to position [4731, 0]
click at [1120, 726] on icon "right" at bounding box center [1279, 723] width 10 height 10
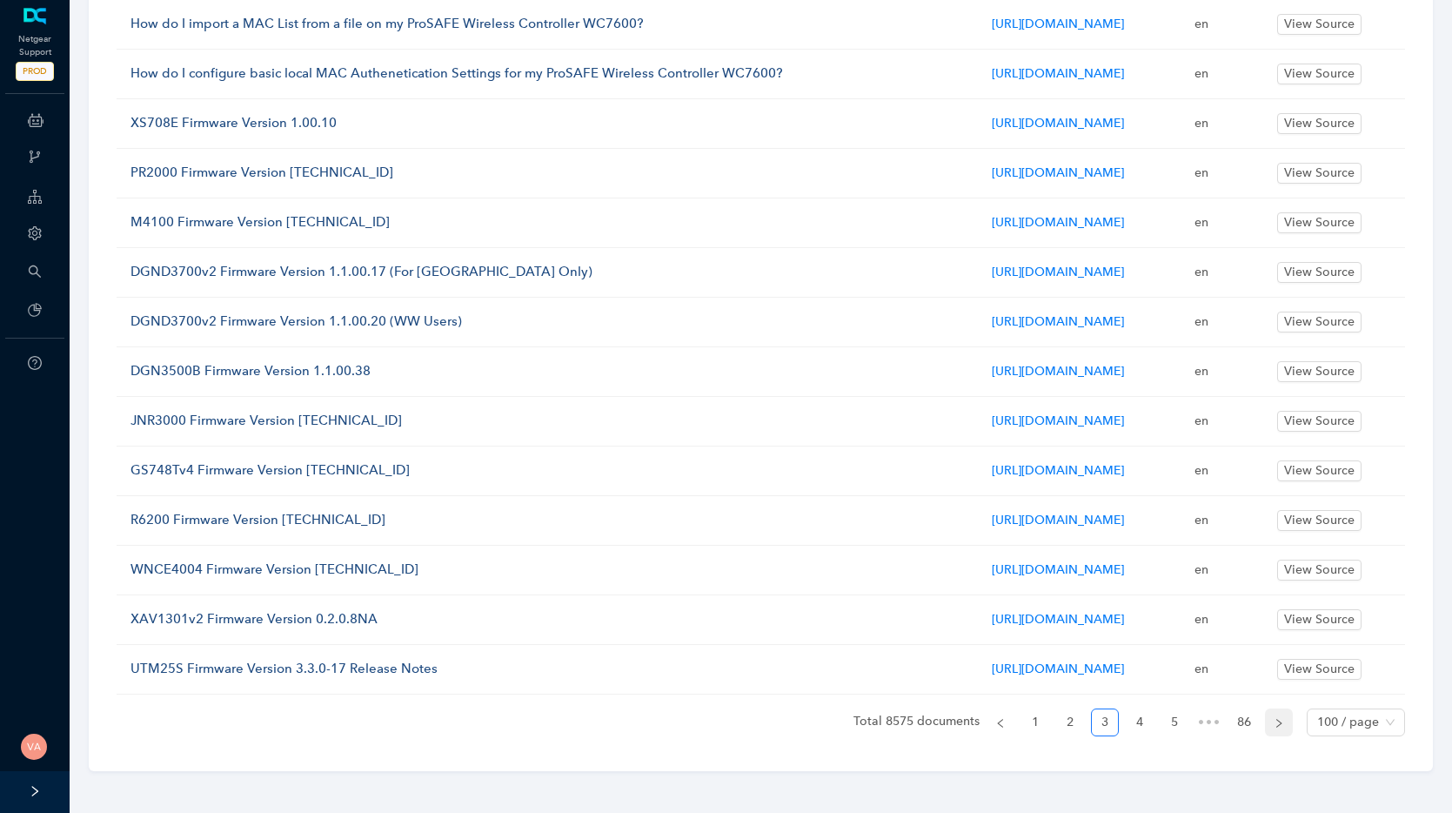
scroll to position [4726, 0]
click at [1035, 722] on link "1" at bounding box center [1035, 722] width 26 height 26
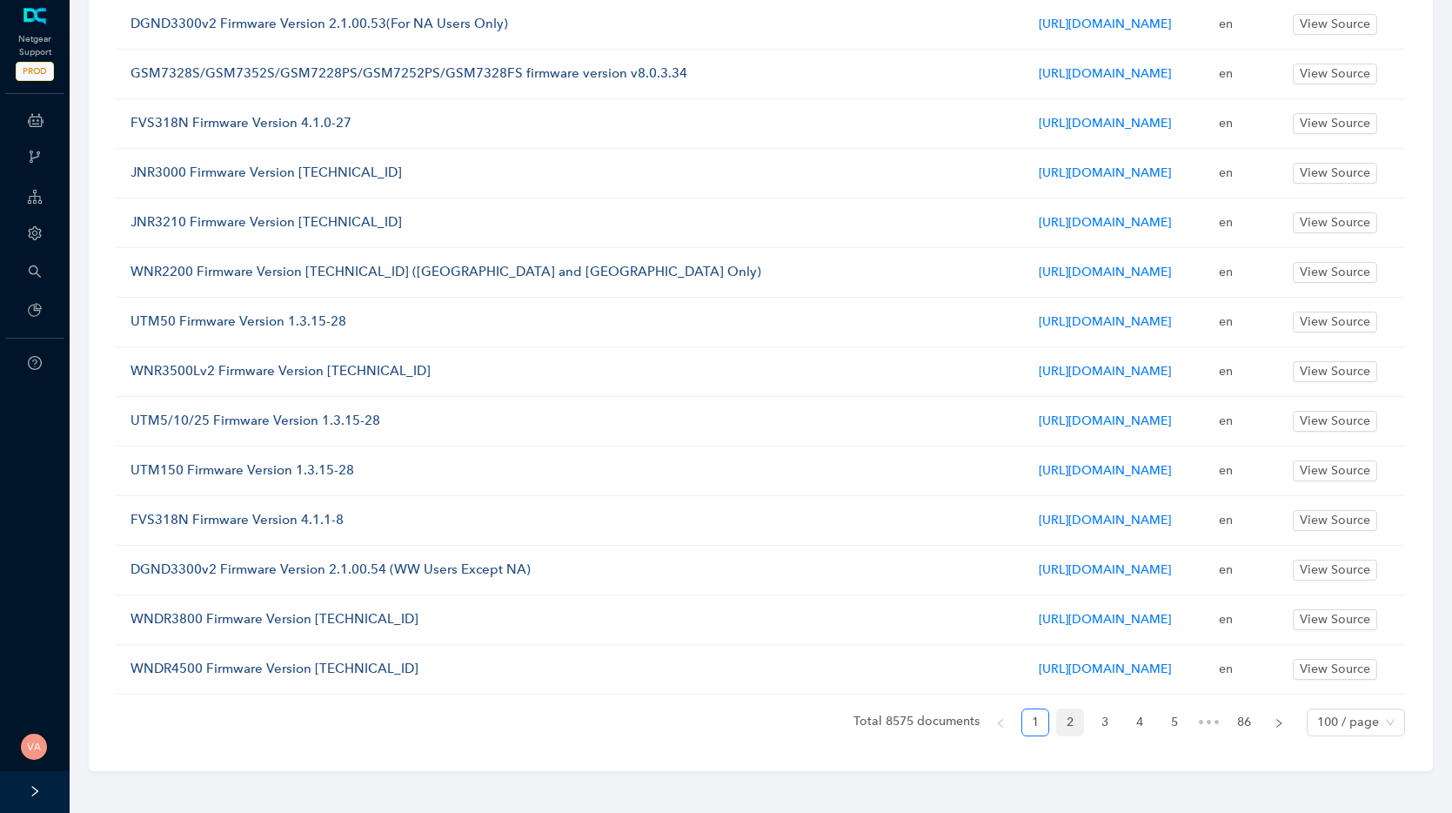
click at [1073, 735] on link "2" at bounding box center [1070, 722] width 26 height 26
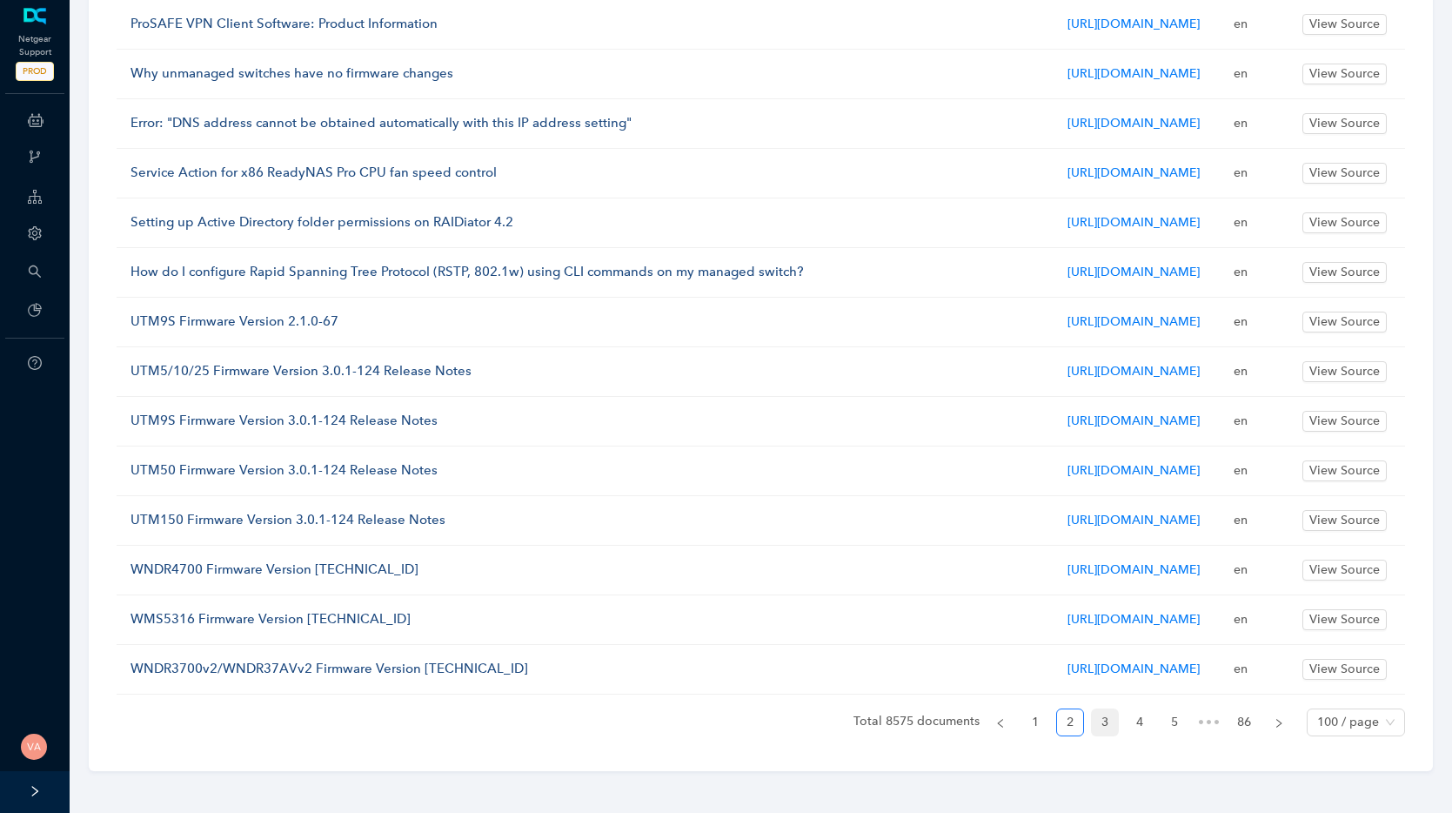
click at [1107, 727] on link "3" at bounding box center [1105, 722] width 26 height 26
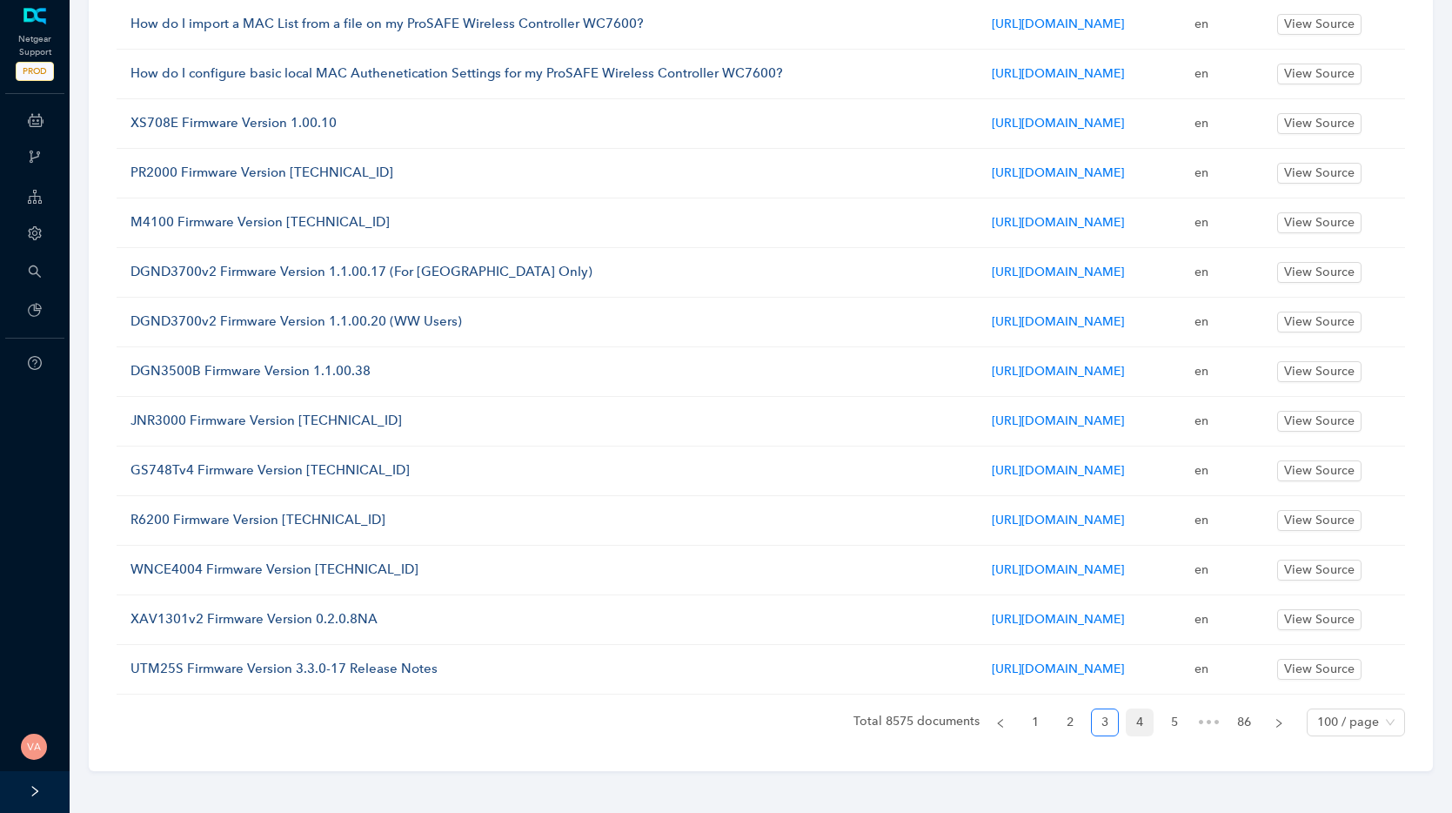
click at [1120, 725] on link "4" at bounding box center [1140, 722] width 26 height 26
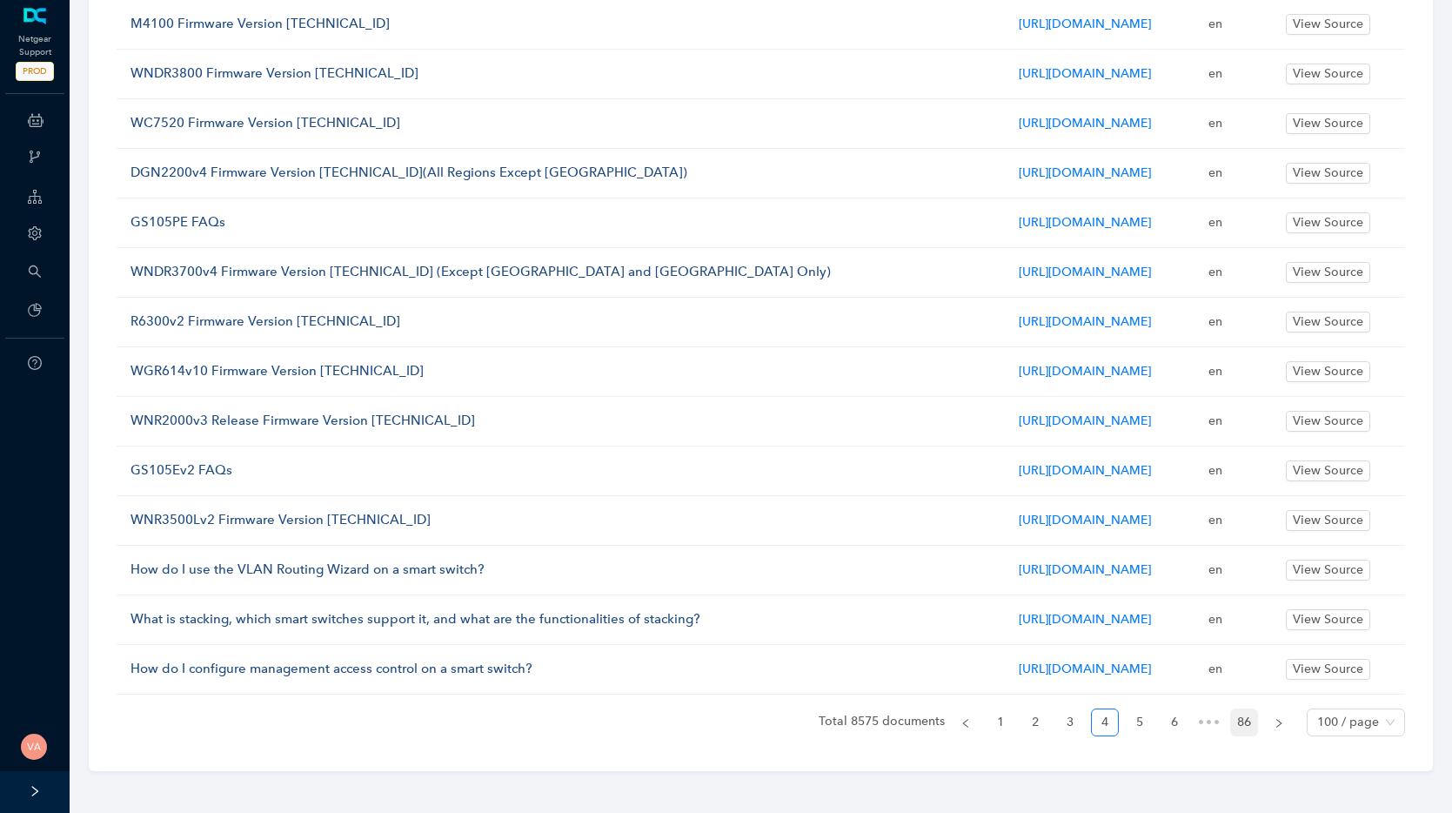
scroll to position [4682, 0]
click at [1120, 723] on button "button" at bounding box center [1279, 722] width 28 height 28
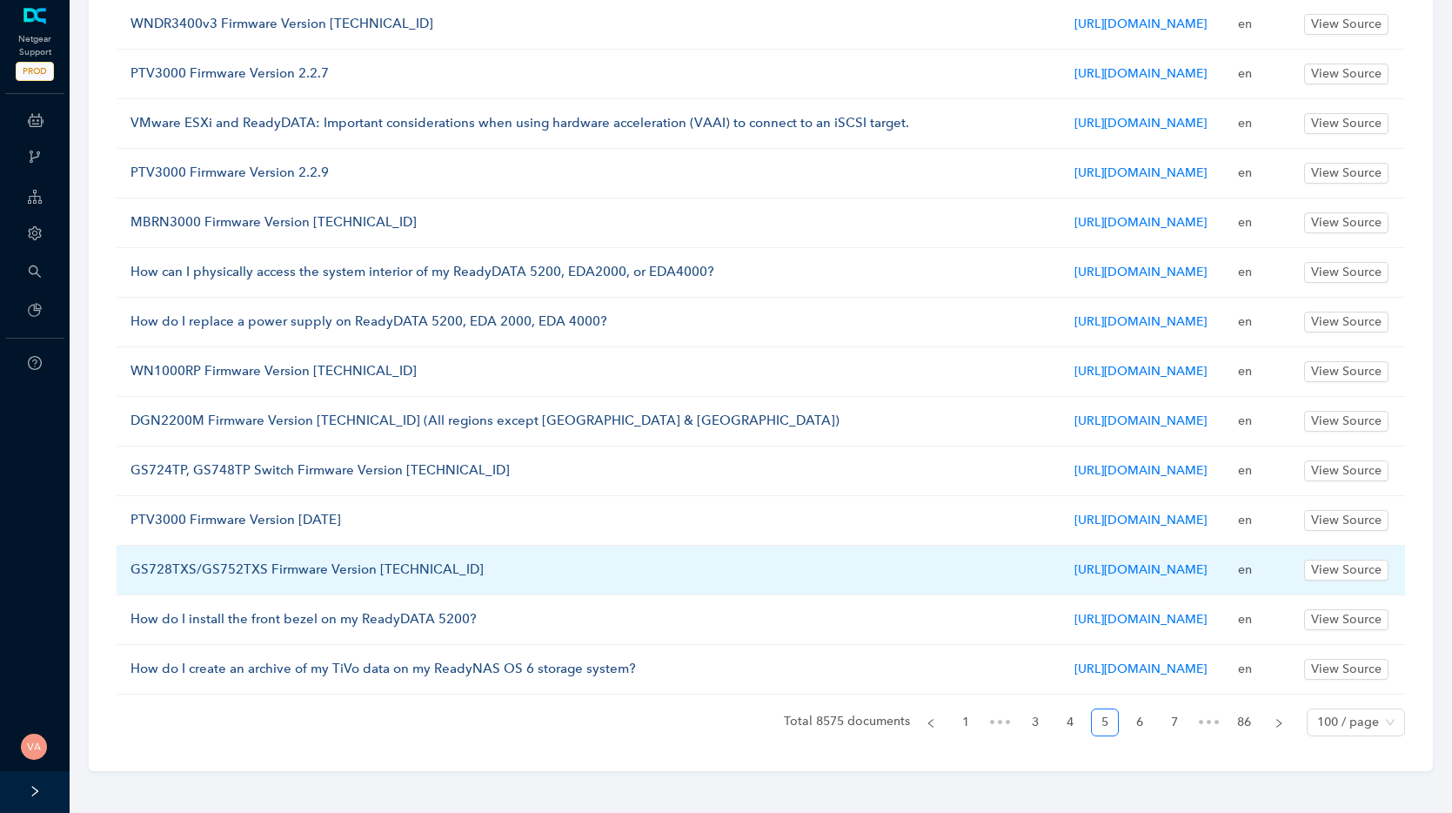
click at [1120, 595] on td "en" at bounding box center [1257, 570] width 67 height 50
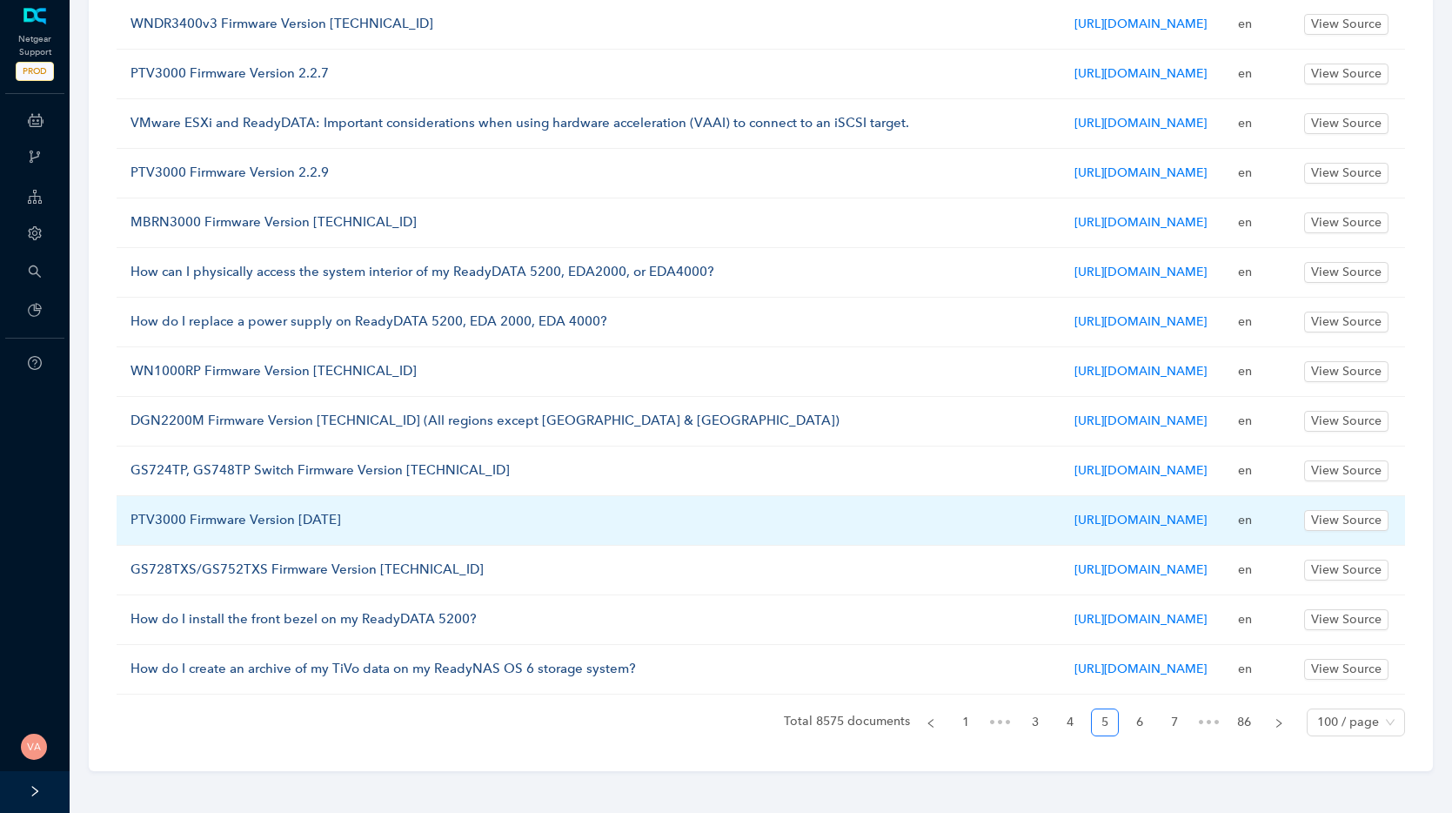
scroll to position [4835, 0]
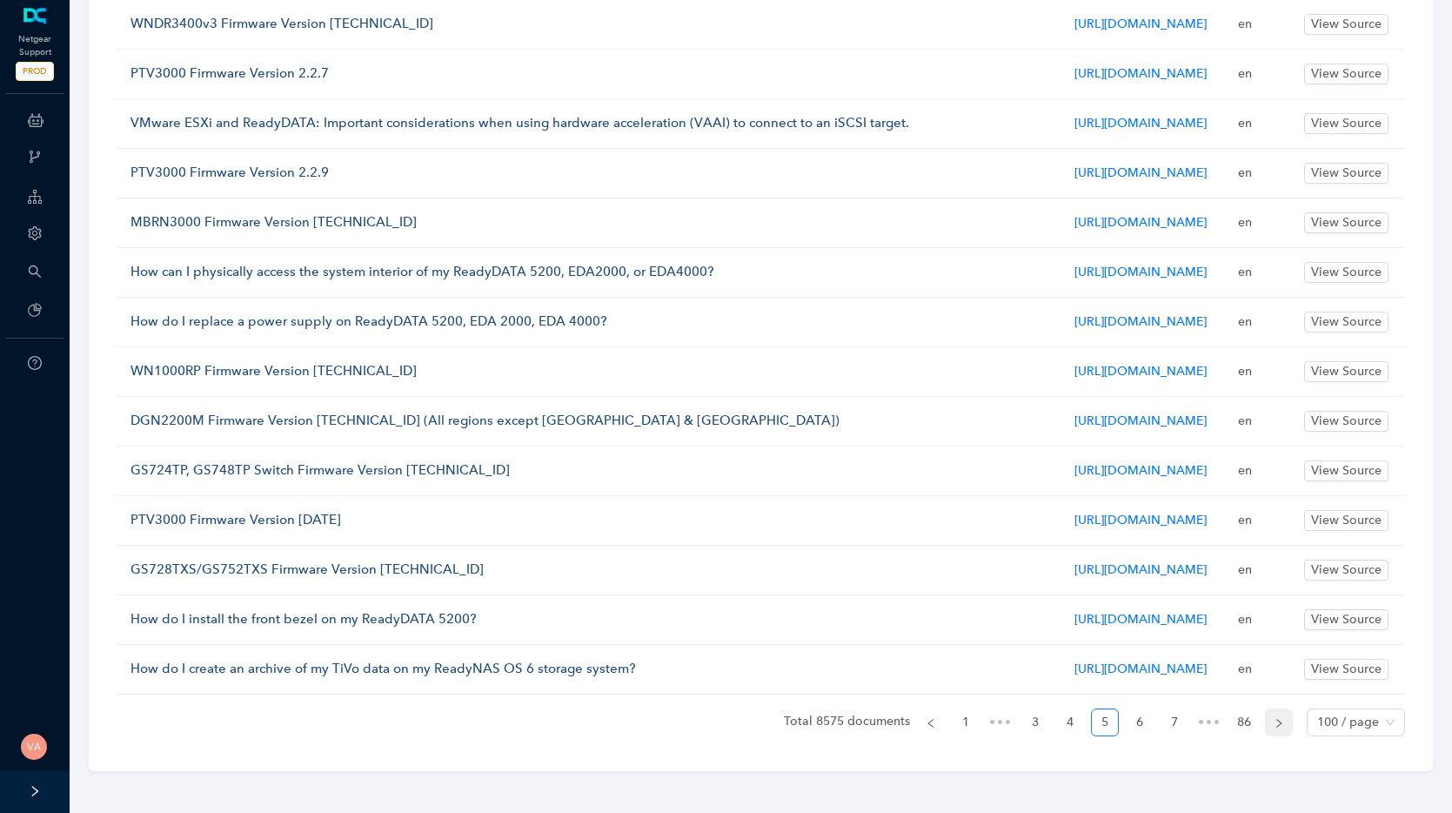
click at [1120, 724] on button "button" at bounding box center [1279, 722] width 28 height 28
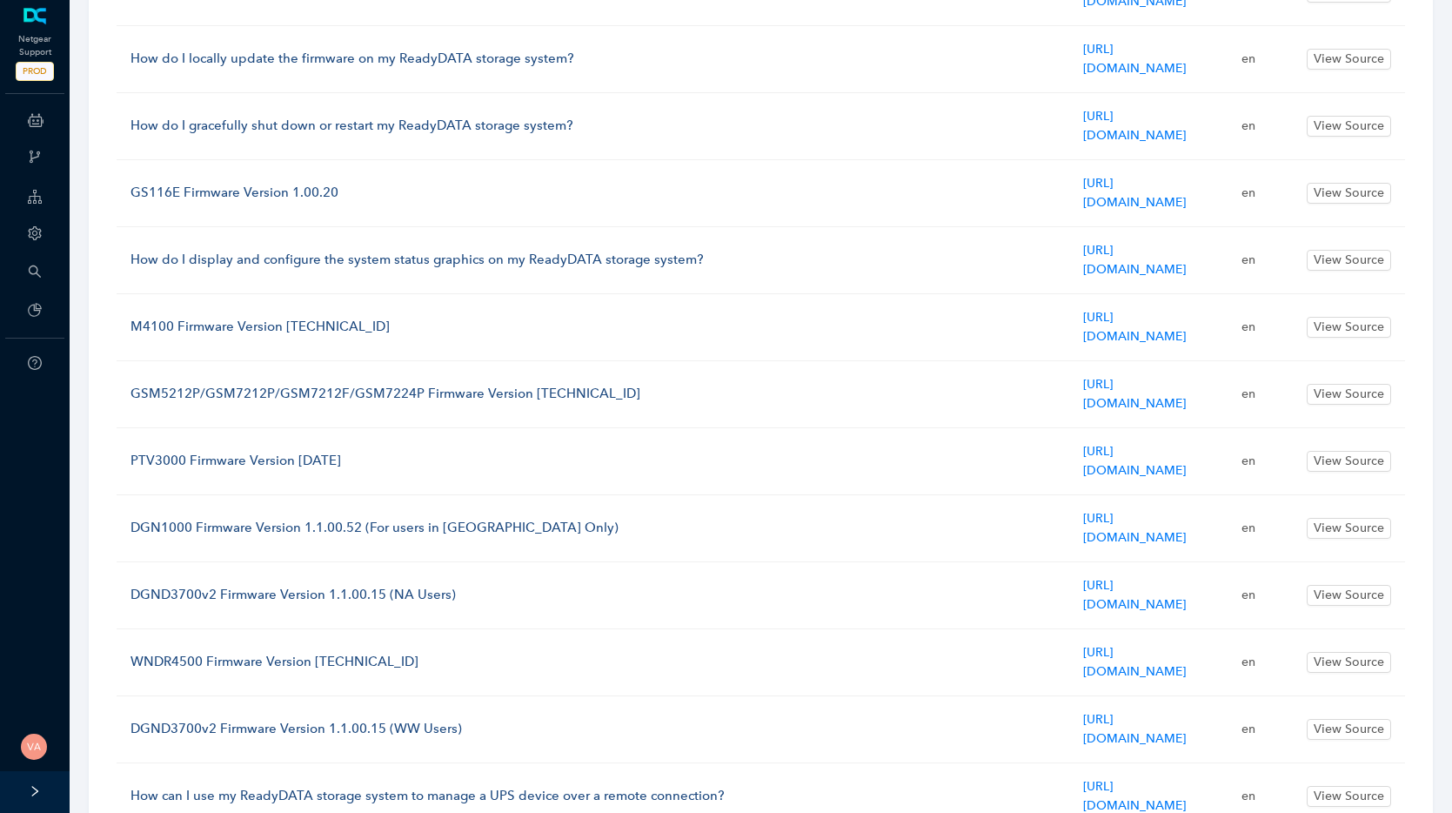
scroll to position [5285, 0]
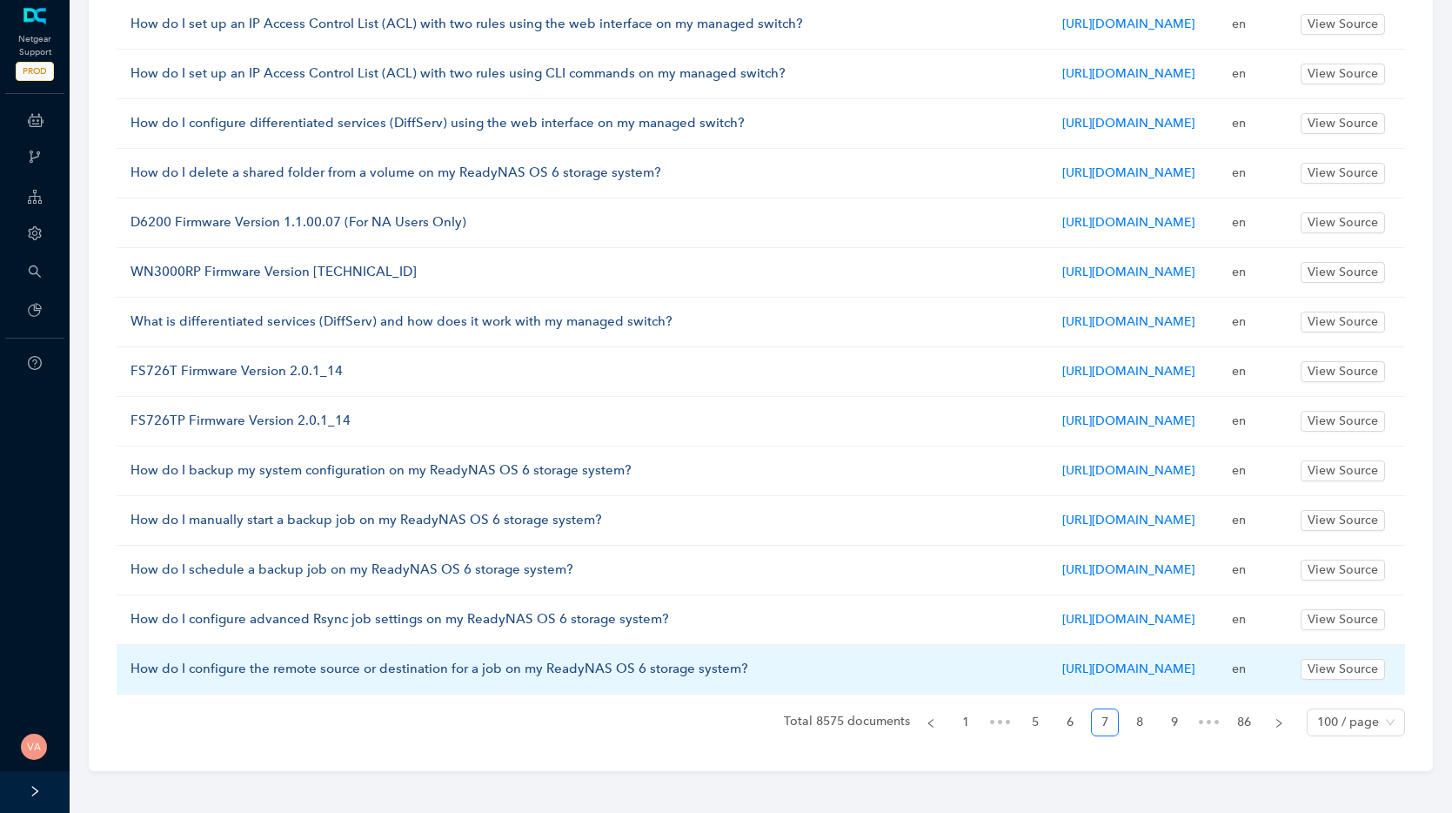
scroll to position [5339, 0]
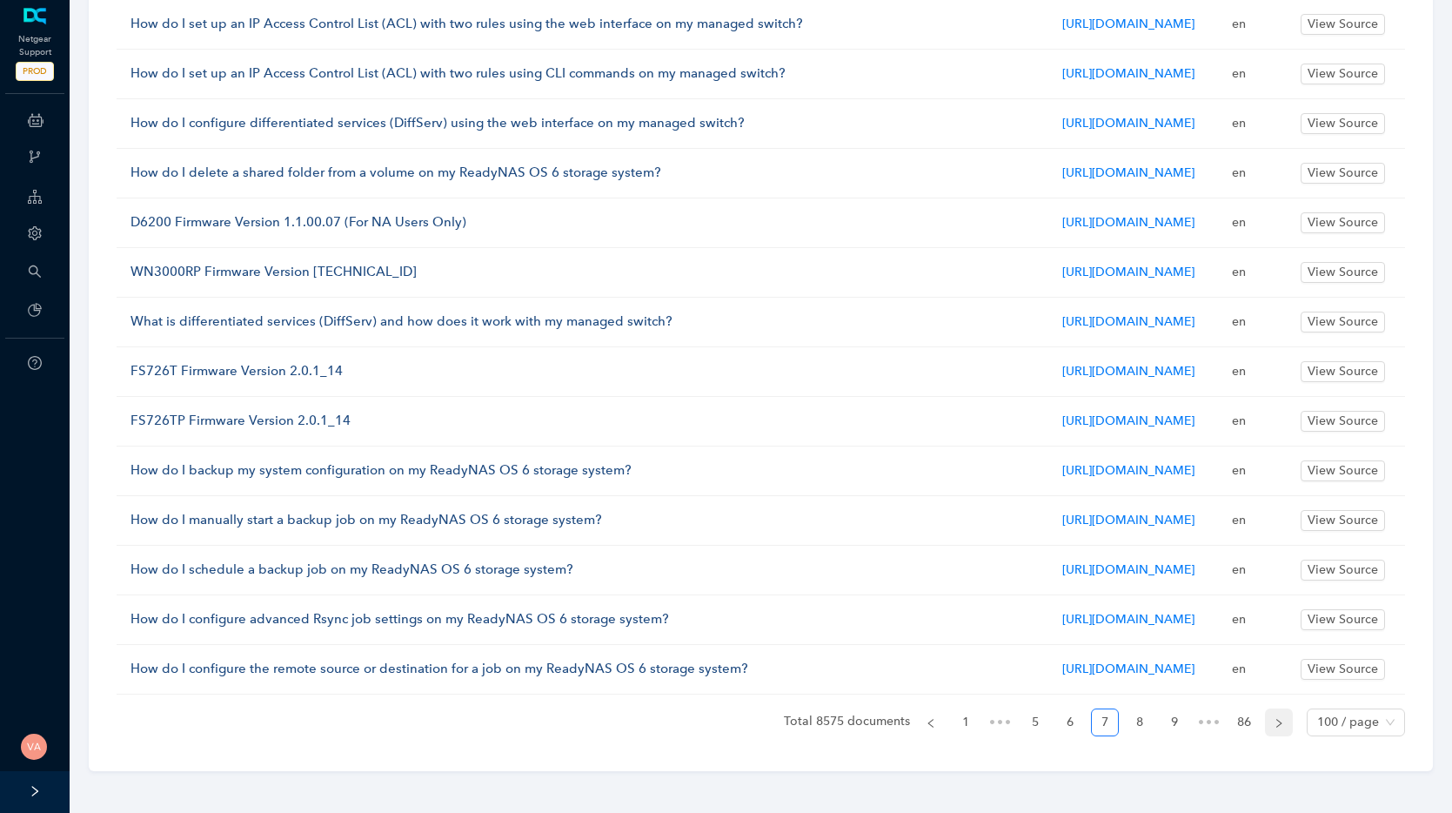
click at [1120, 725] on icon "right" at bounding box center [1279, 723] width 10 height 10
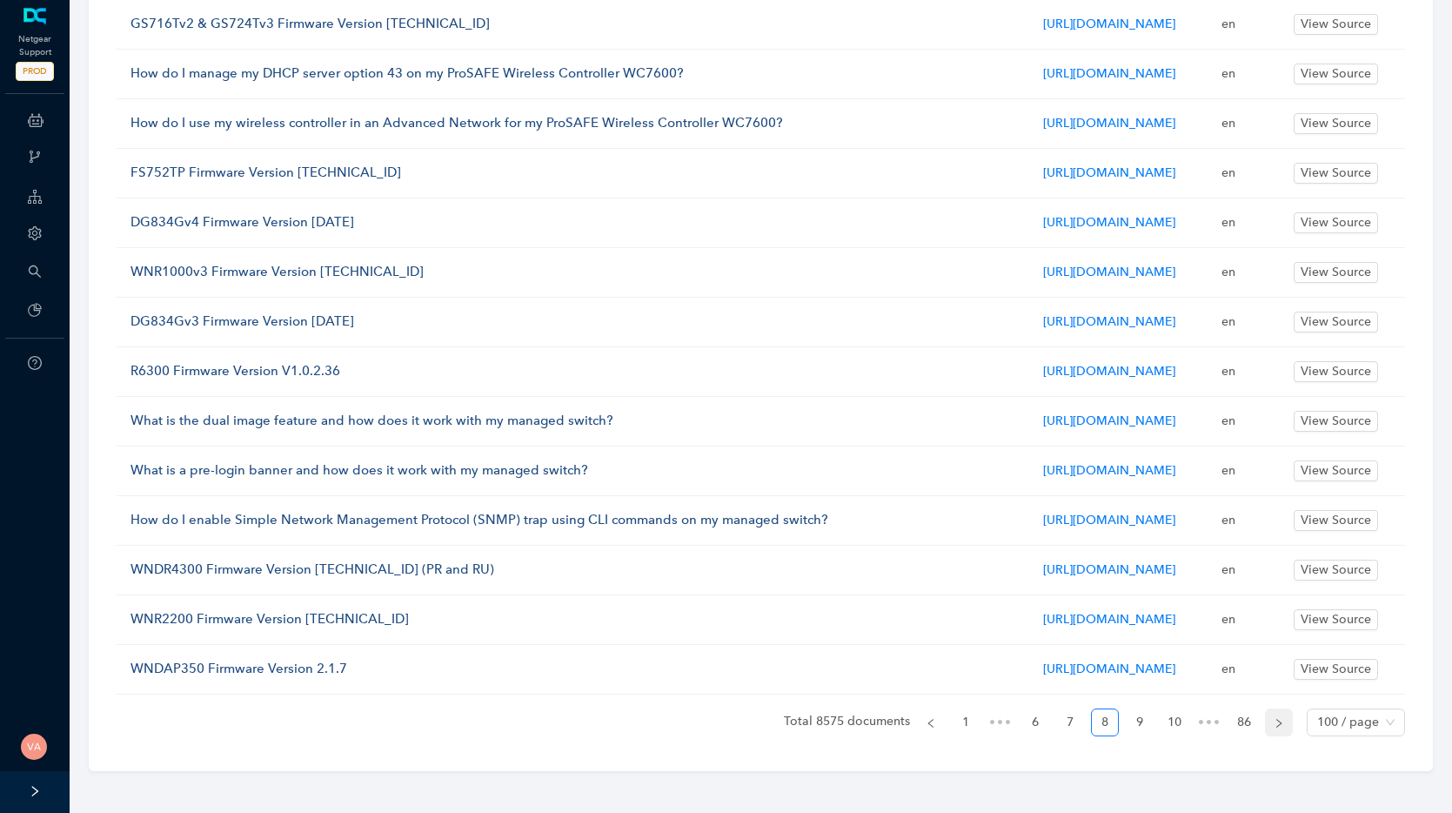
scroll to position [5051, 0]
click at [1120, 725] on icon "right" at bounding box center [1279, 723] width 10 height 10
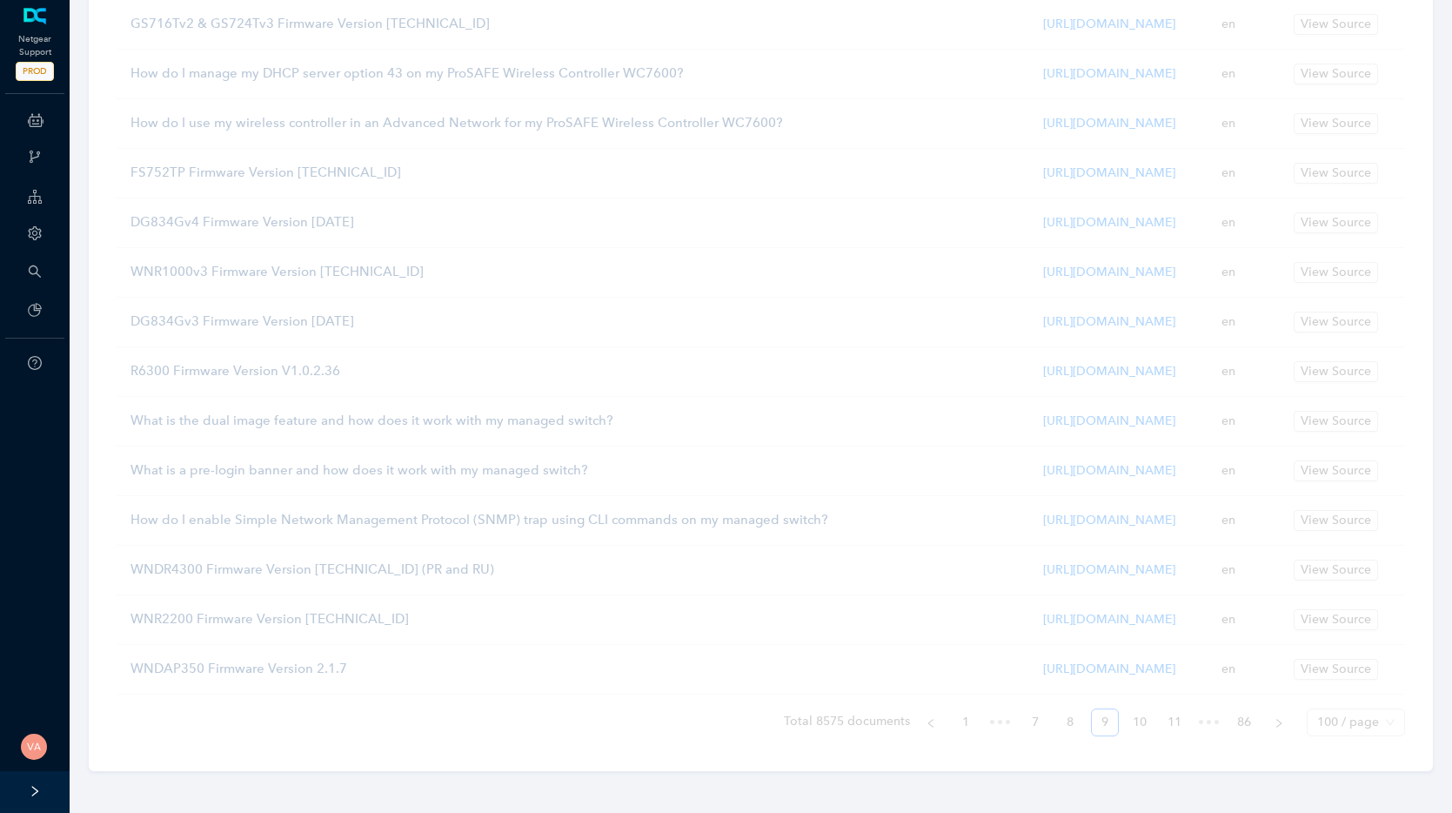
scroll to position [4879, 0]
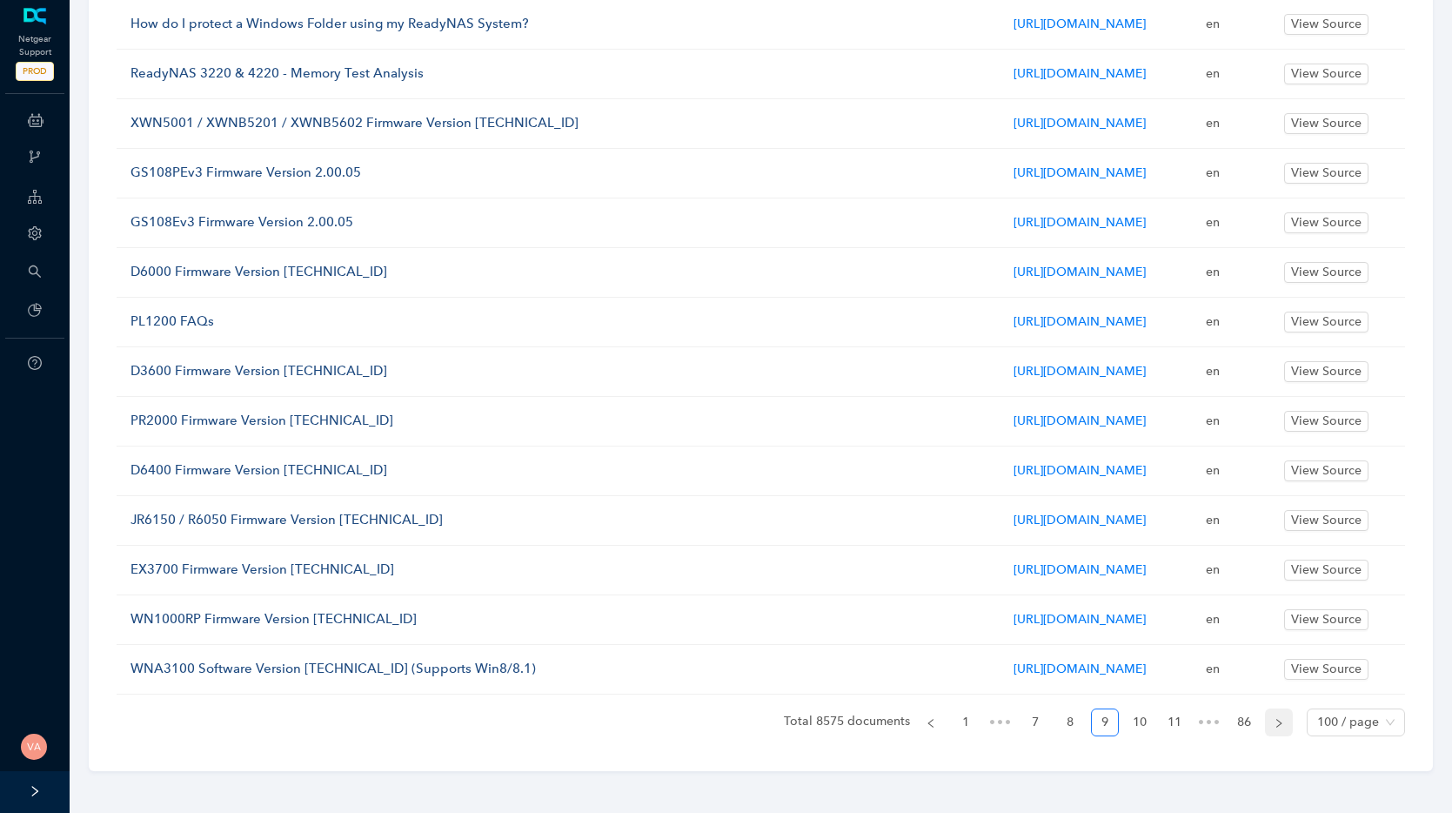
click at [1120, 732] on button "button" at bounding box center [1279, 722] width 28 height 28
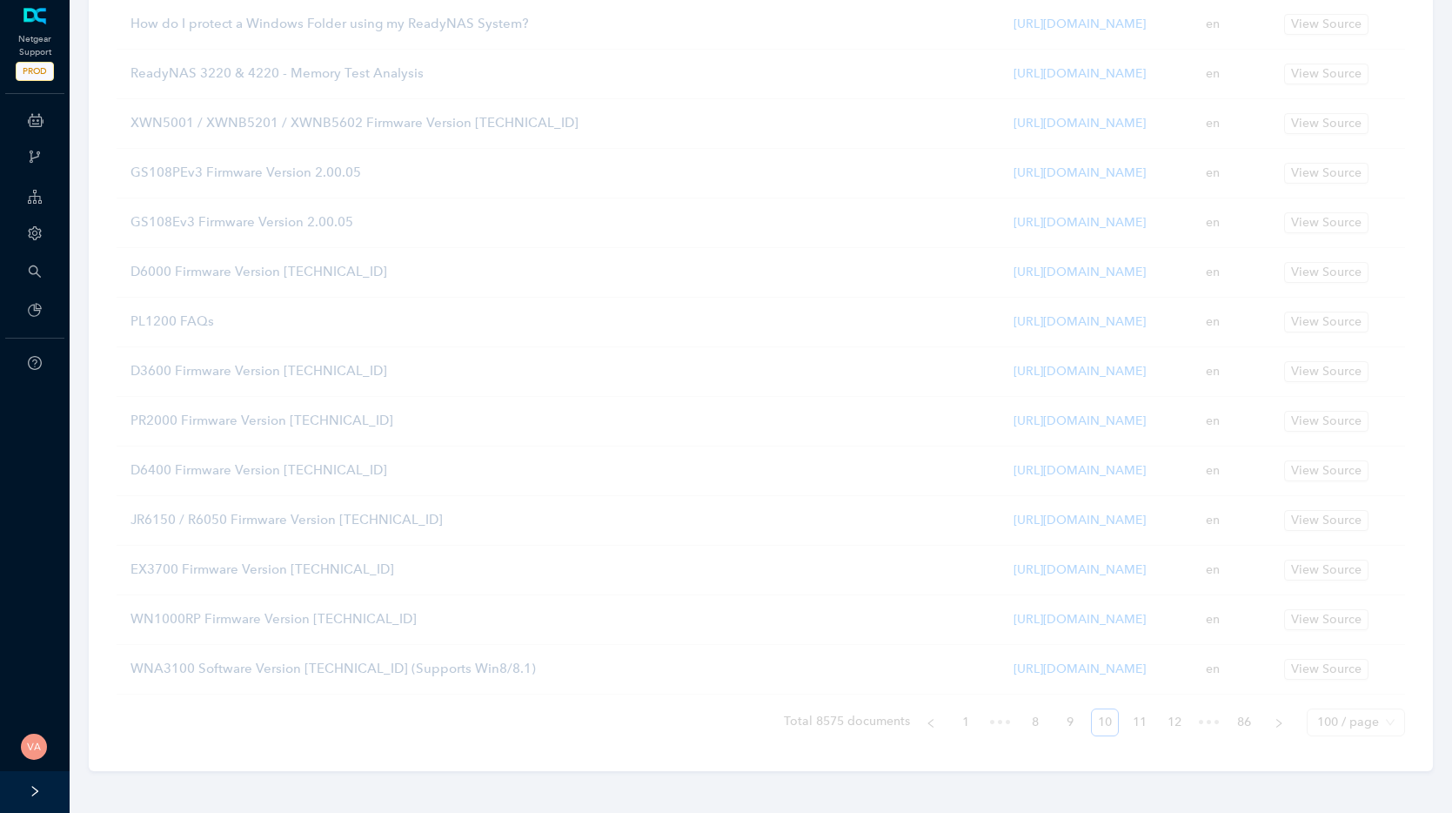
scroll to position [4816, 0]
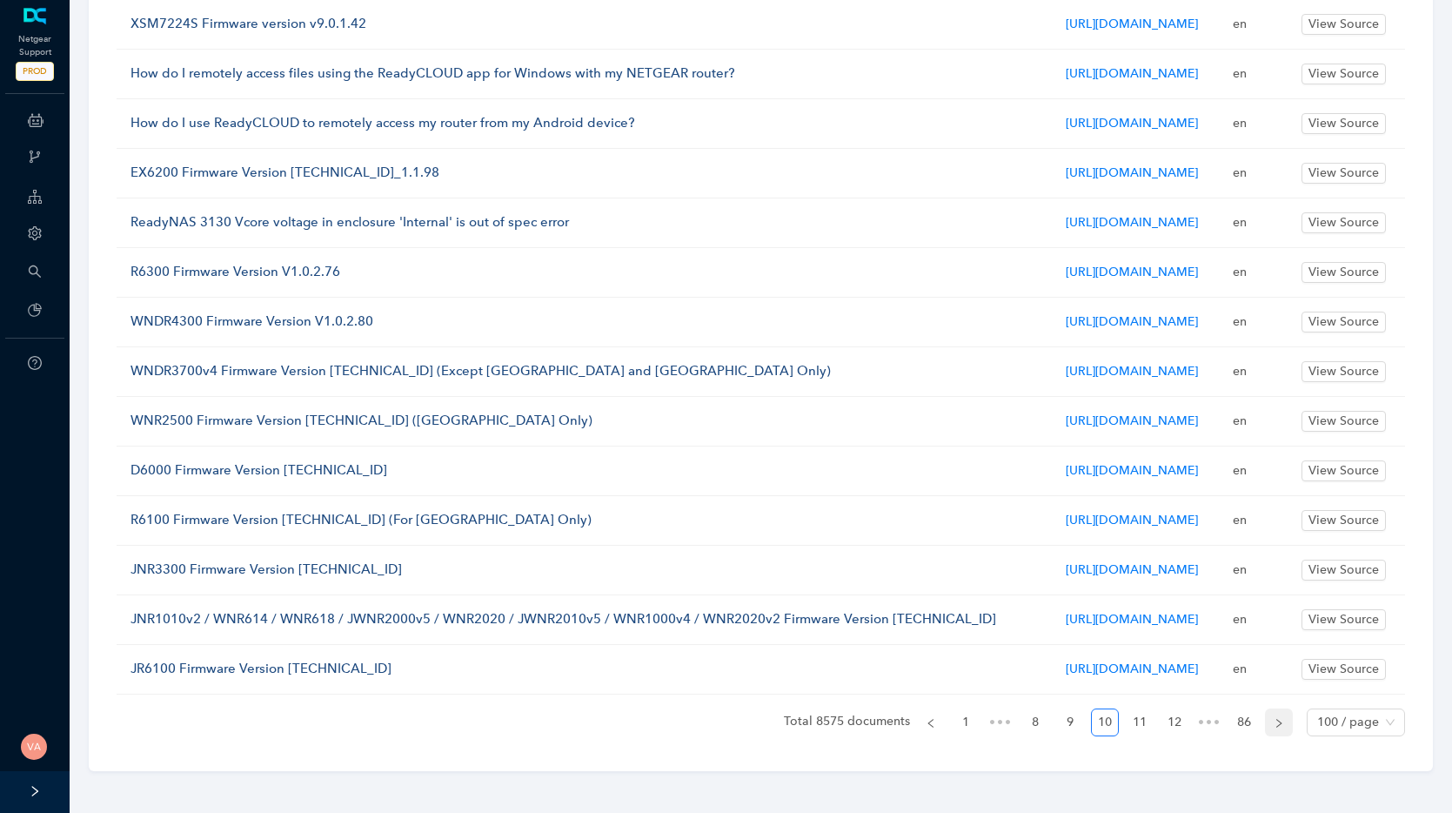
click at [1120, 732] on button "button" at bounding box center [1279, 722] width 28 height 28
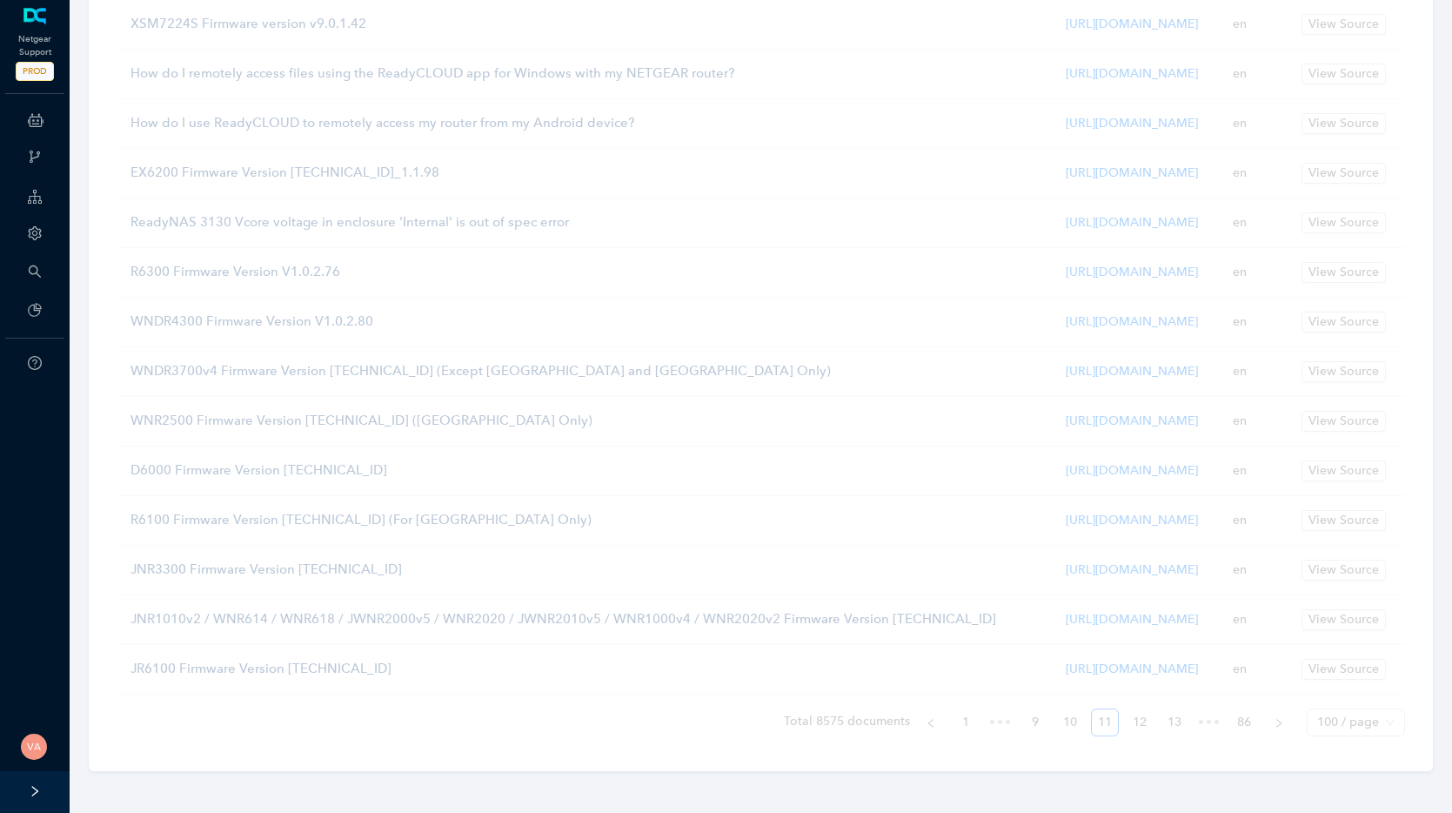
scroll to position [4572, 0]
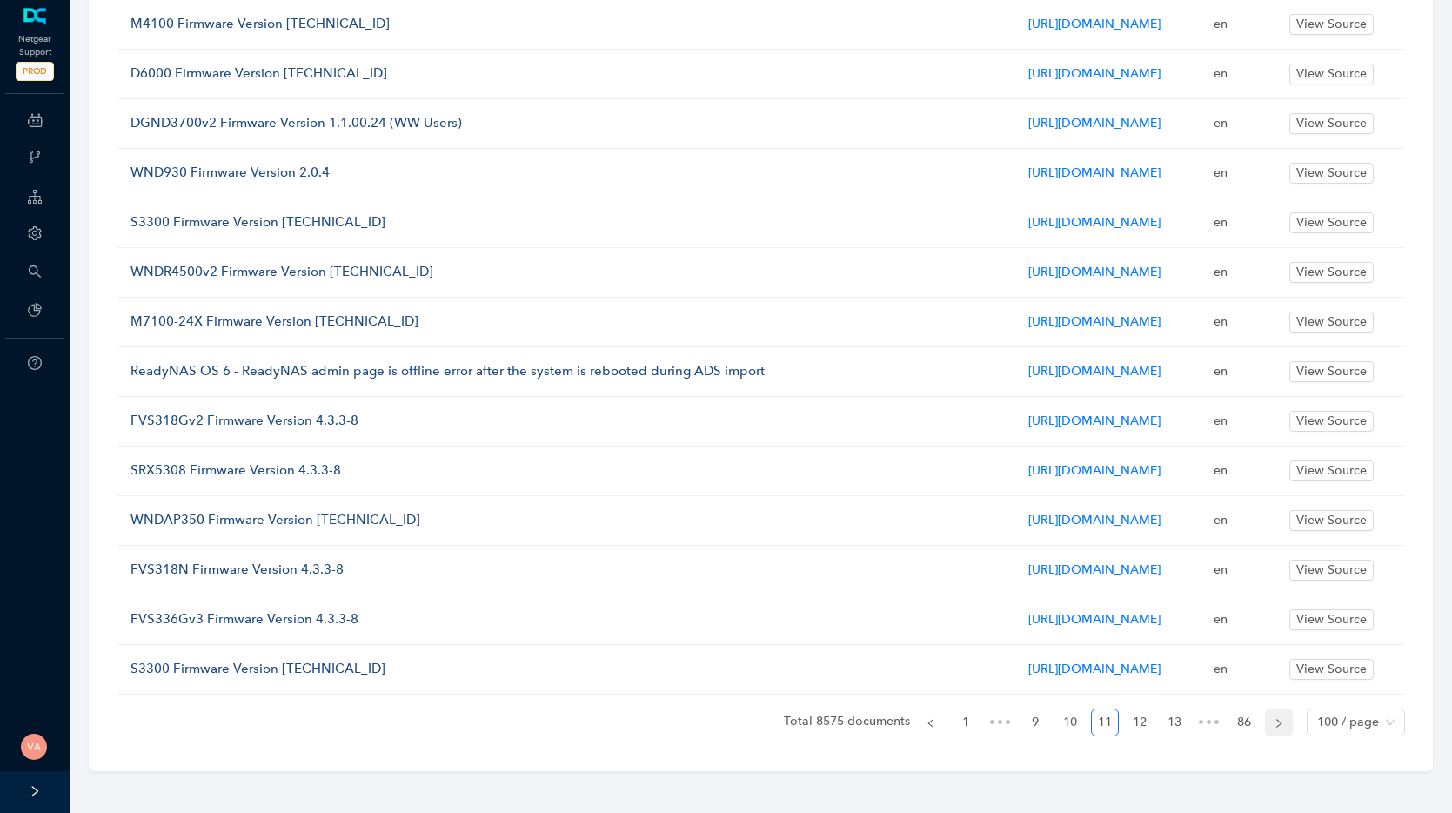
click at [1120, 727] on icon "right" at bounding box center [1279, 723] width 10 height 10
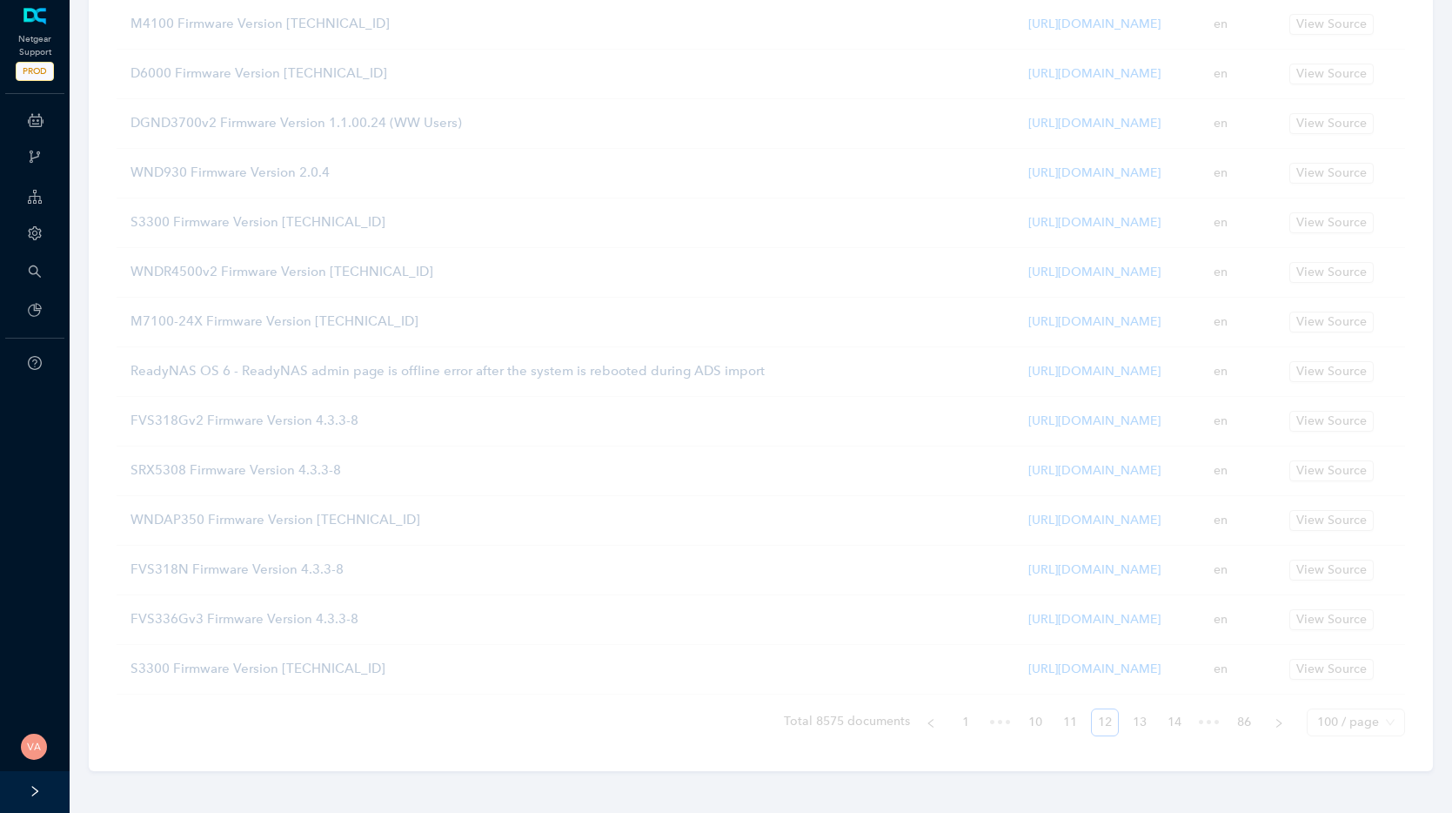
scroll to position [4749, 0]
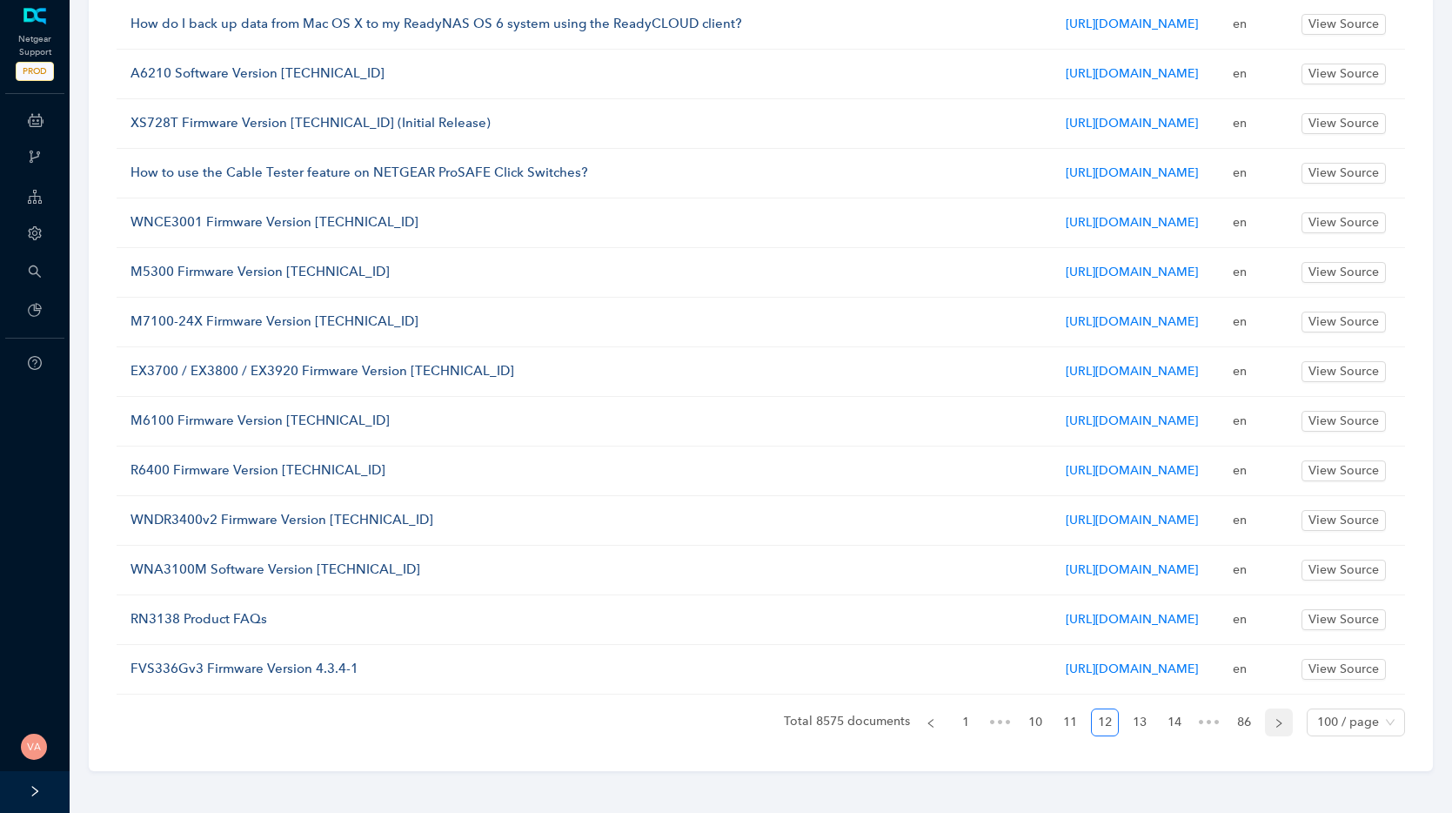
click at [1120, 722] on icon "right" at bounding box center [1279, 723] width 10 height 10
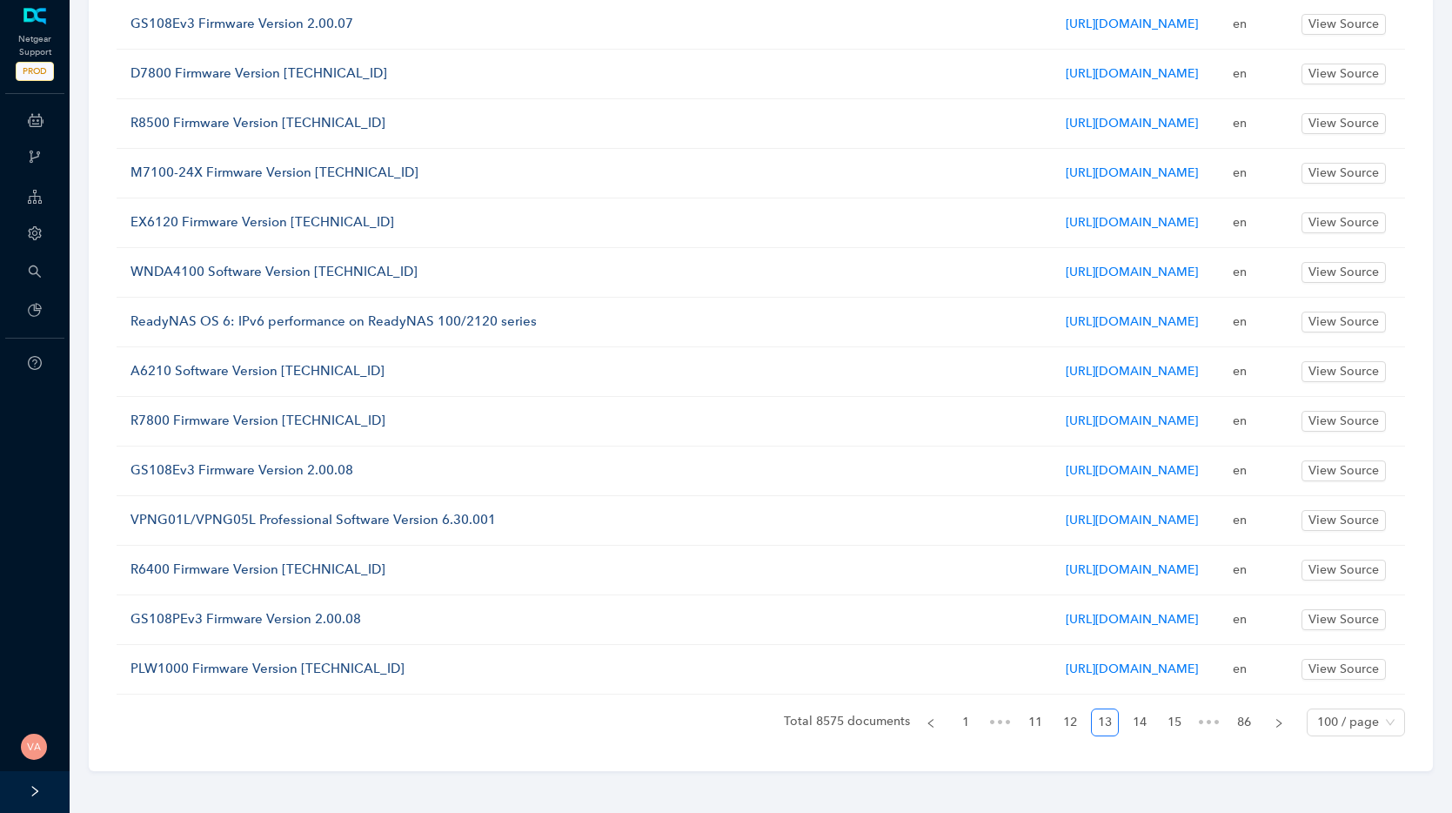
scroll to position [4631, 0]
click at [1120, 726] on icon "right" at bounding box center [1279, 723] width 10 height 10
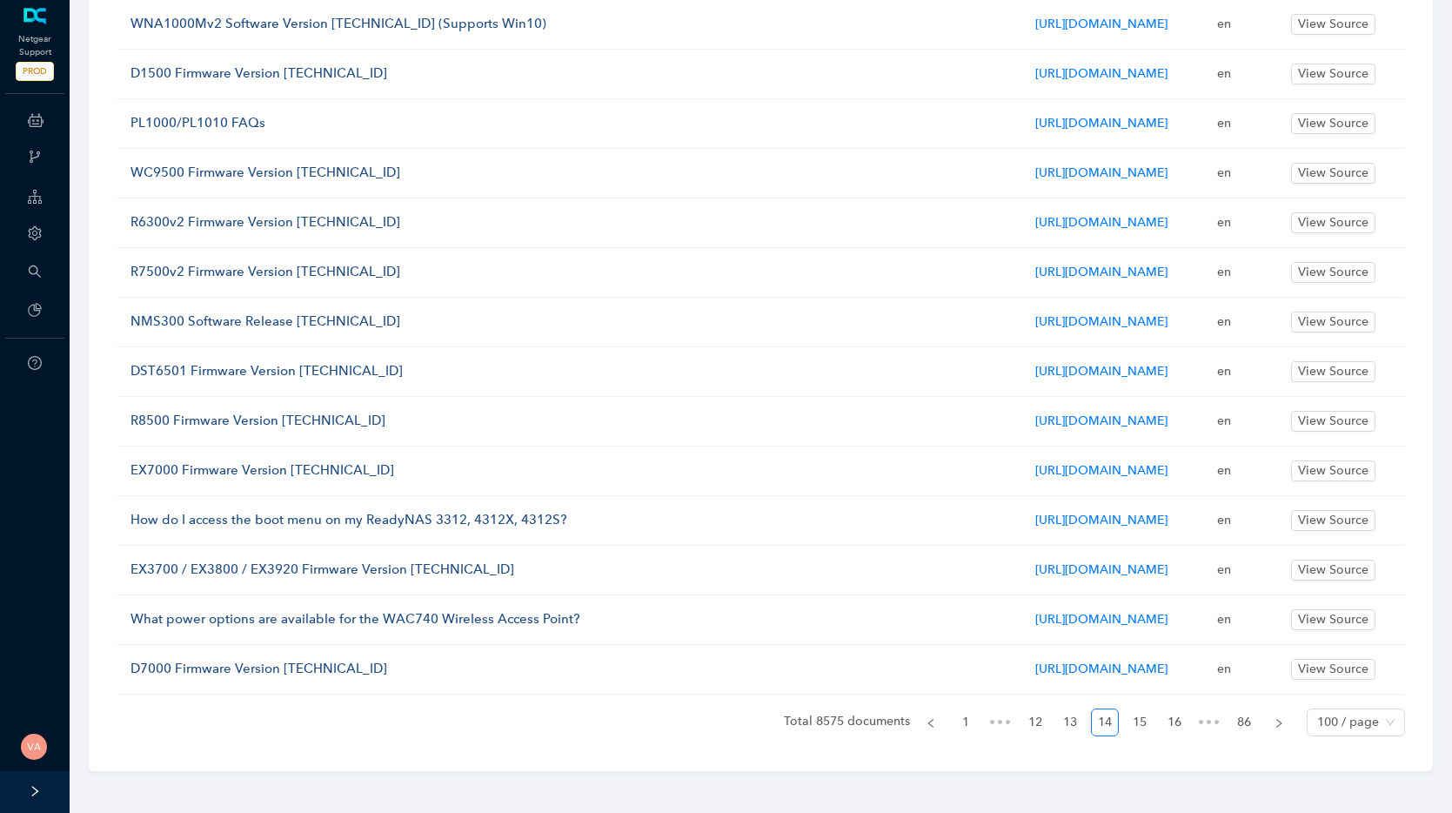
scroll to position [4593, 0]
click at [1120, 723] on icon "right" at bounding box center [1278, 722] width 5 height 9
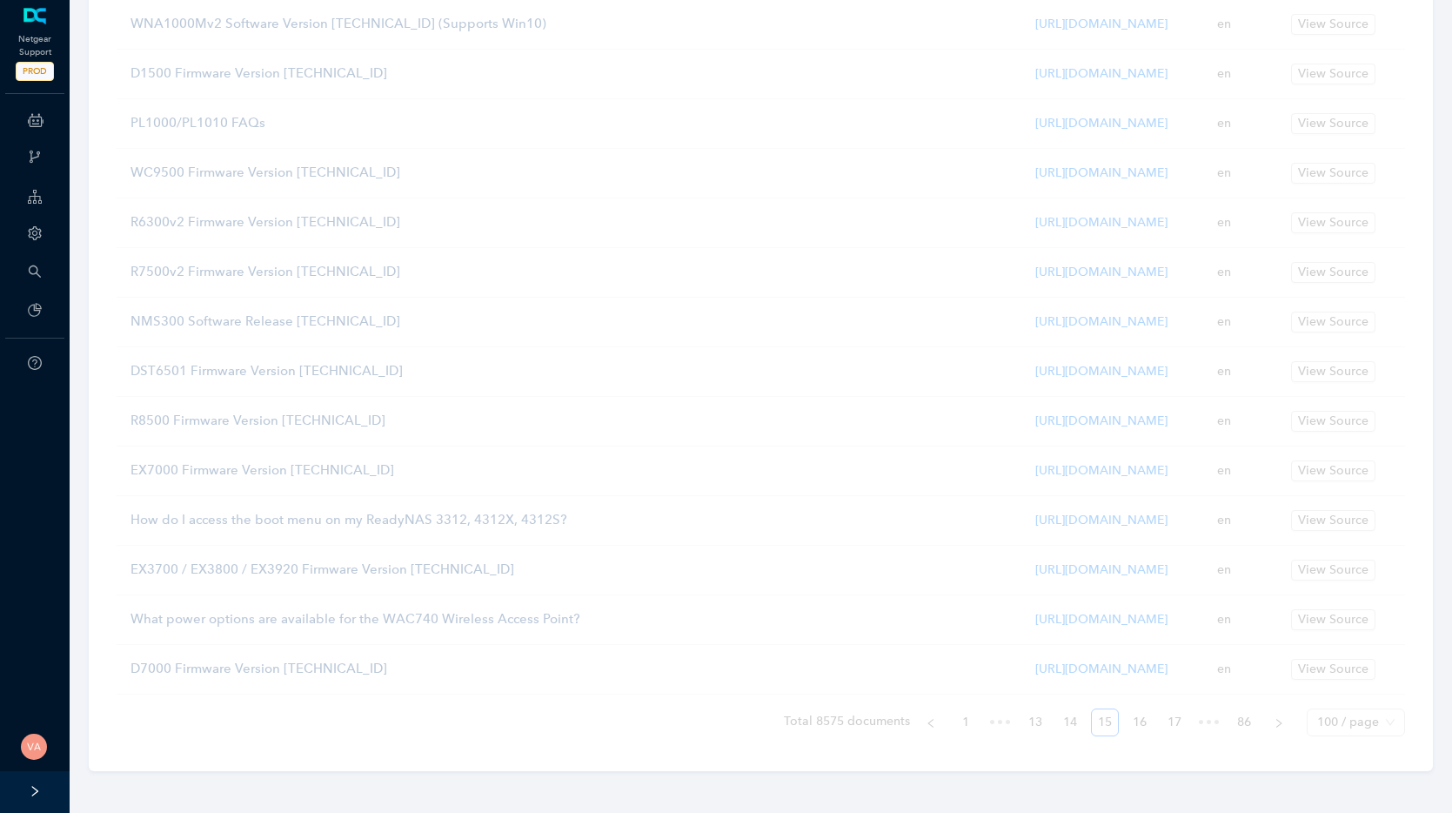
scroll to position [4689, 0]
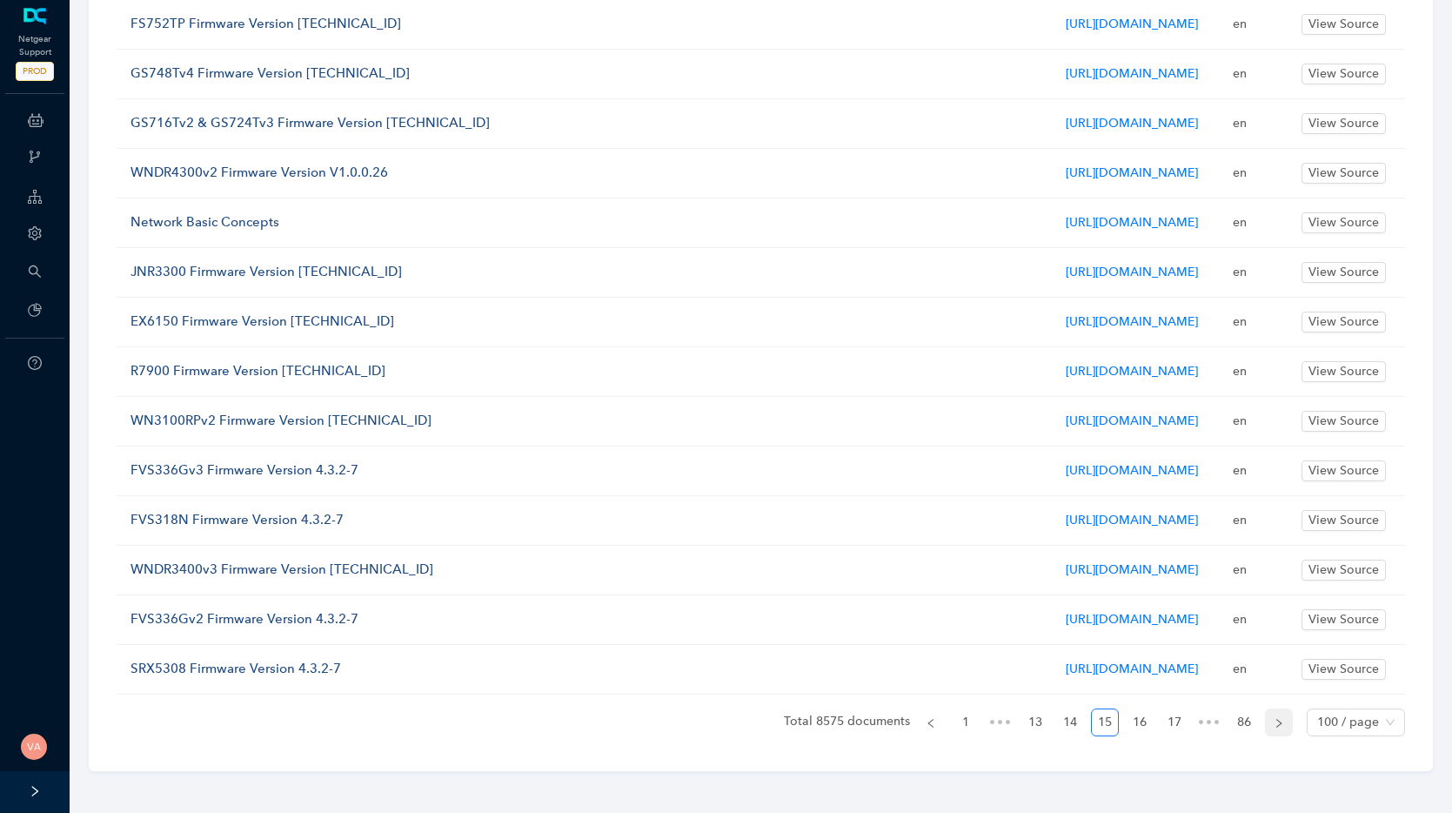
click at [1120, 718] on button "button" at bounding box center [1279, 722] width 28 height 28
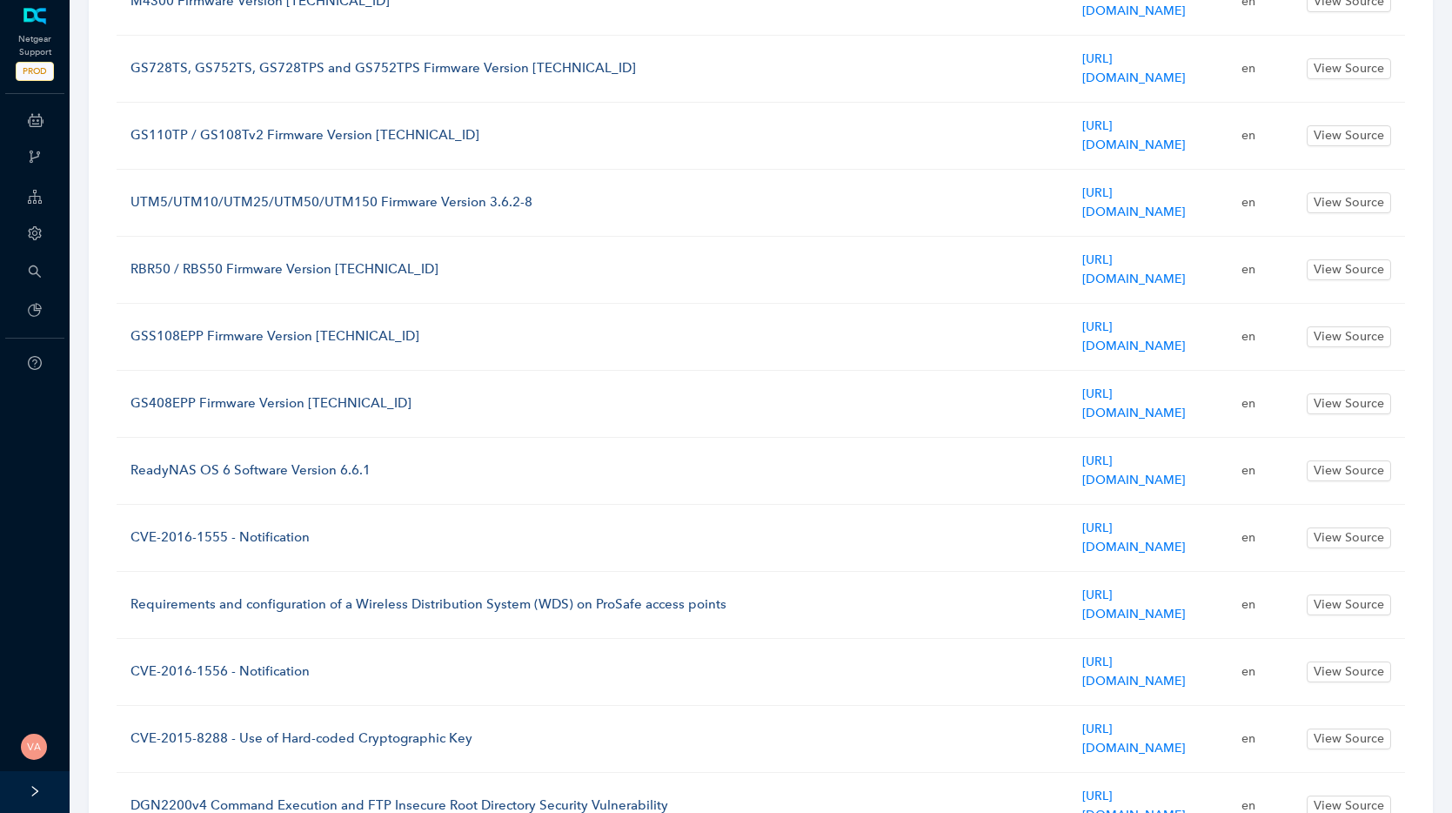
scroll to position [4712, 0]
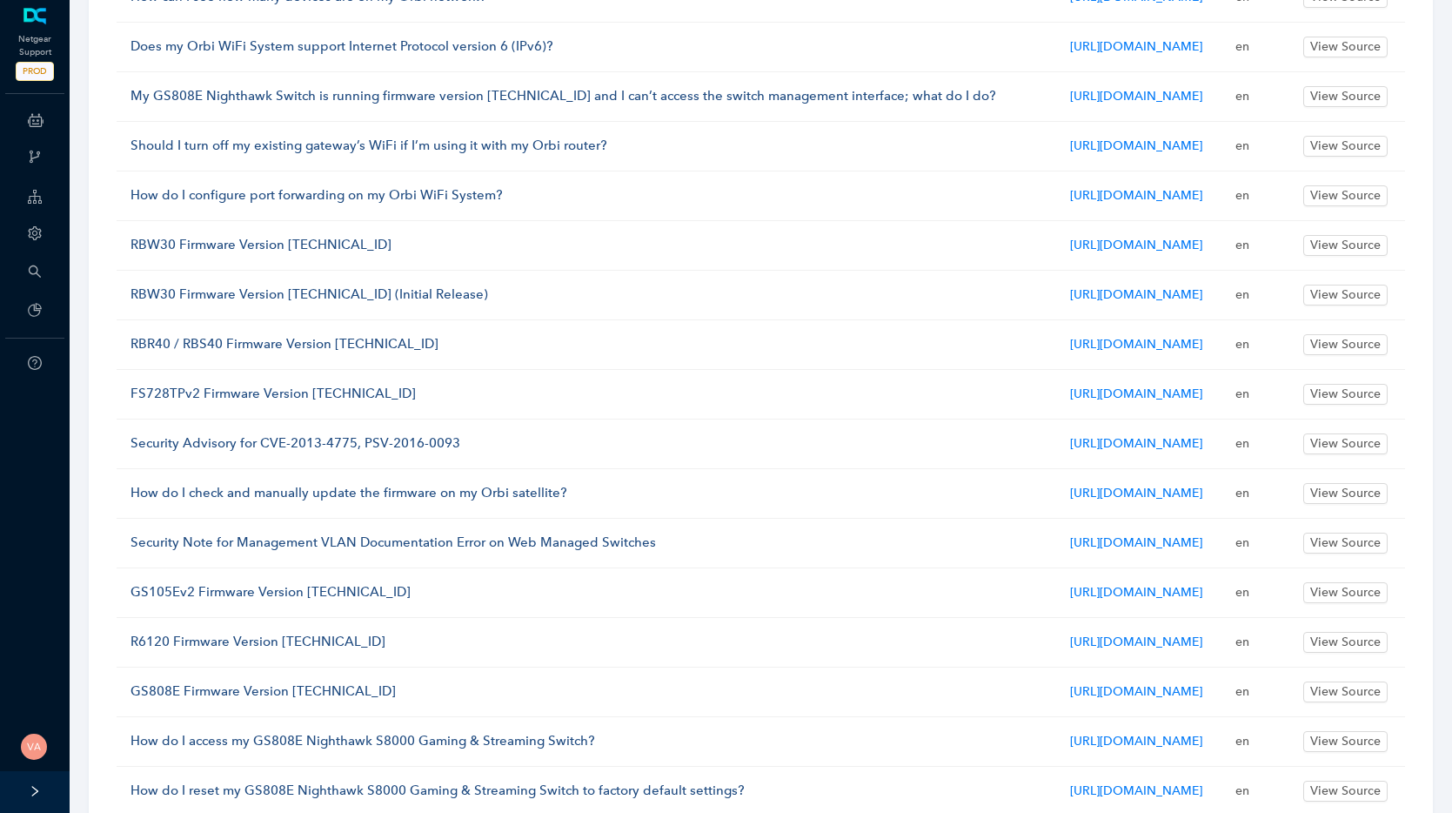
scroll to position [2670, 0]
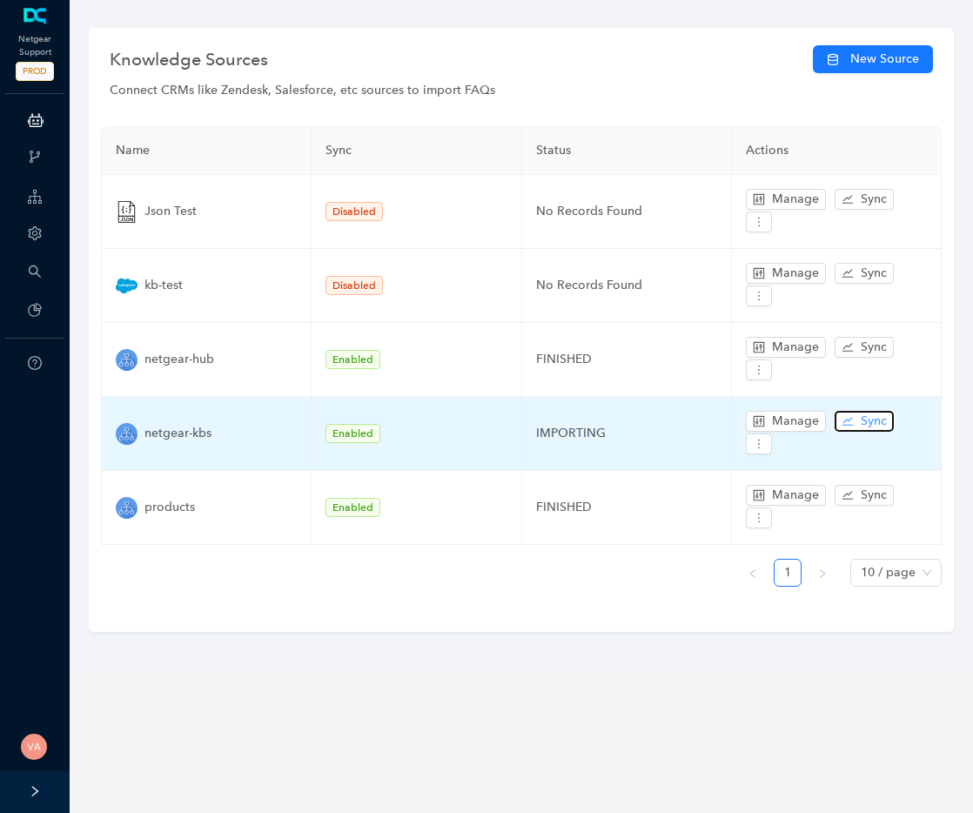
click at [863, 419] on span "Sync" at bounding box center [873, 420] width 26 height 19
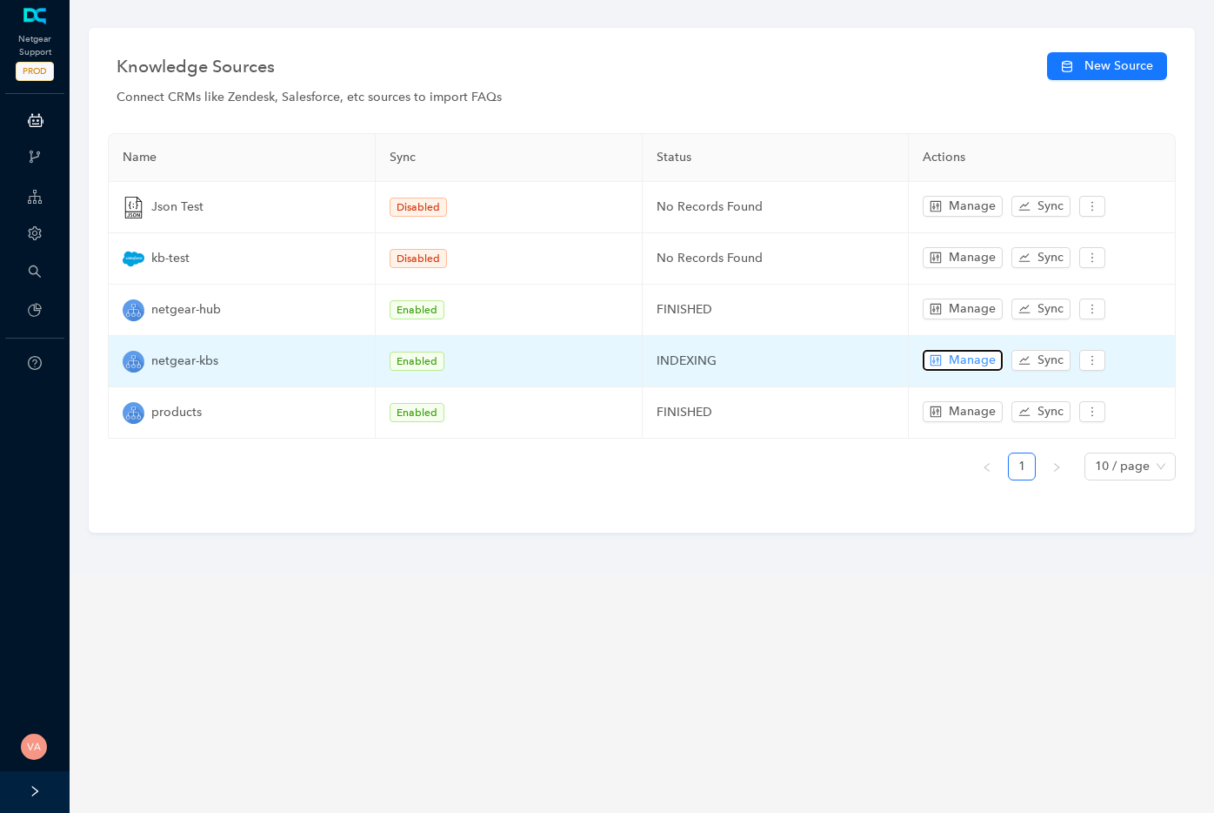
click at [958, 364] on span "Manage" at bounding box center [972, 360] width 47 height 19
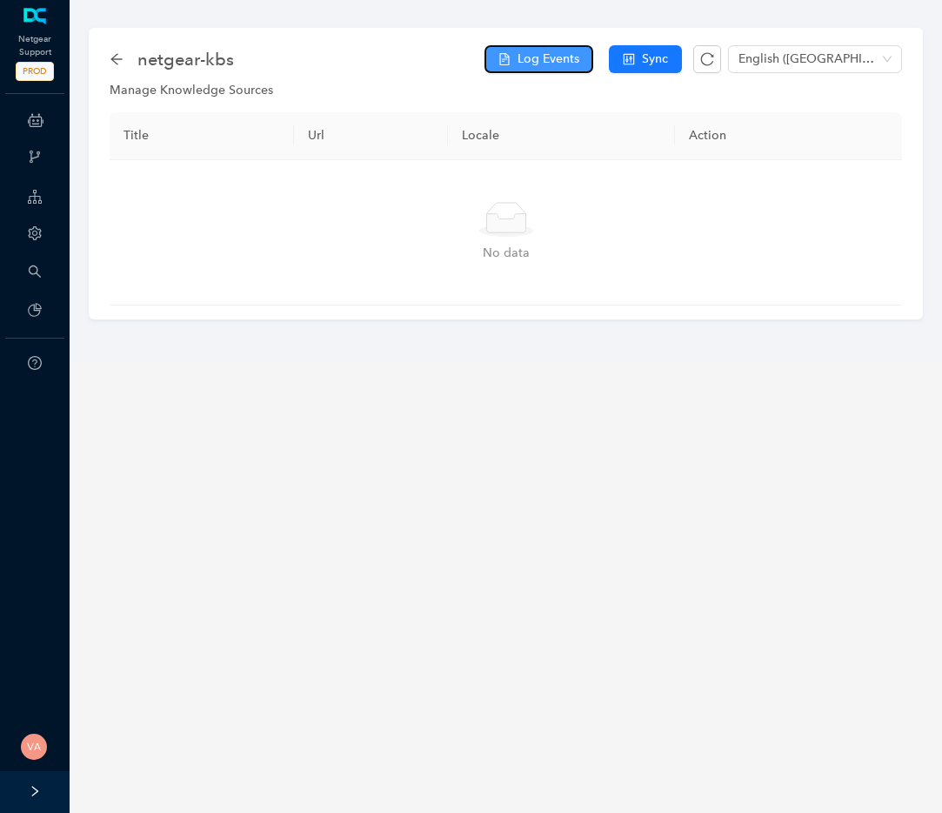
click at [567, 68] on span "Log Events" at bounding box center [549, 59] width 62 height 19
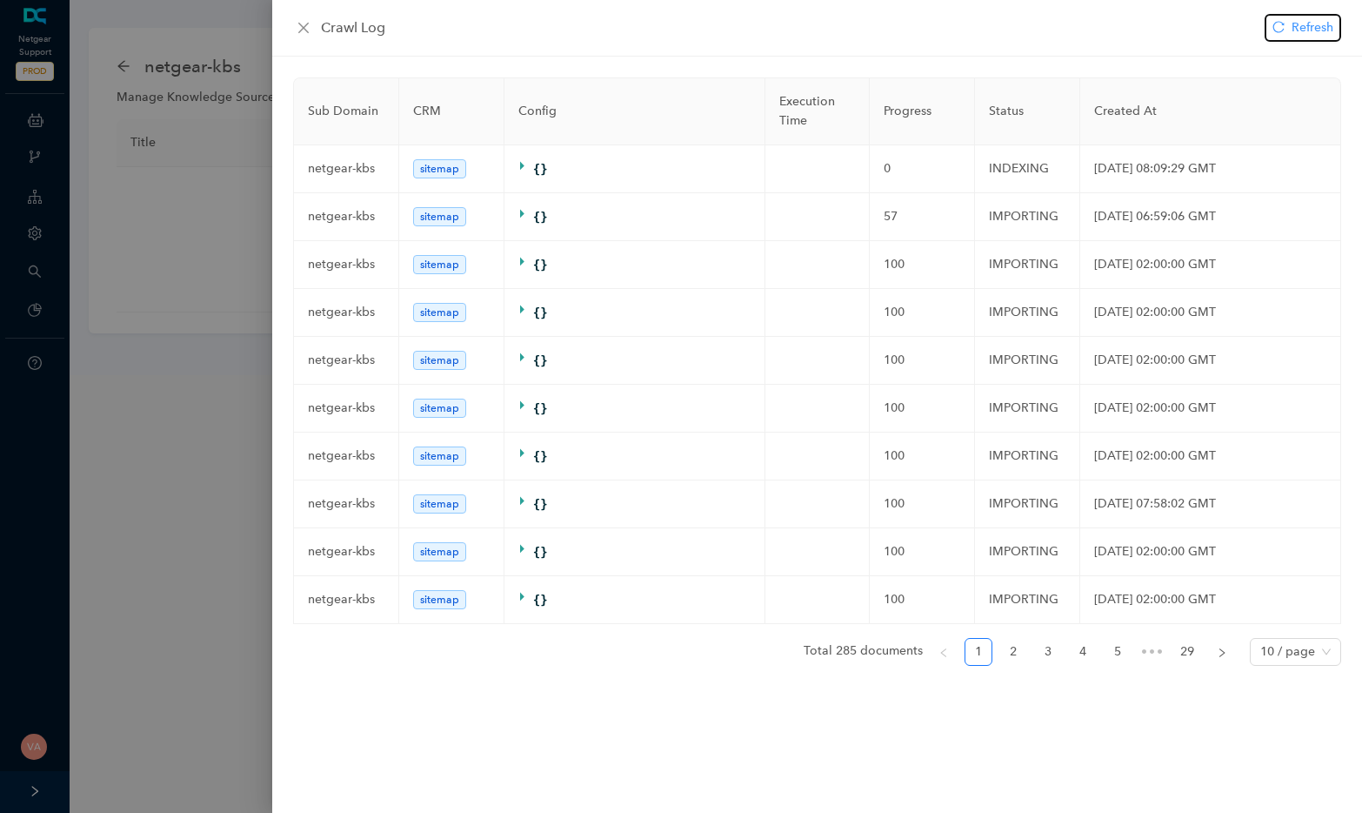
click at [972, 36] on span "Refresh" at bounding box center [1313, 27] width 42 height 19
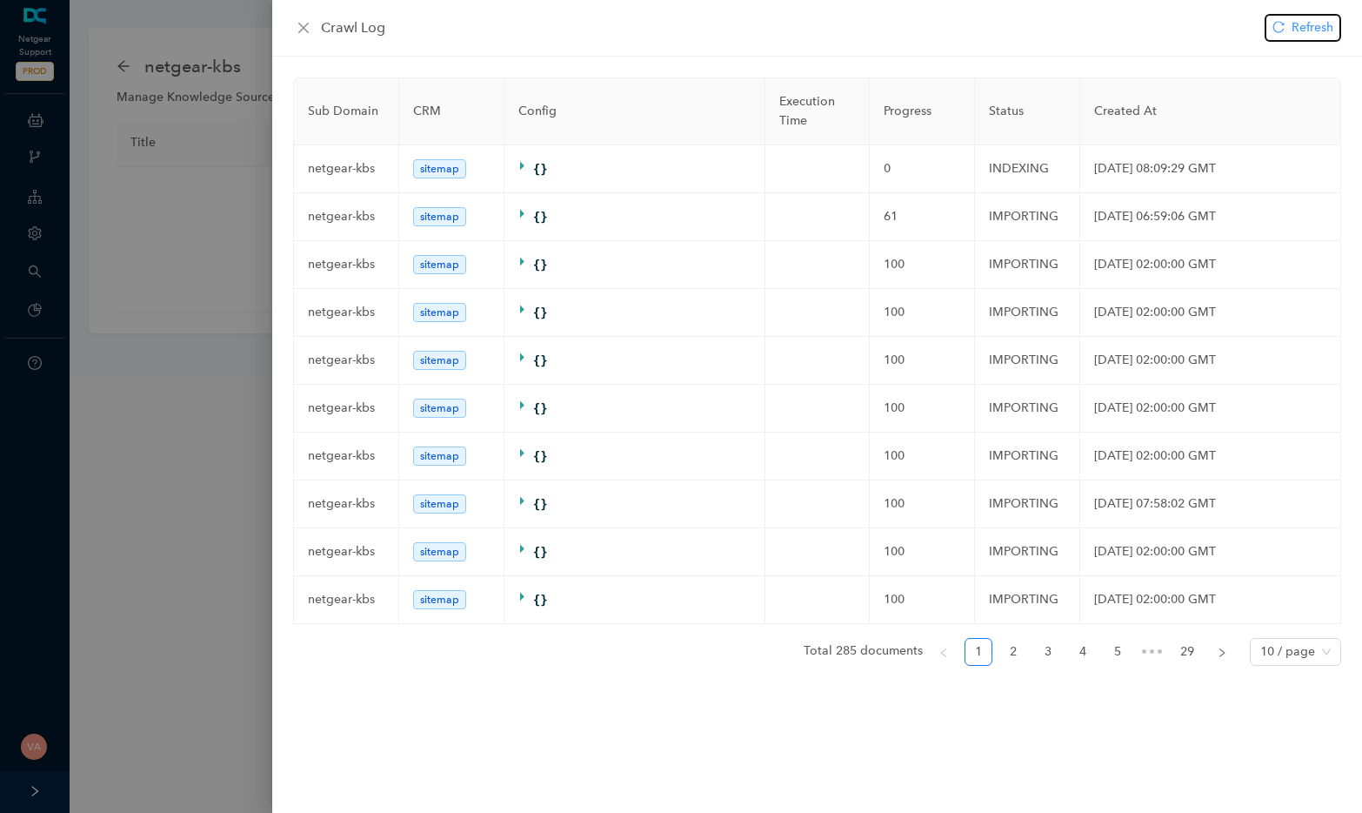
click at [972, 36] on span "Refresh" at bounding box center [1313, 27] width 42 height 19
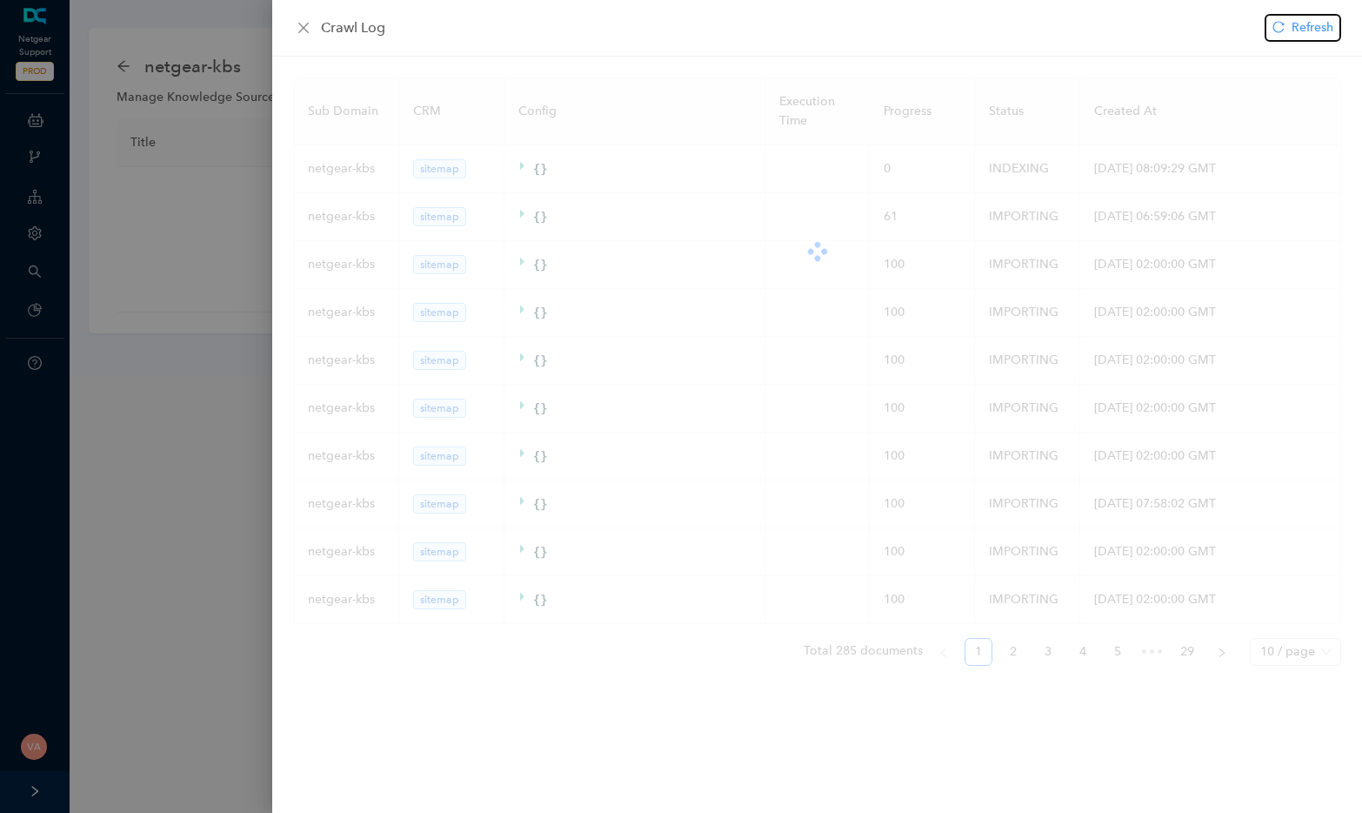
click at [972, 36] on span "Refresh" at bounding box center [1313, 27] width 42 height 19
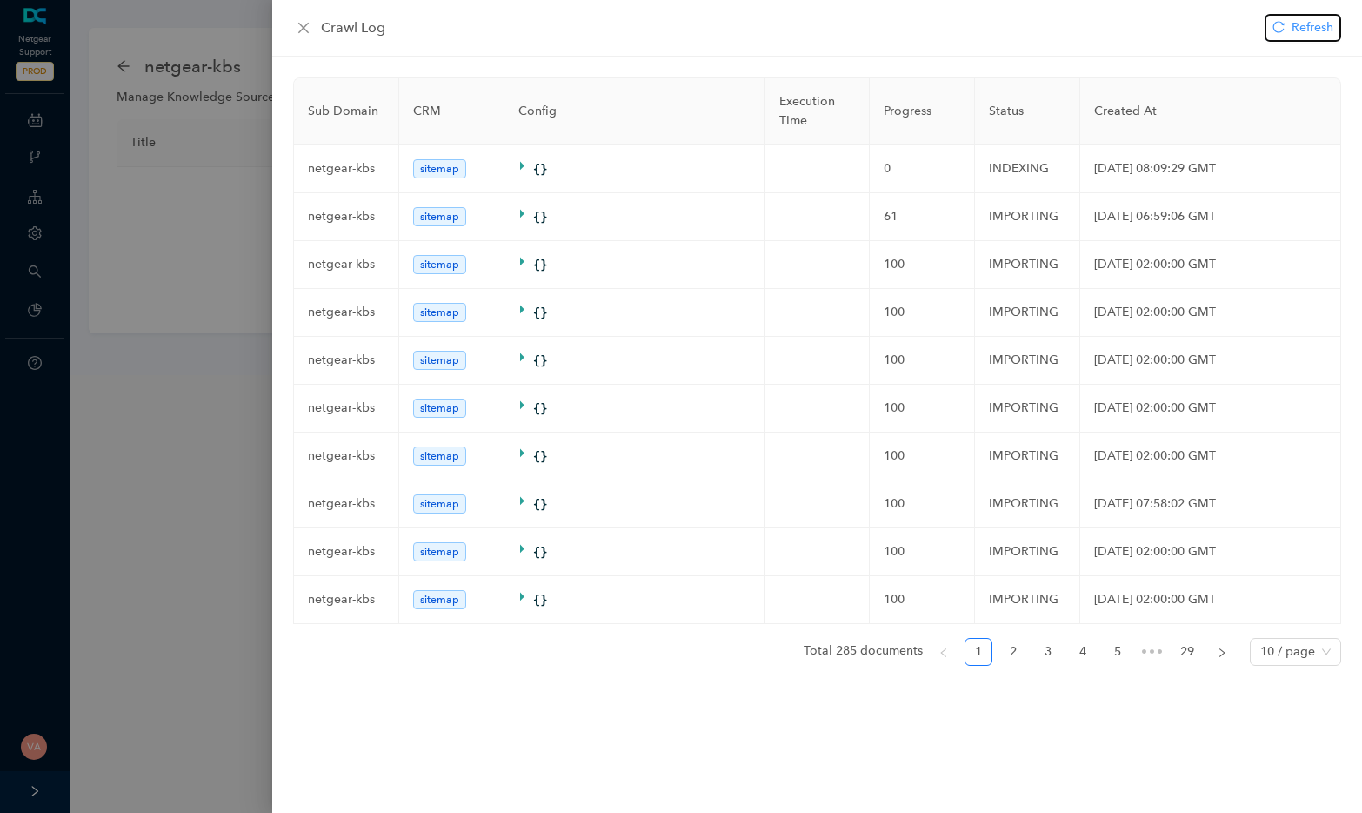
click at [972, 36] on span "Refresh" at bounding box center [1313, 27] width 42 height 19
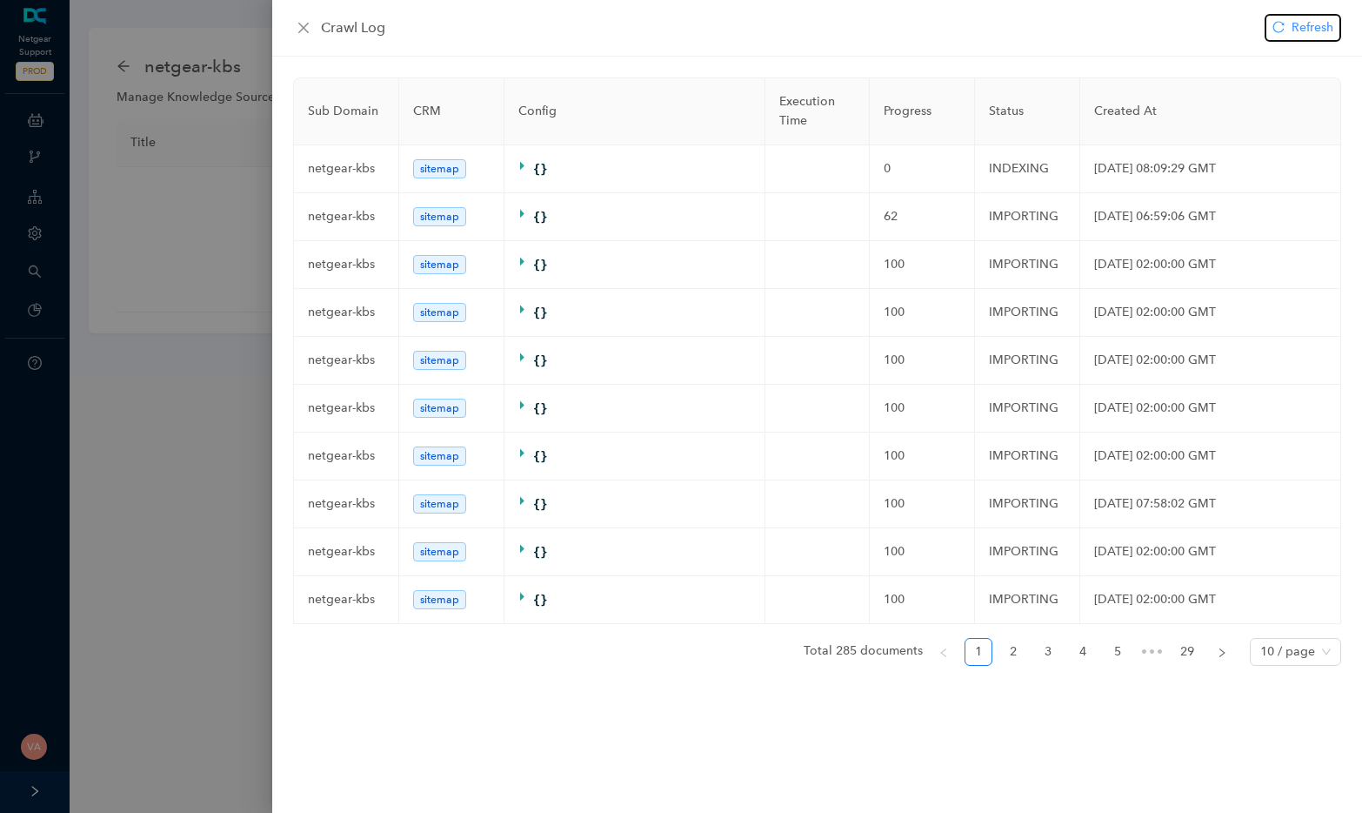
click at [972, 36] on span "Refresh" at bounding box center [1313, 27] width 42 height 19
